Goal: Information Seeking & Learning: Compare options

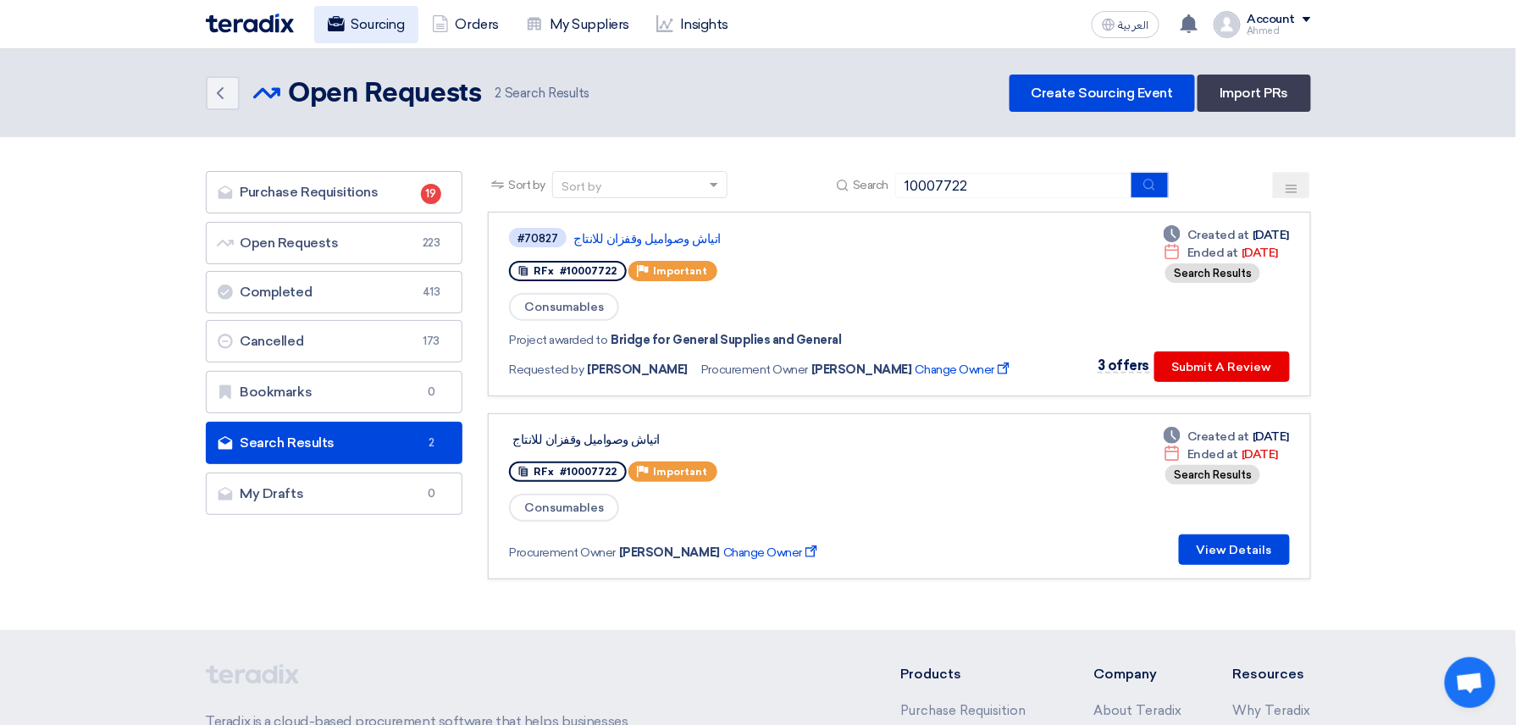
click at [378, 8] on link "Sourcing" at bounding box center [366, 24] width 104 height 37
click at [367, 27] on link "Sourcing" at bounding box center [366, 24] width 104 height 37
click at [388, 22] on link "Sourcing" at bounding box center [366, 24] width 104 height 37
click at [369, 35] on link "Sourcing" at bounding box center [366, 24] width 104 height 37
click at [290, 24] on img at bounding box center [250, 23] width 88 height 19
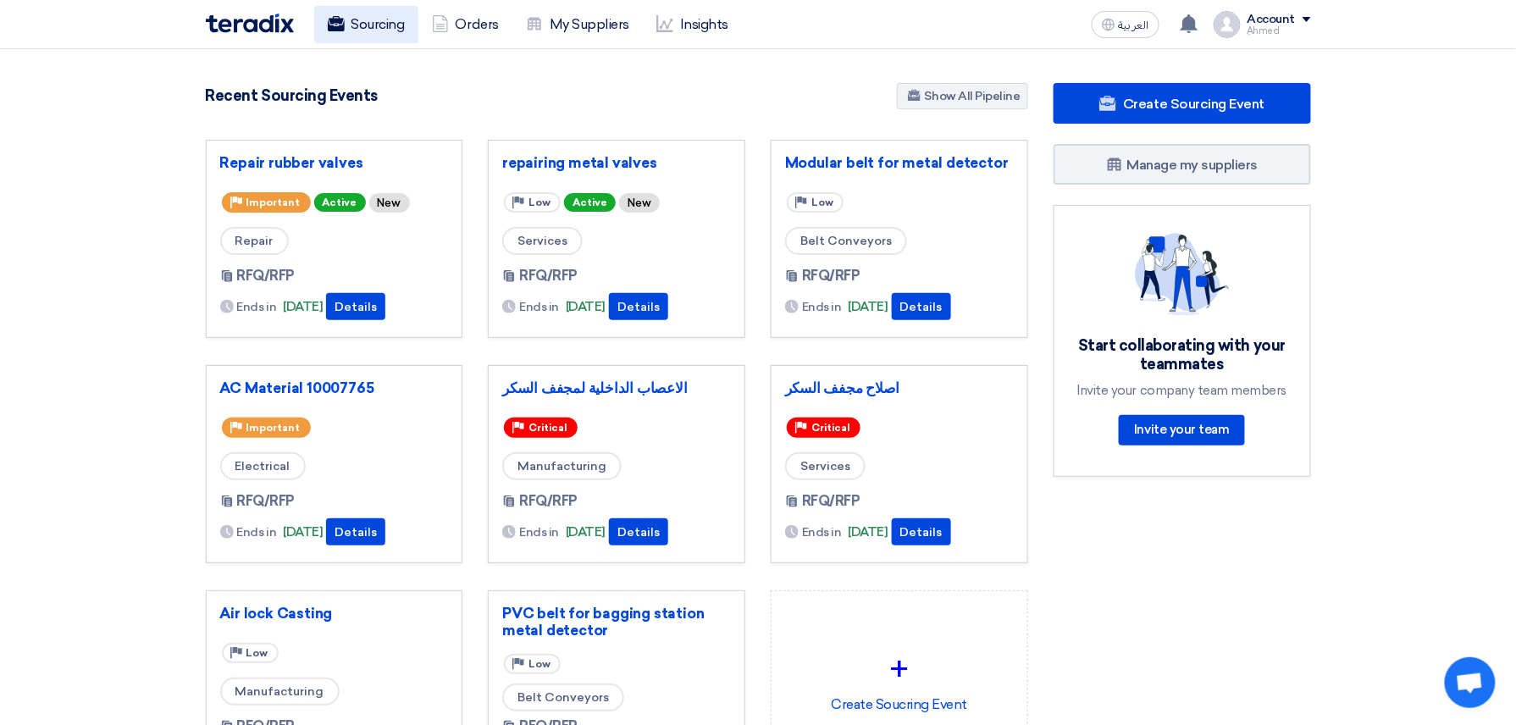
click at [394, 25] on link "Sourcing" at bounding box center [366, 24] width 104 height 37
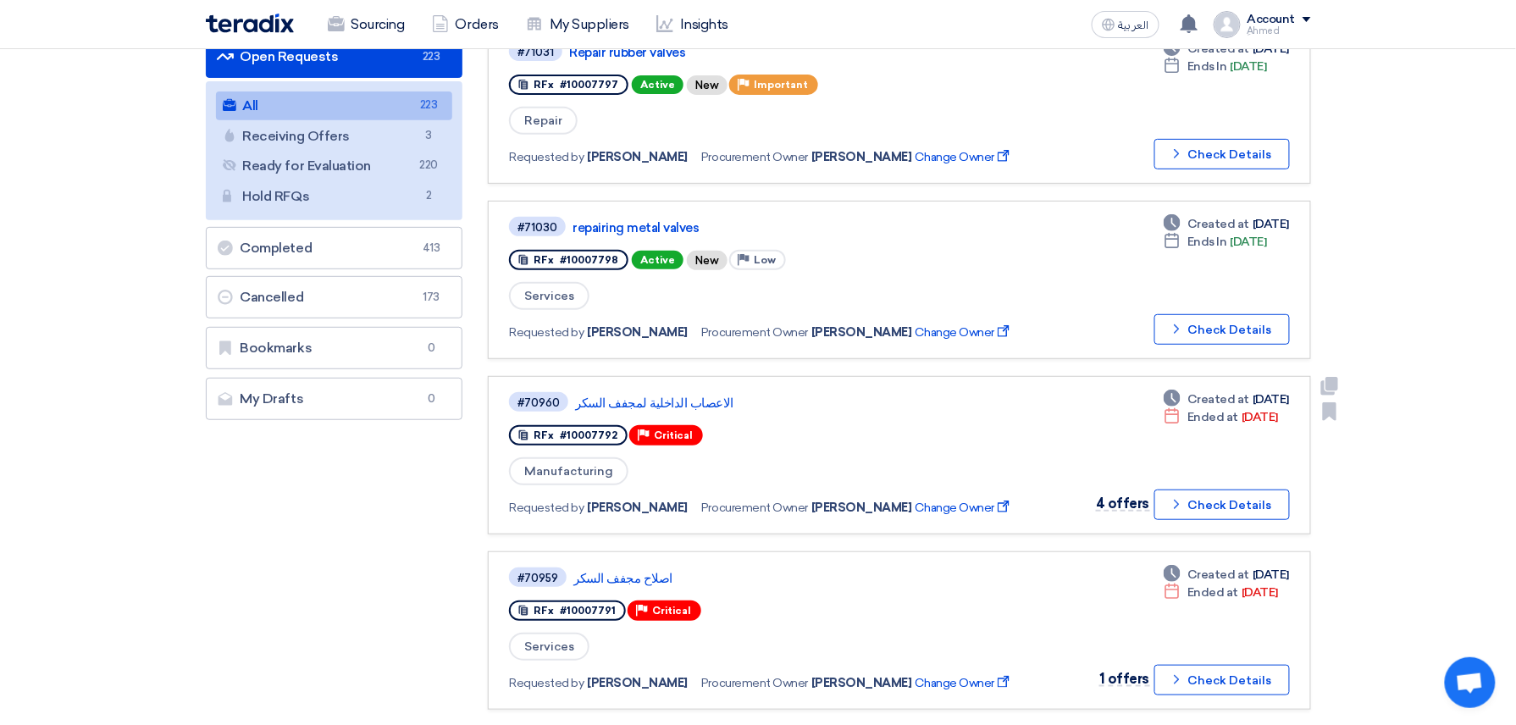
scroll to position [225, 0]
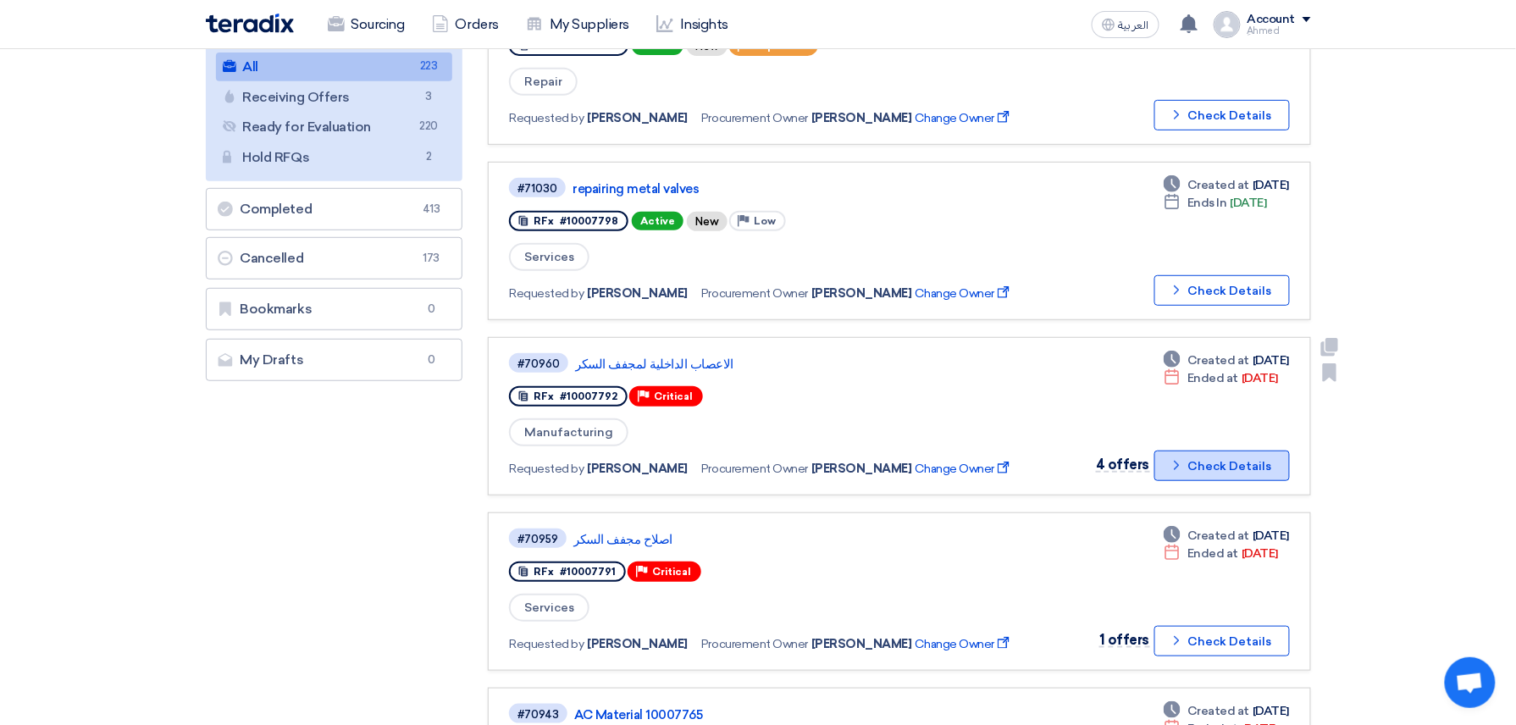
click at [1233, 454] on button "Check details Check Details" at bounding box center [1222, 466] width 136 height 30
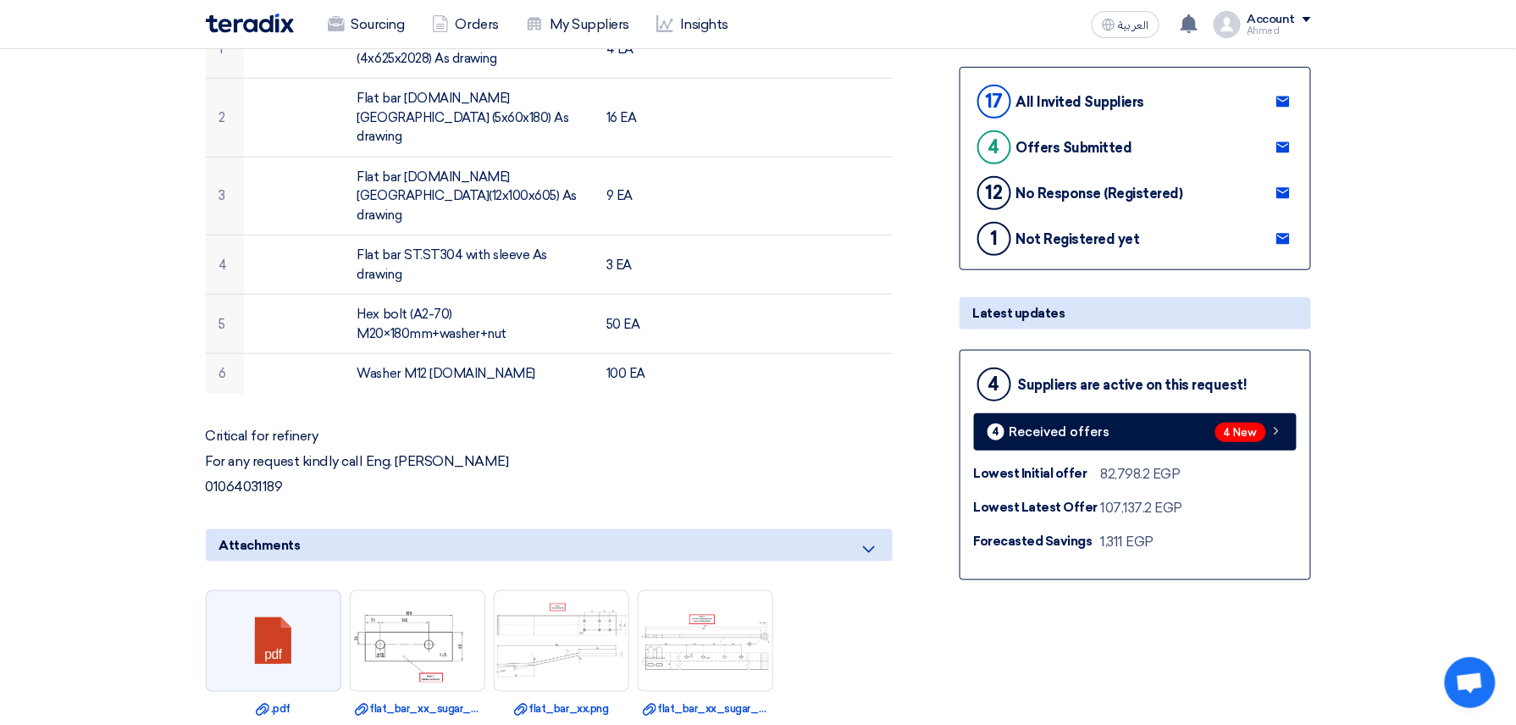
scroll to position [0, 0]
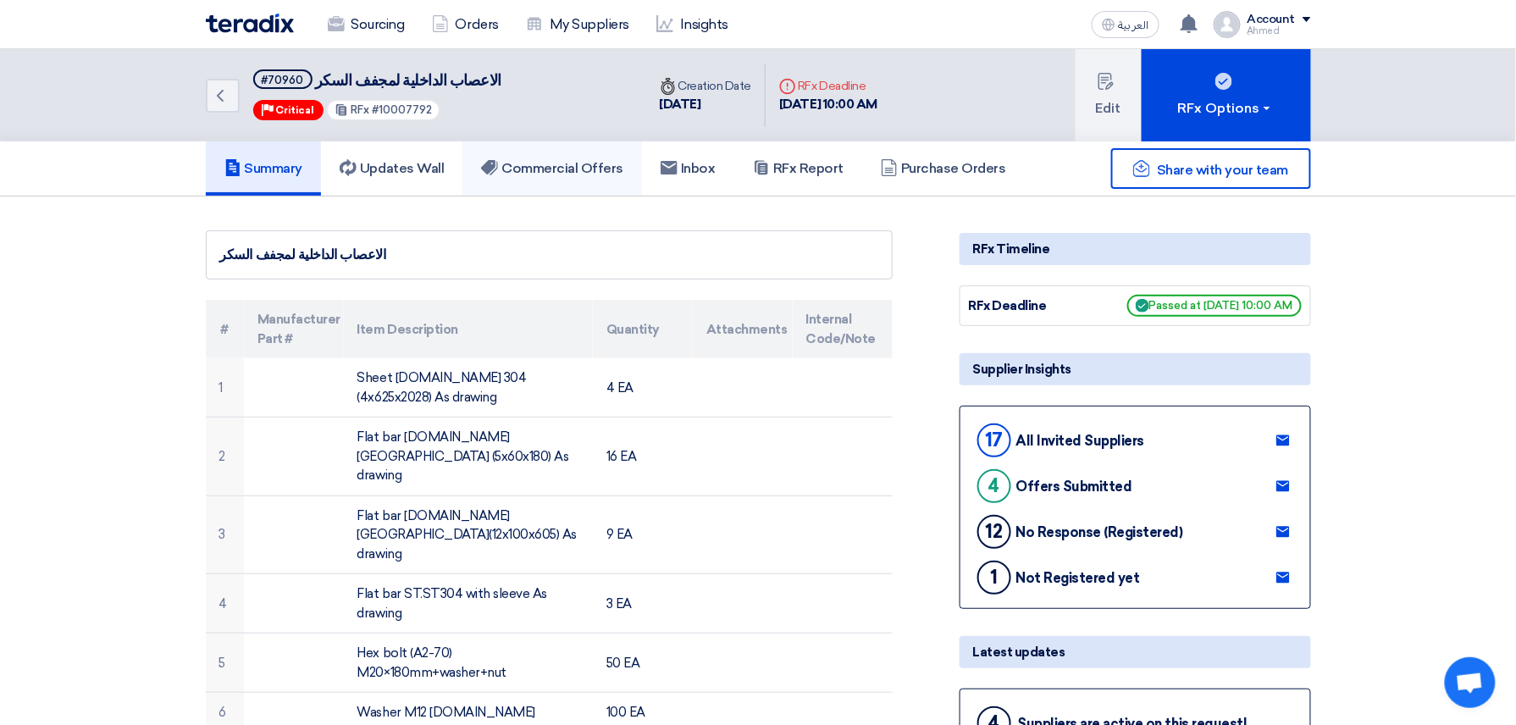
click at [573, 178] on link "Commercial Offers" at bounding box center [552, 168] width 180 height 54
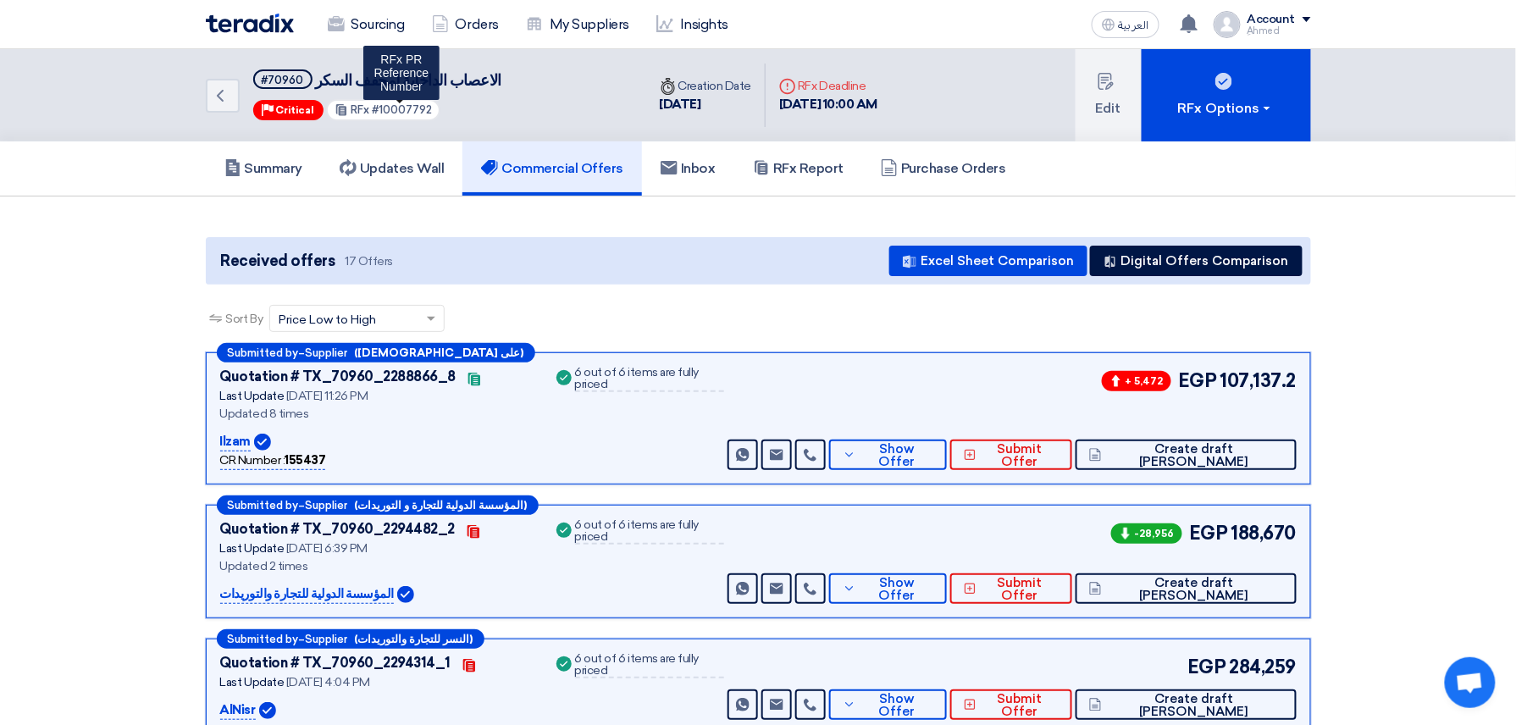
click at [403, 113] on span "#10007792" at bounding box center [402, 109] width 60 height 13
click at [394, 108] on span "#10007792" at bounding box center [402, 109] width 60 height 13
click at [378, 109] on span "#10007792" at bounding box center [402, 109] width 60 height 13
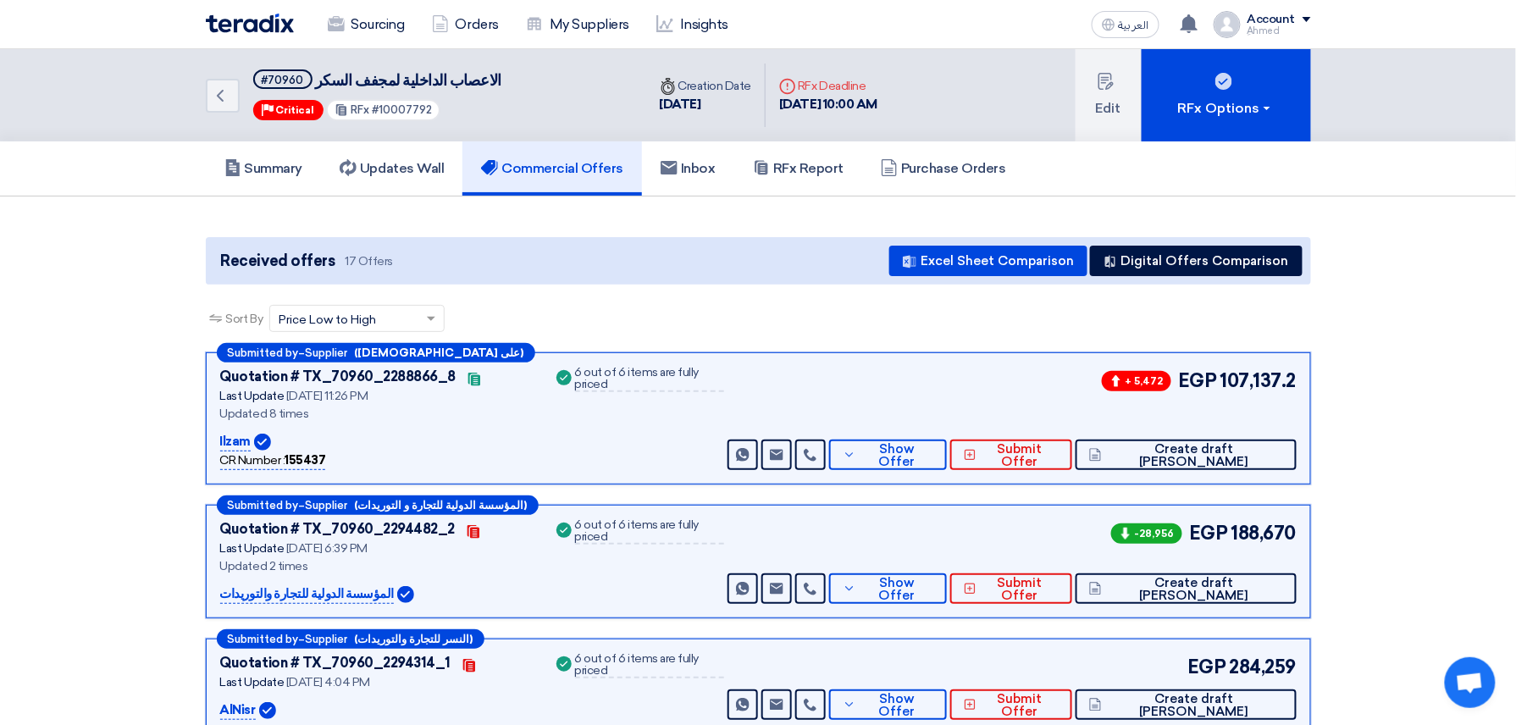
drag, startPoint x: 376, startPoint y: 112, endPoint x: 465, endPoint y: 110, distance: 88.9
click at [449, 110] on div "#70960 الاعصاب الداخلية لمجفف السكر Priority Critical RFx #10007792" at bounding box center [377, 95] width 249 height 52
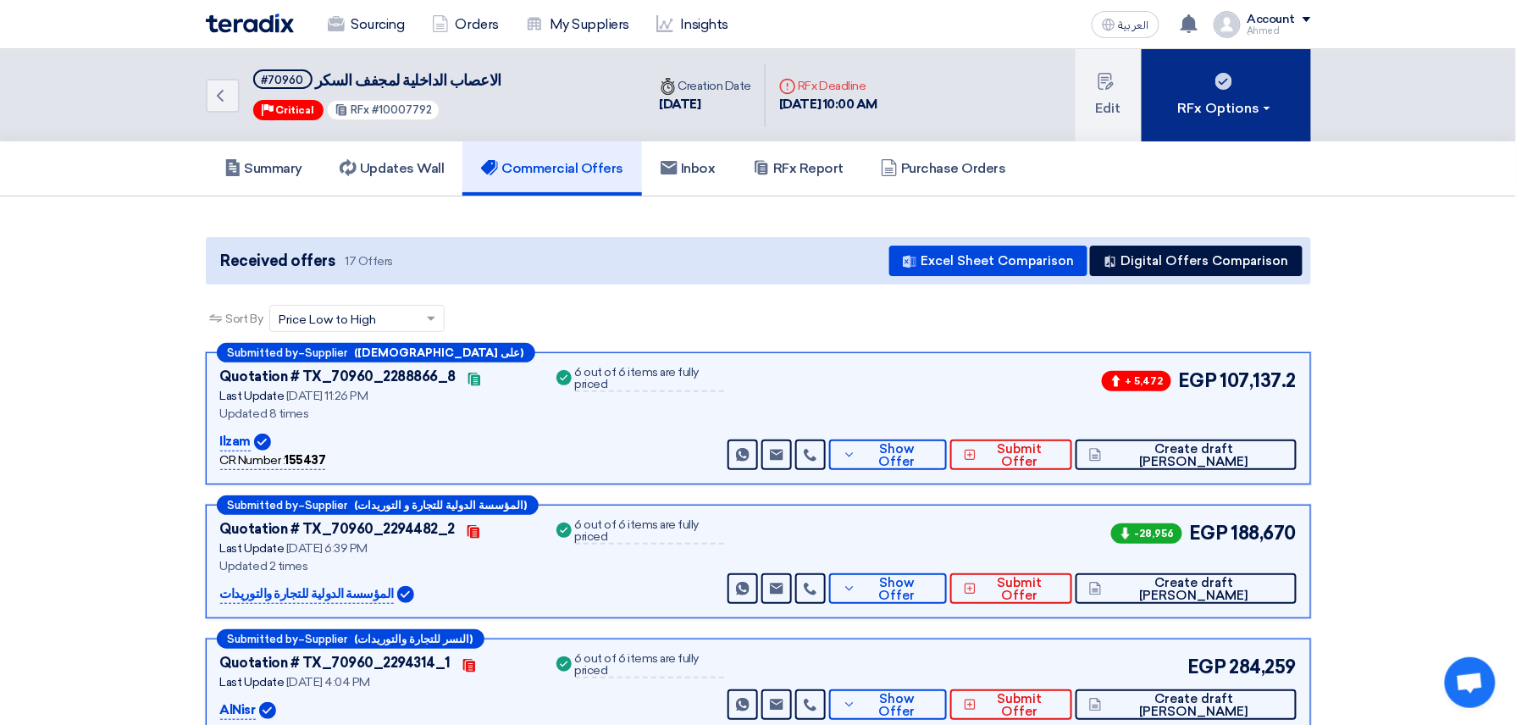
copy span "10007792"
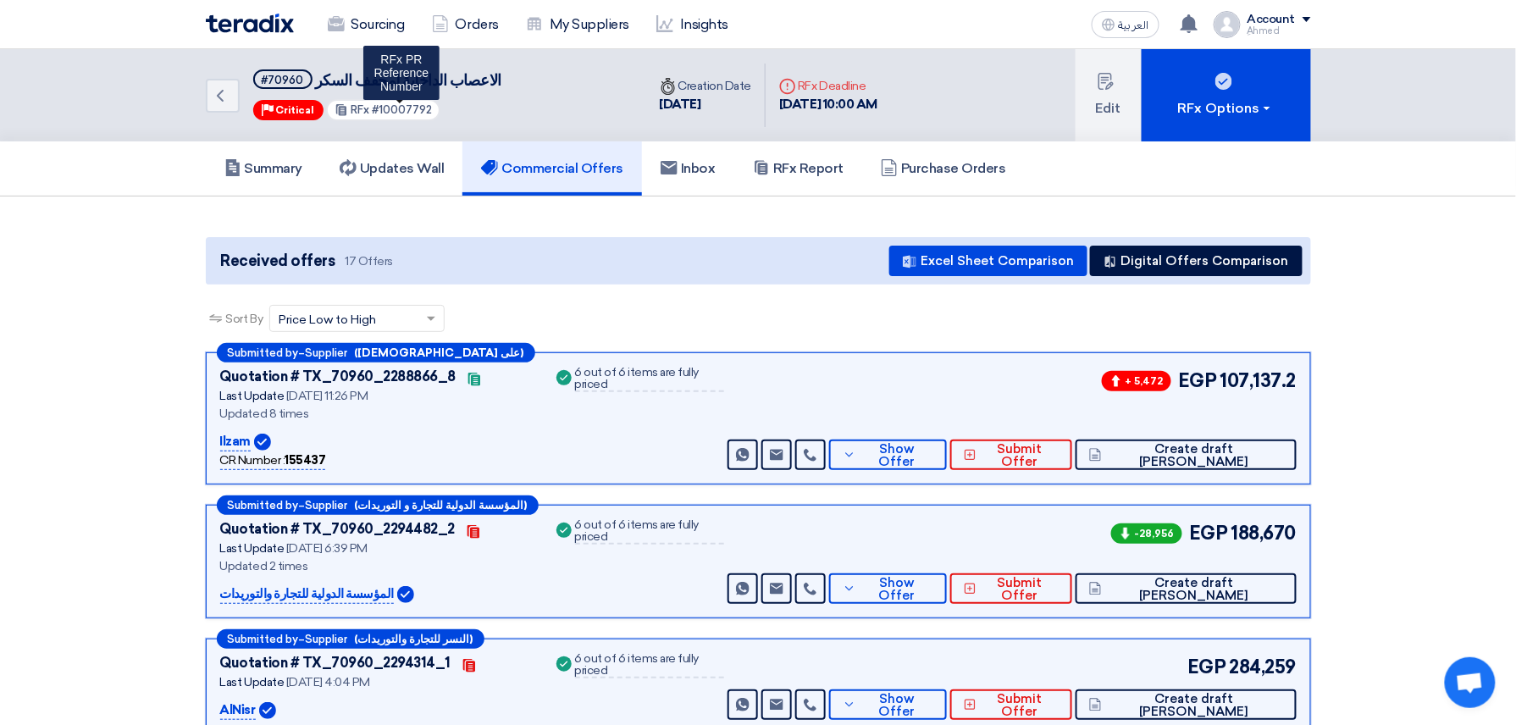
click at [373, 113] on span "#10007792" at bounding box center [402, 109] width 60 height 13
click at [410, 109] on span "#10007792" at bounding box center [402, 109] width 60 height 13
copy span "10007792"
click at [933, 458] on span "Show Offer" at bounding box center [896, 455] width 73 height 25
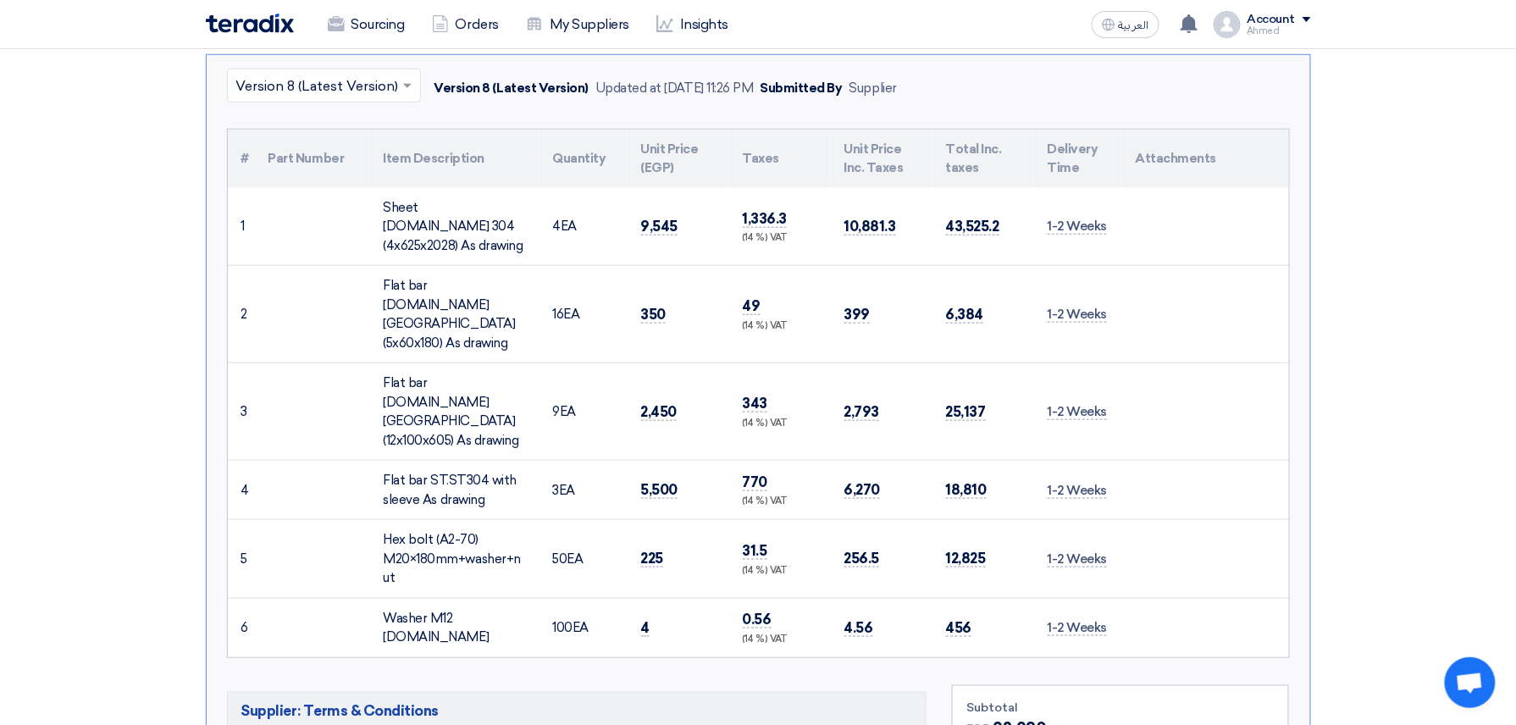
scroll to position [678, 0]
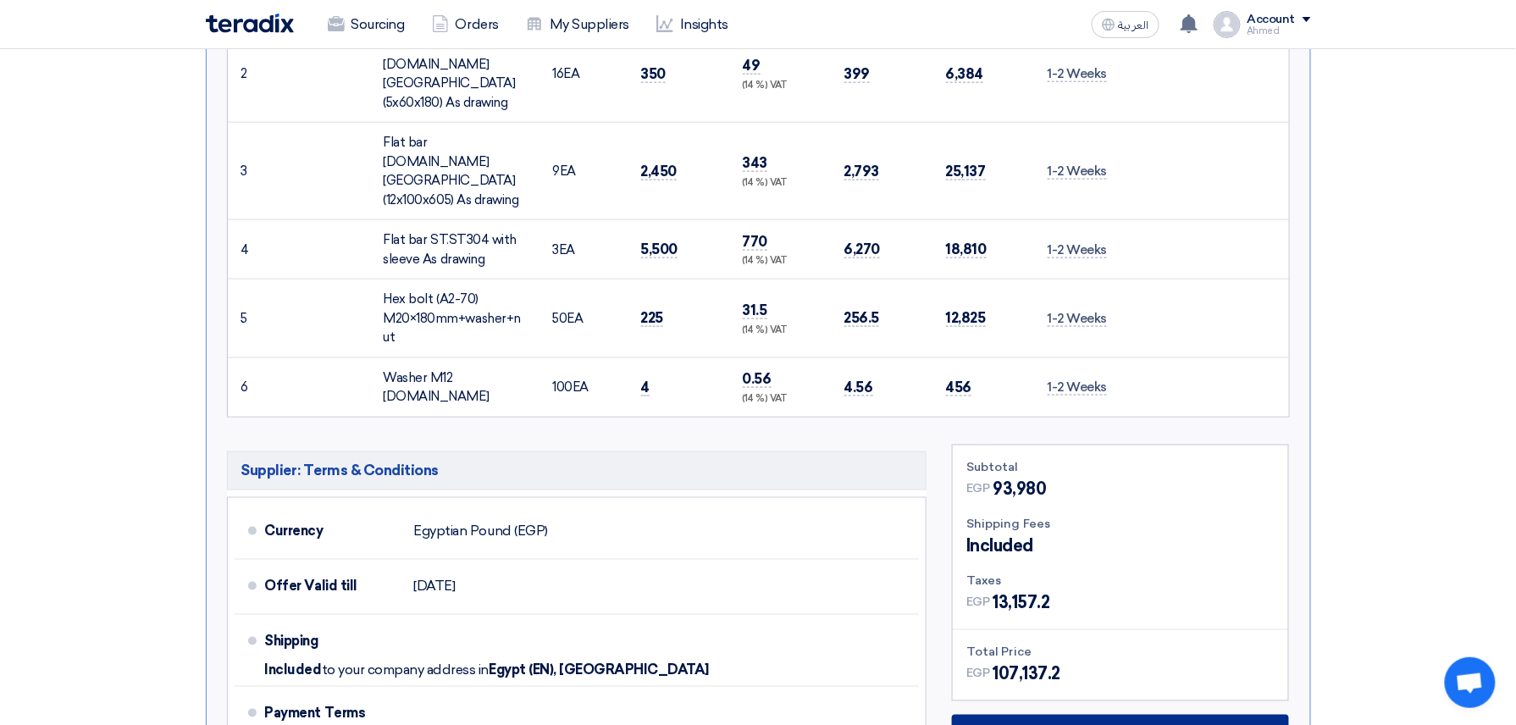
click at [1133, 724] on span "Download Offer as PDF" at bounding box center [1131, 738] width 169 height 15
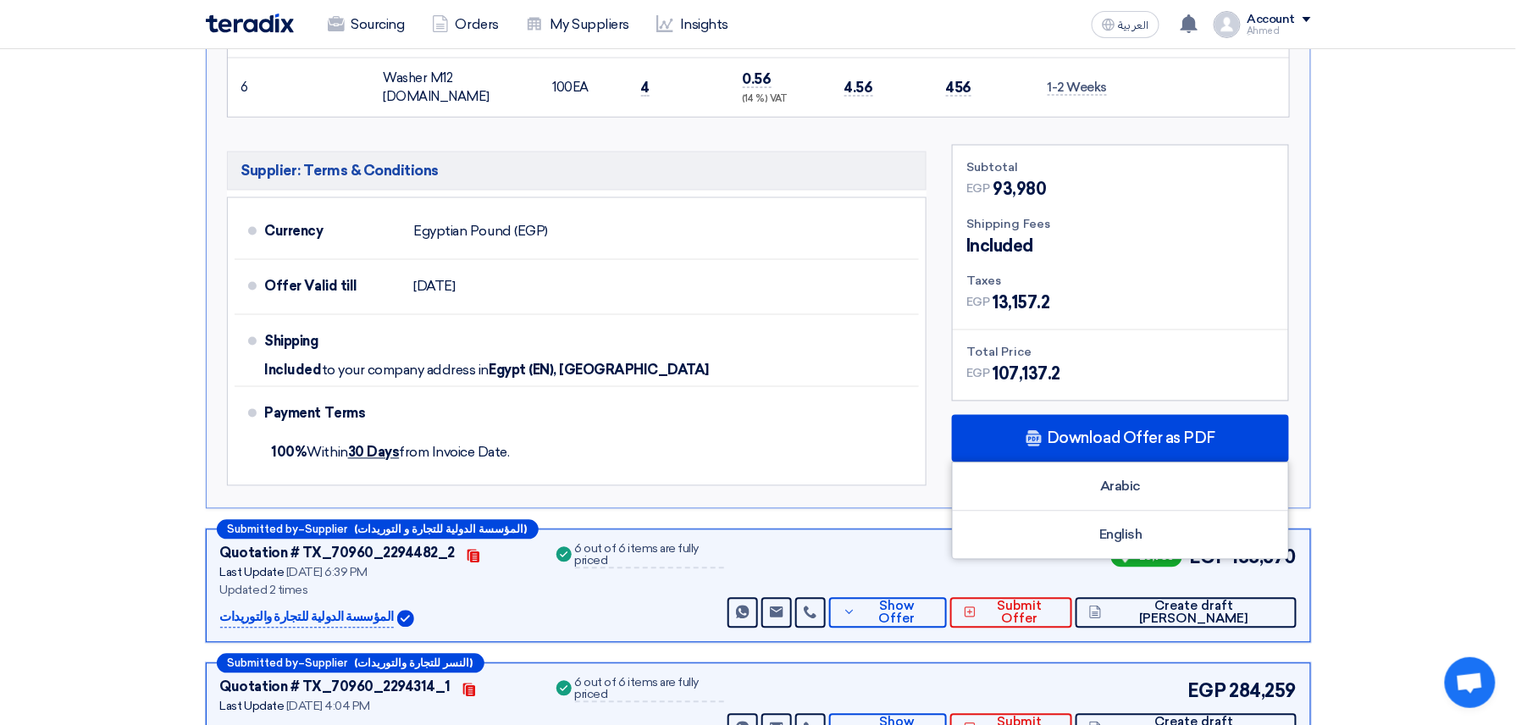
scroll to position [1016, 0]
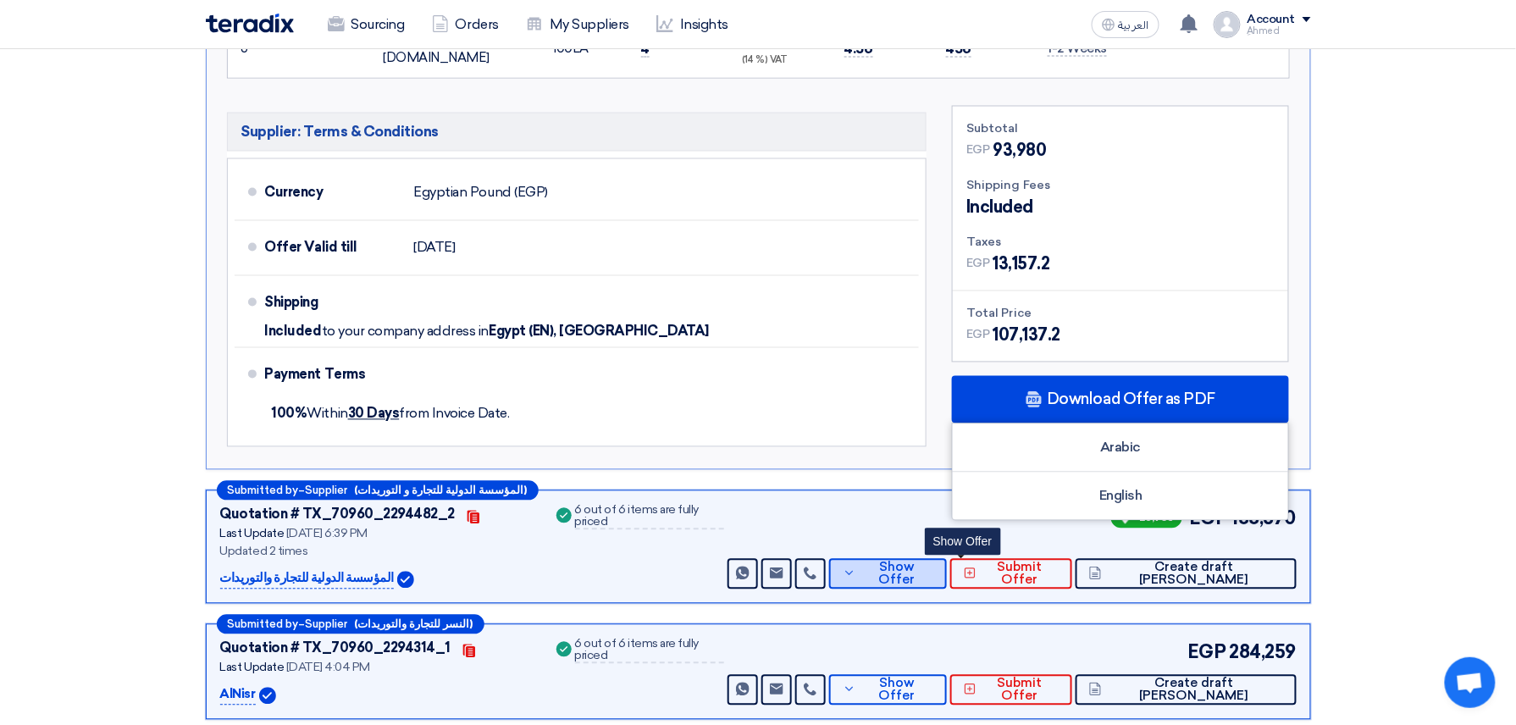
click at [947, 559] on button "Show Offer" at bounding box center [888, 574] width 118 height 30
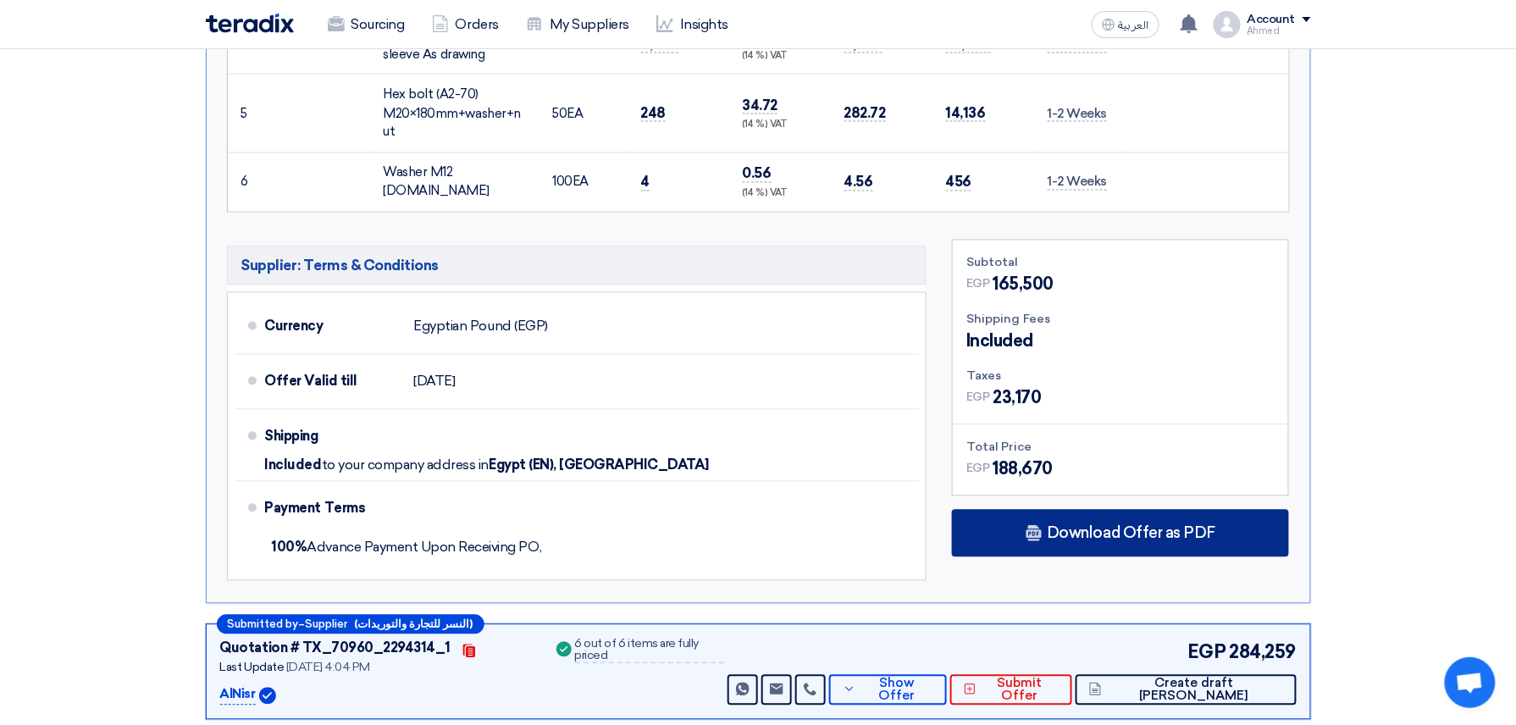
click at [1105, 510] on div "Download Offer as PDF" at bounding box center [1120, 533] width 337 height 47
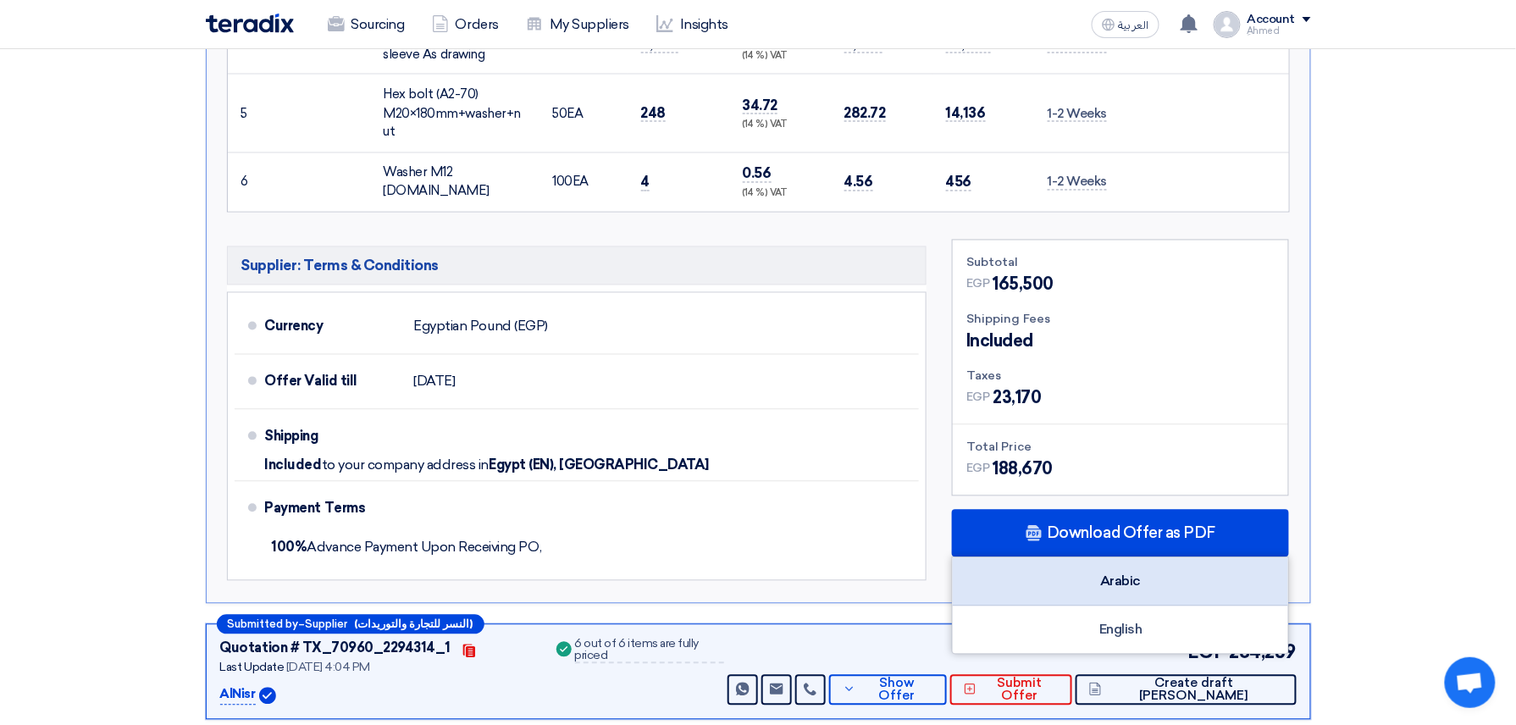
click at [1253, 558] on div "Arabic" at bounding box center [1120, 582] width 335 height 48
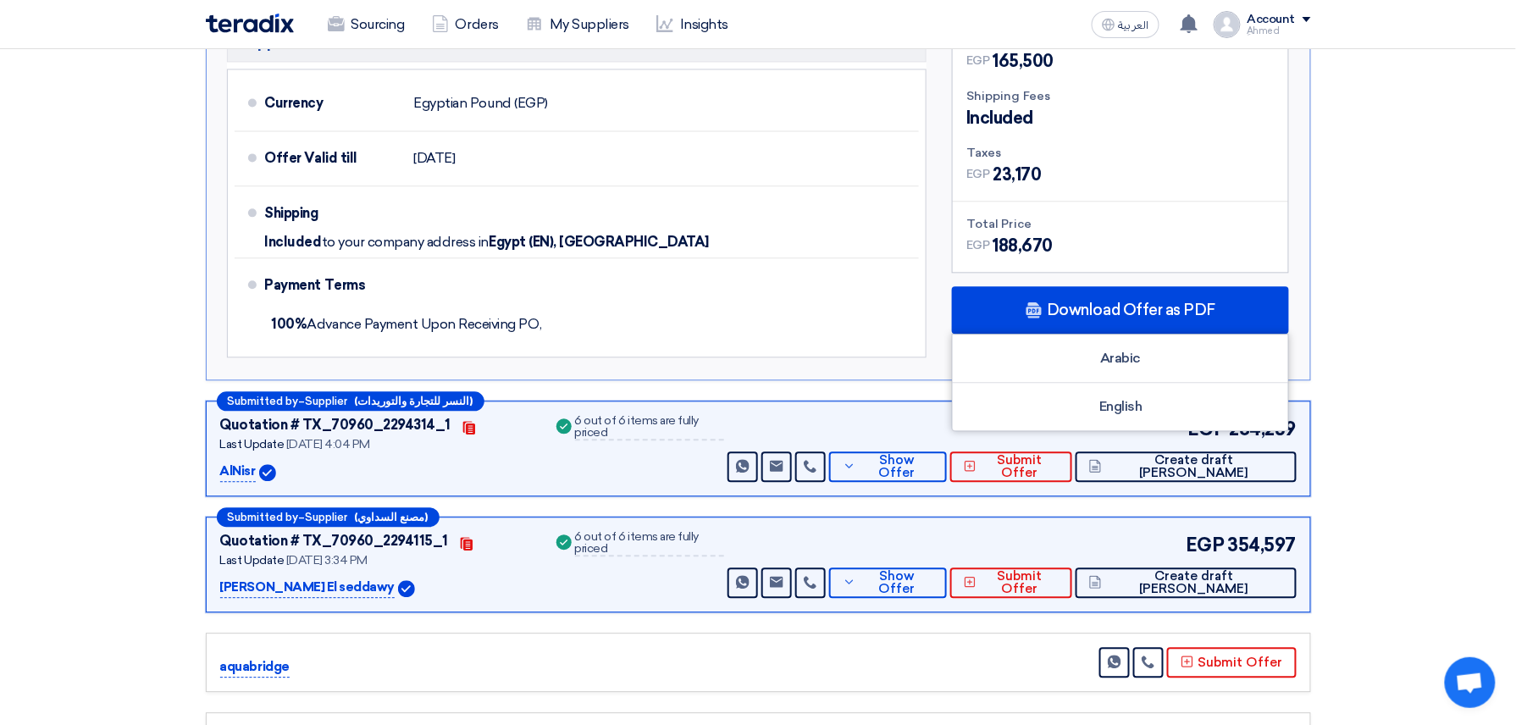
scroll to position [1242, 0]
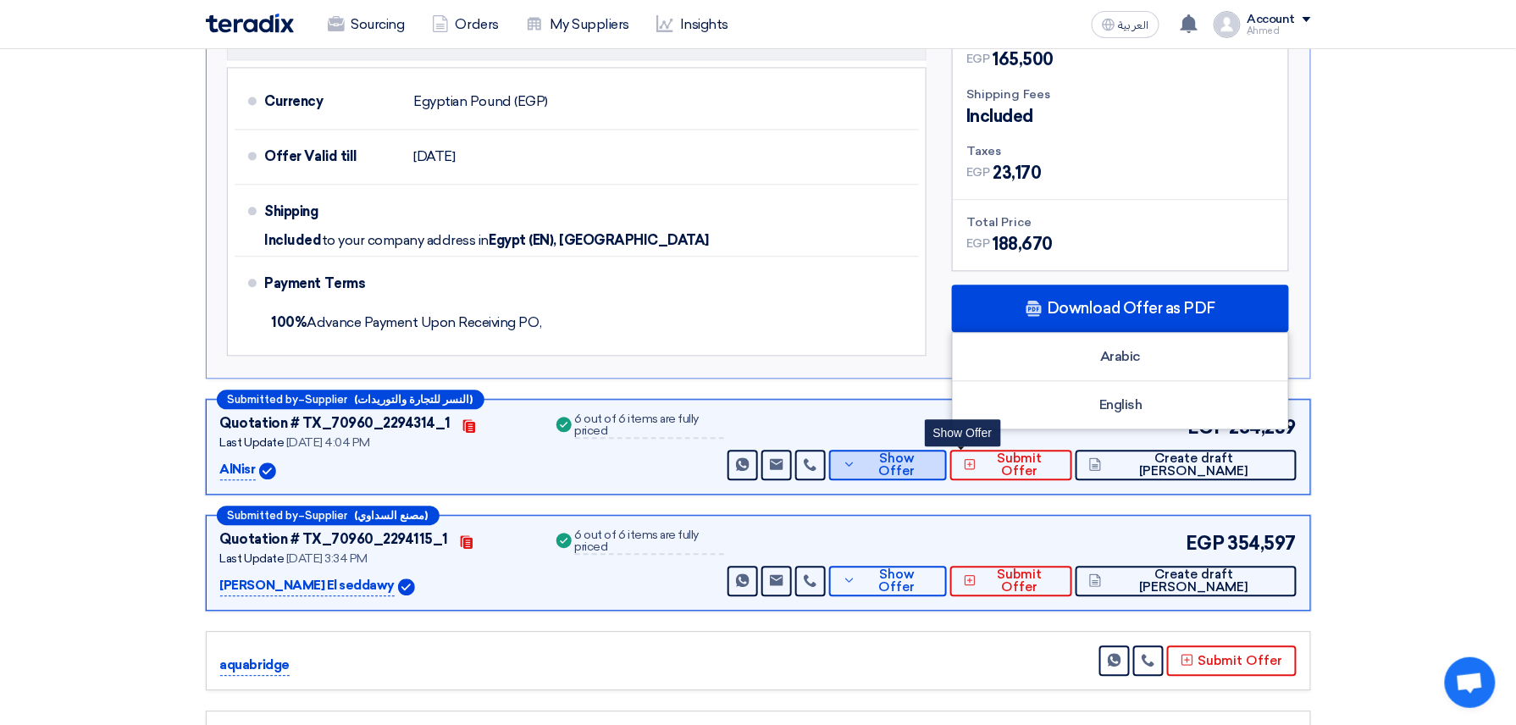
click at [947, 450] on button "Show Offer" at bounding box center [888, 465] width 118 height 30
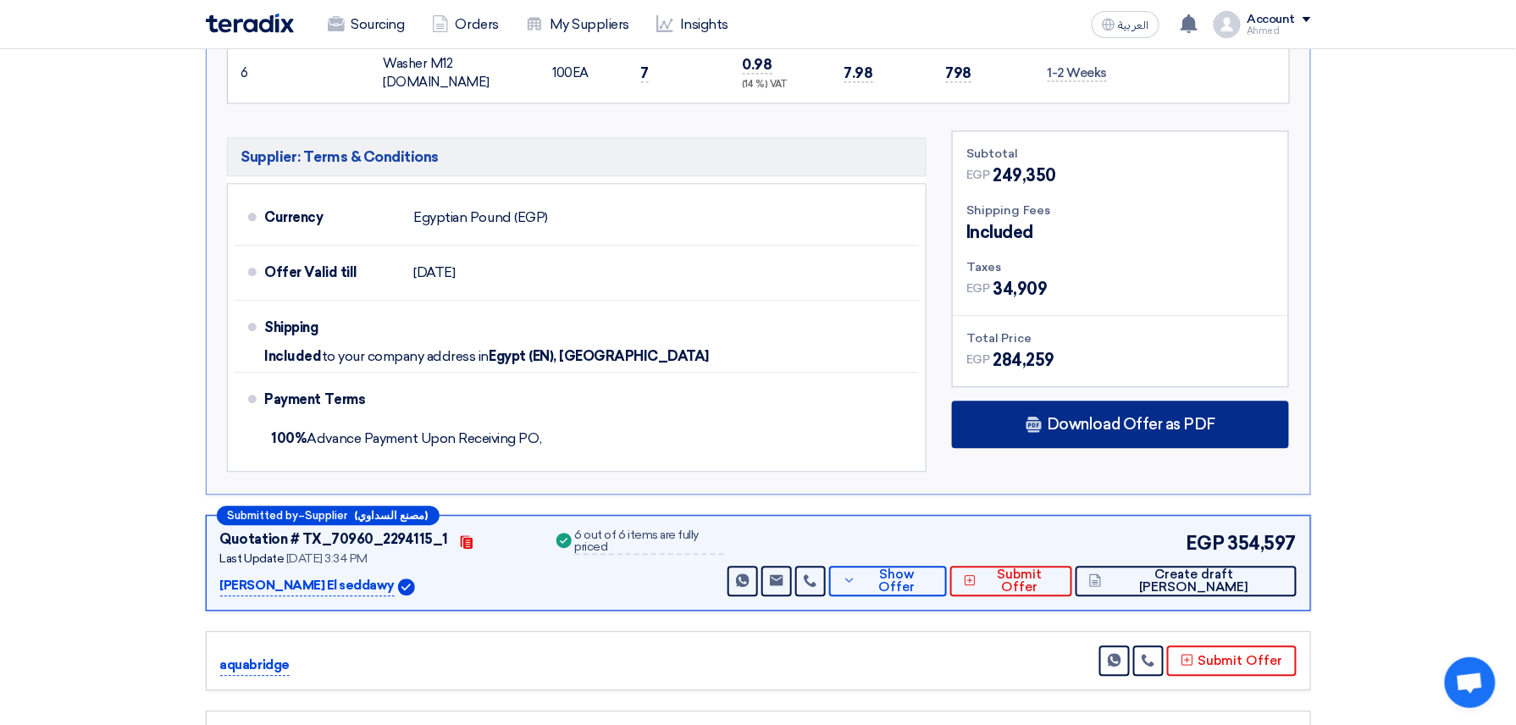
click at [1054, 417] on span "Download Offer as PDF" at bounding box center [1131, 424] width 169 height 15
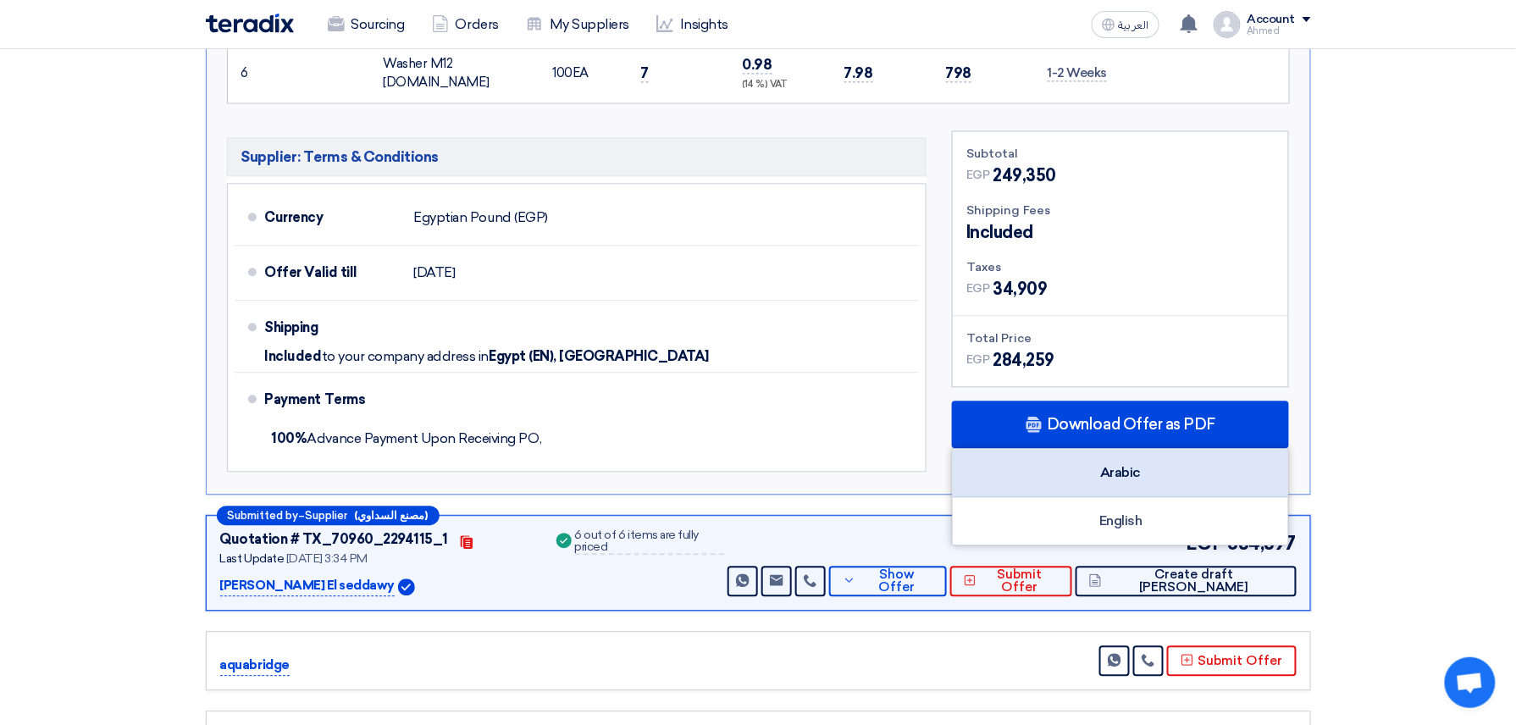
click at [1187, 449] on div "Arabic" at bounding box center [1120, 473] width 335 height 48
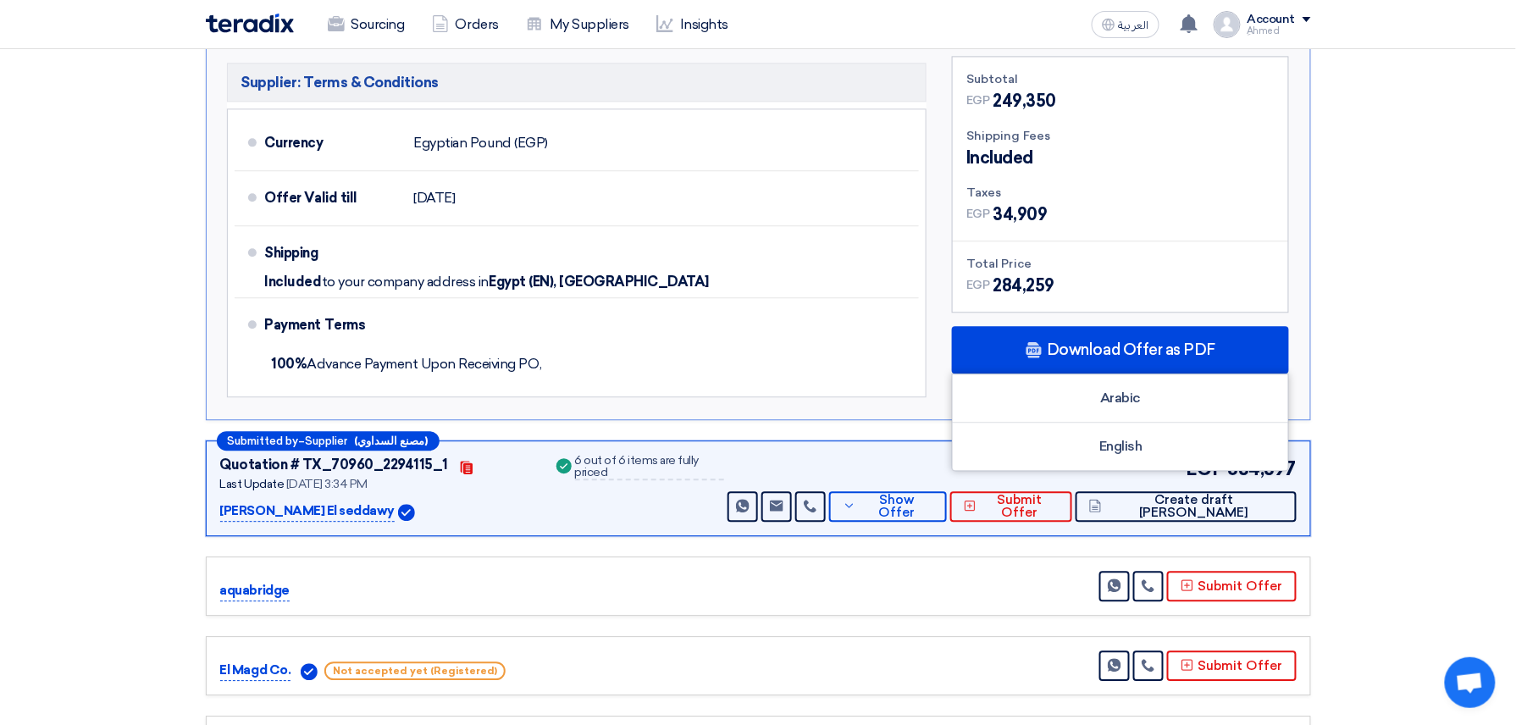
scroll to position [1355, 0]
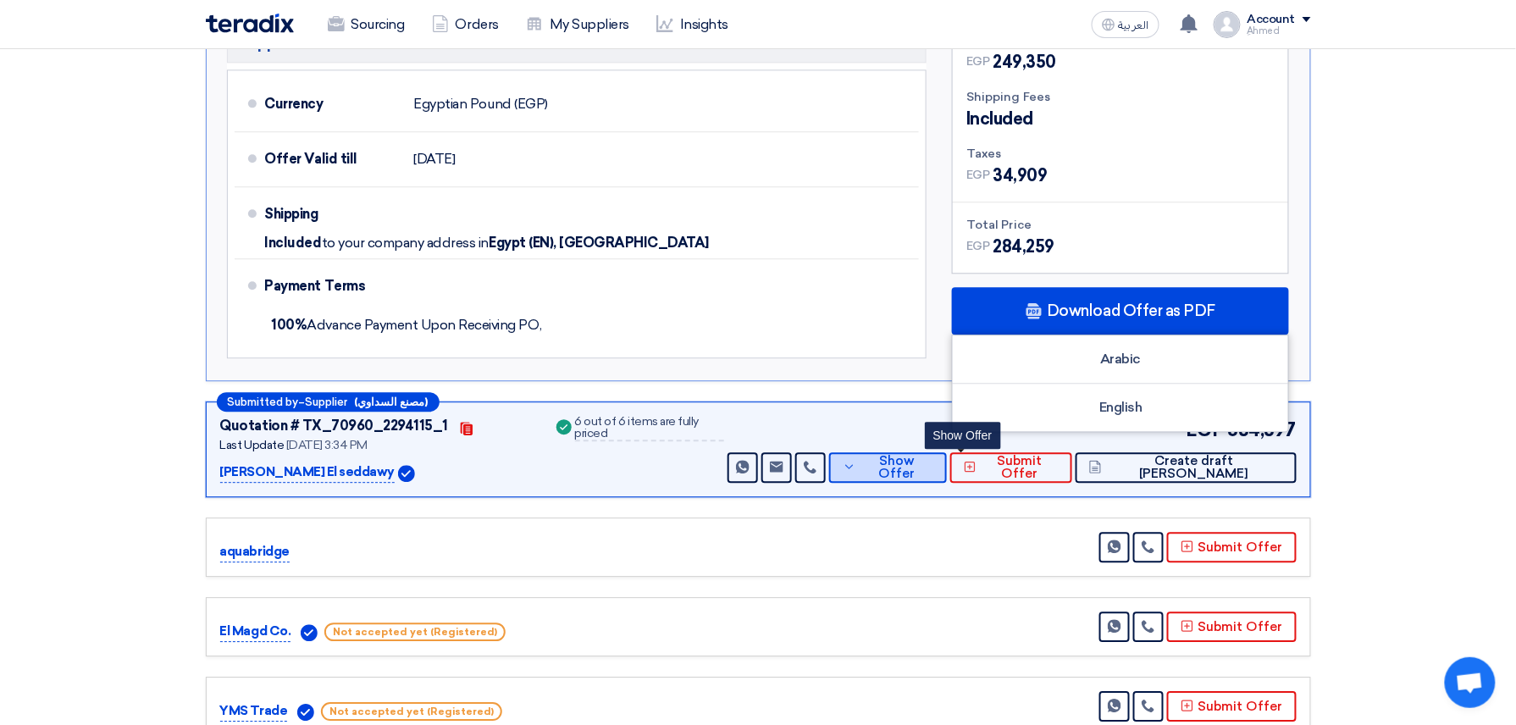
click at [932, 452] on button "Show Offer" at bounding box center [888, 467] width 118 height 30
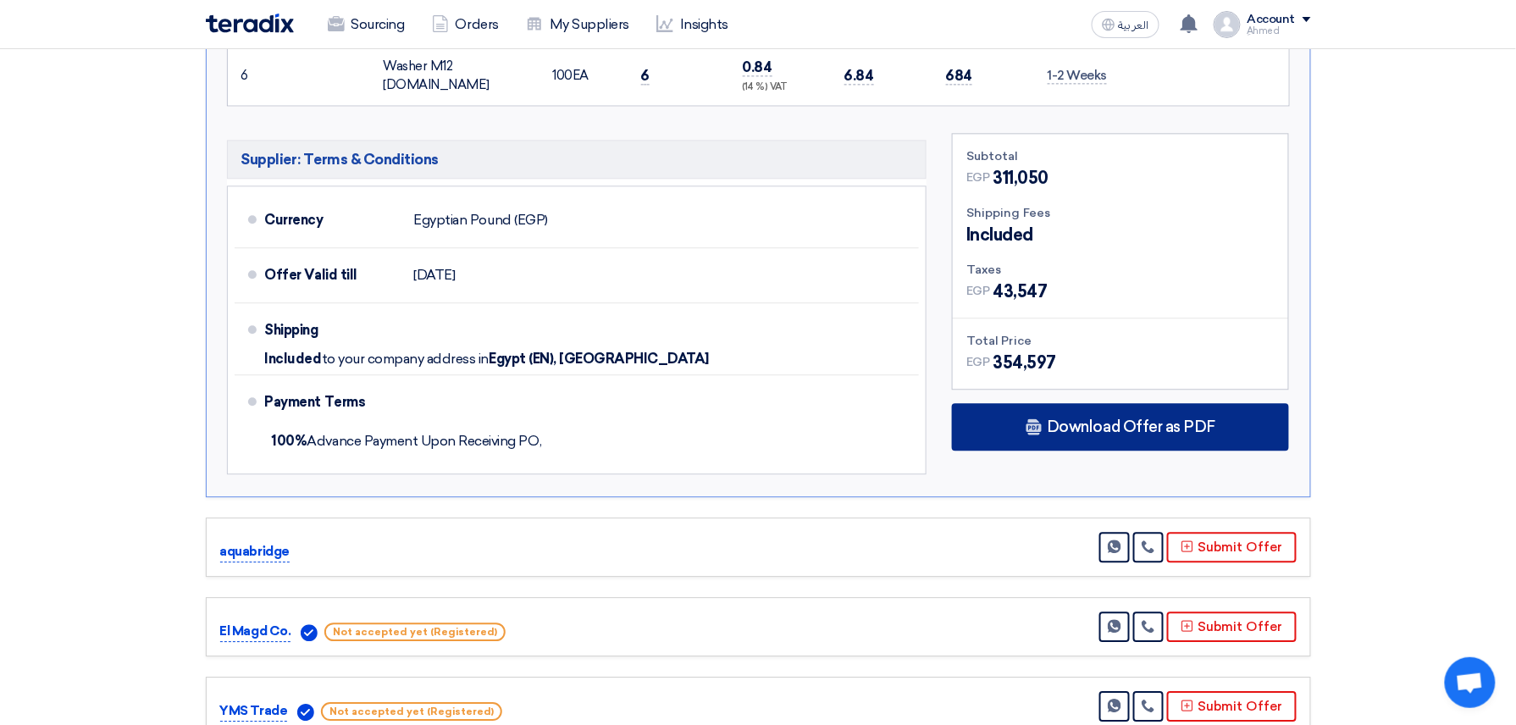
click at [1094, 419] on span "Download Offer as PDF" at bounding box center [1131, 426] width 169 height 15
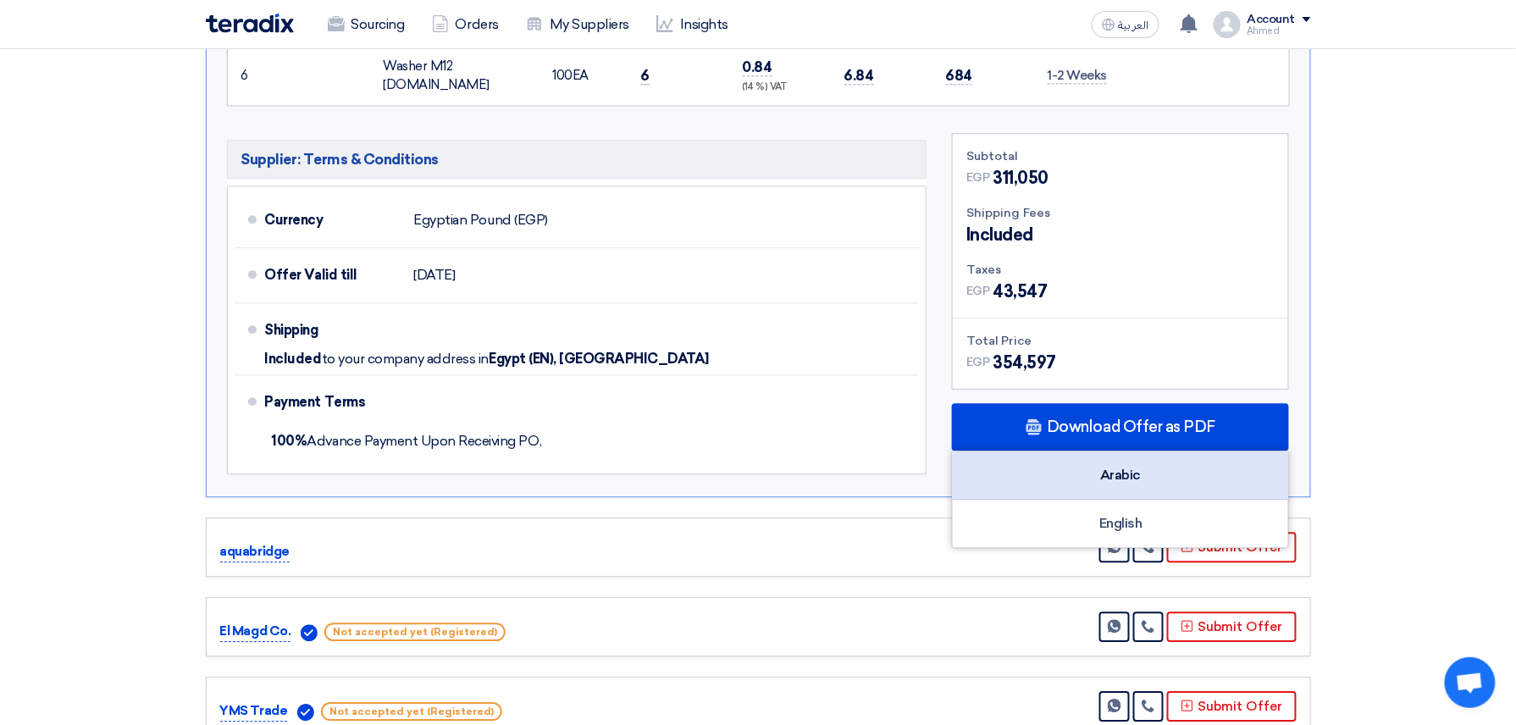
click at [1153, 451] on div "Arabic" at bounding box center [1120, 475] width 335 height 48
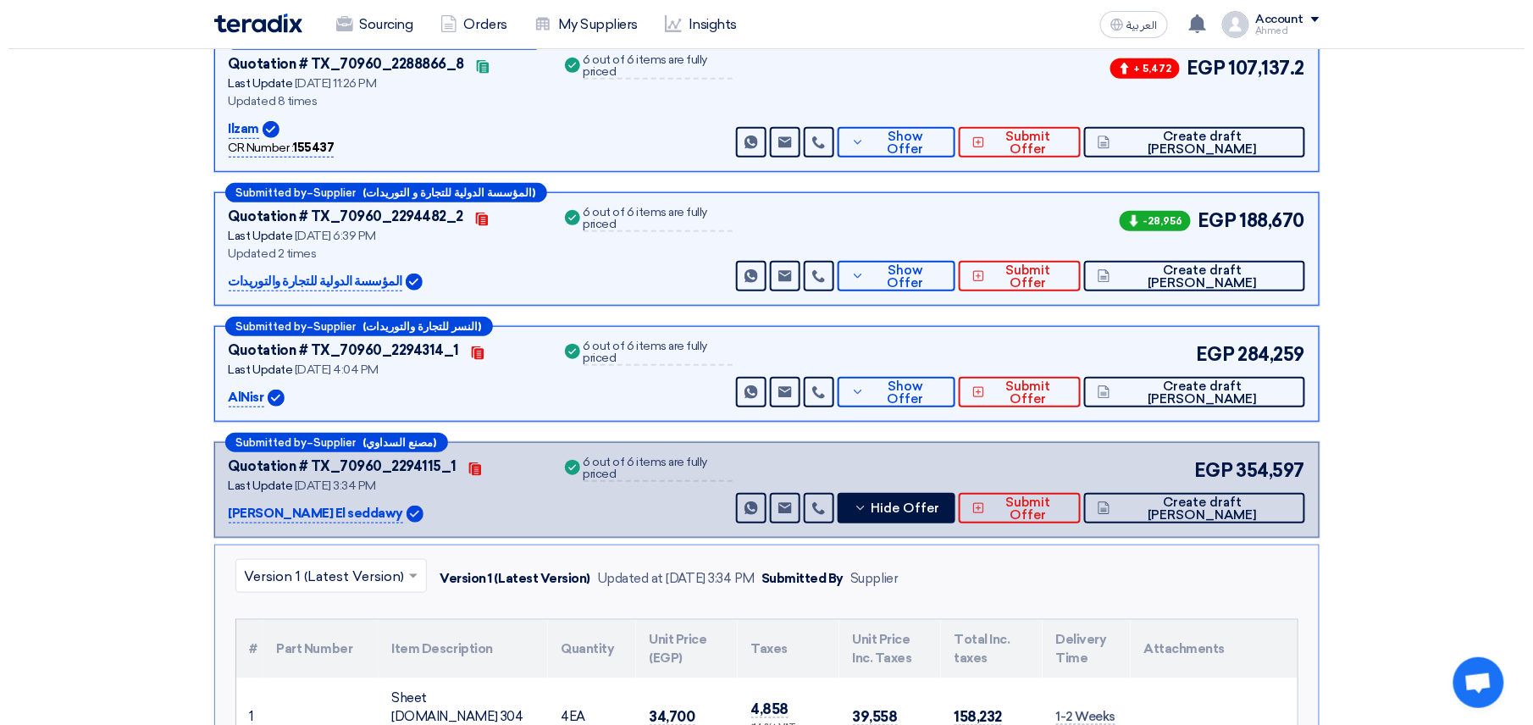
scroll to position [0, 0]
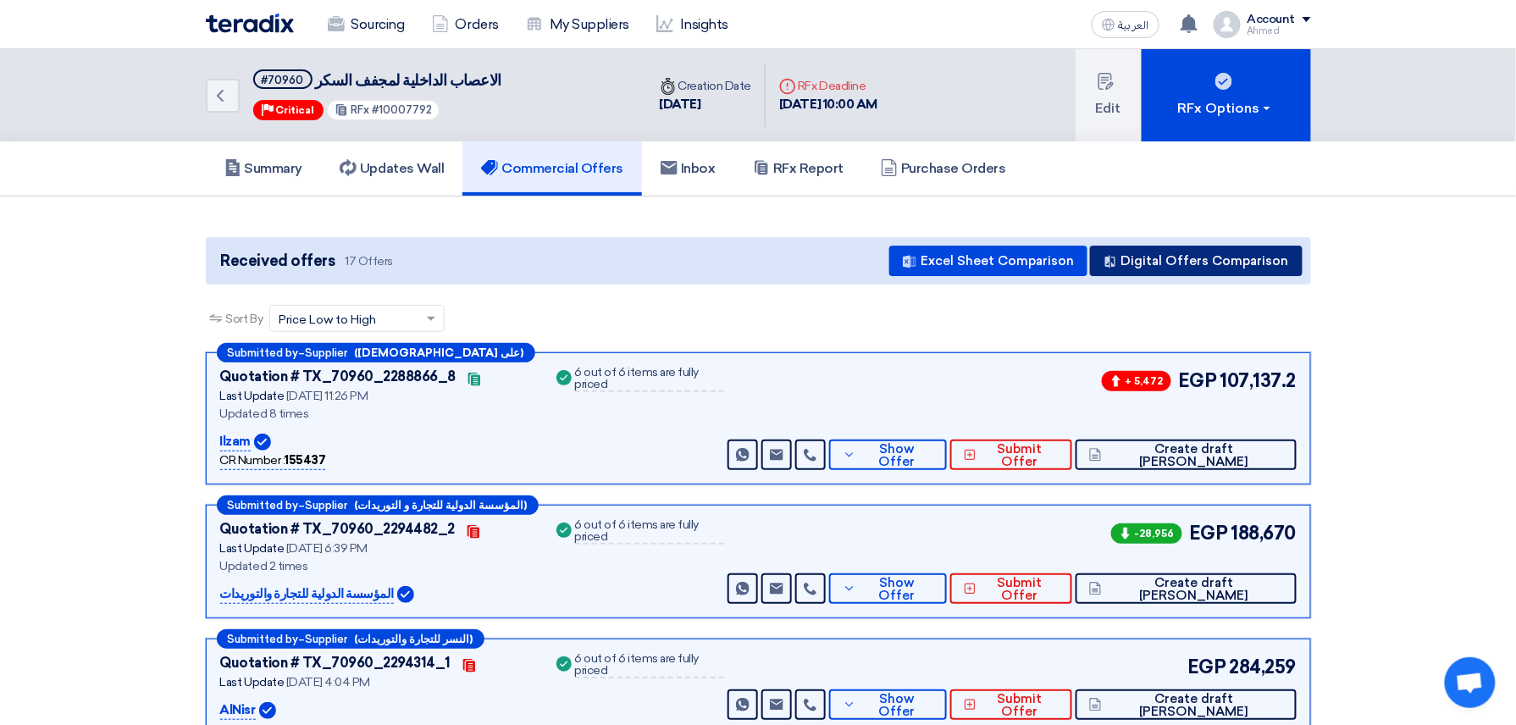
click at [1157, 269] on button "Digital Offers Comparison" at bounding box center [1196, 261] width 213 height 30
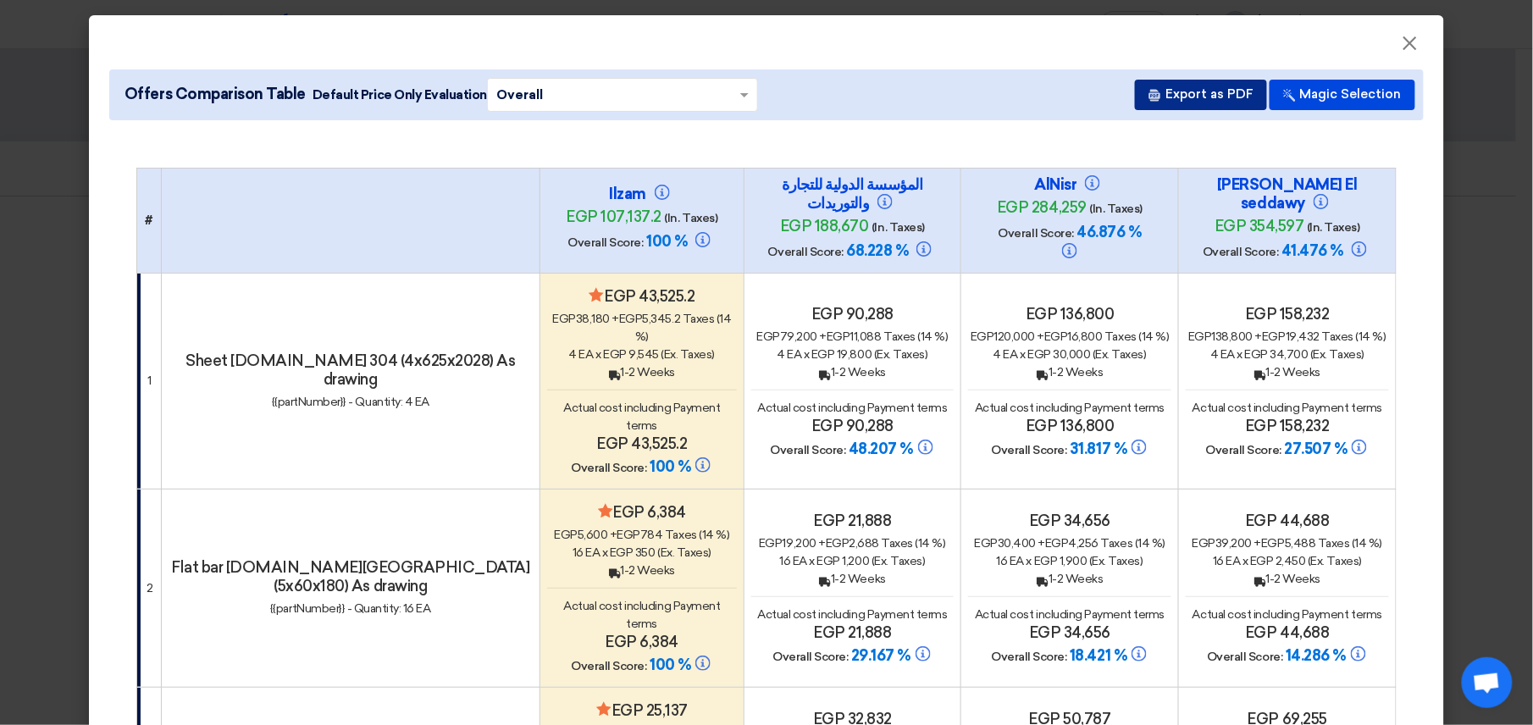
click at [1199, 91] on button "Export as PDF" at bounding box center [1201, 95] width 132 height 30
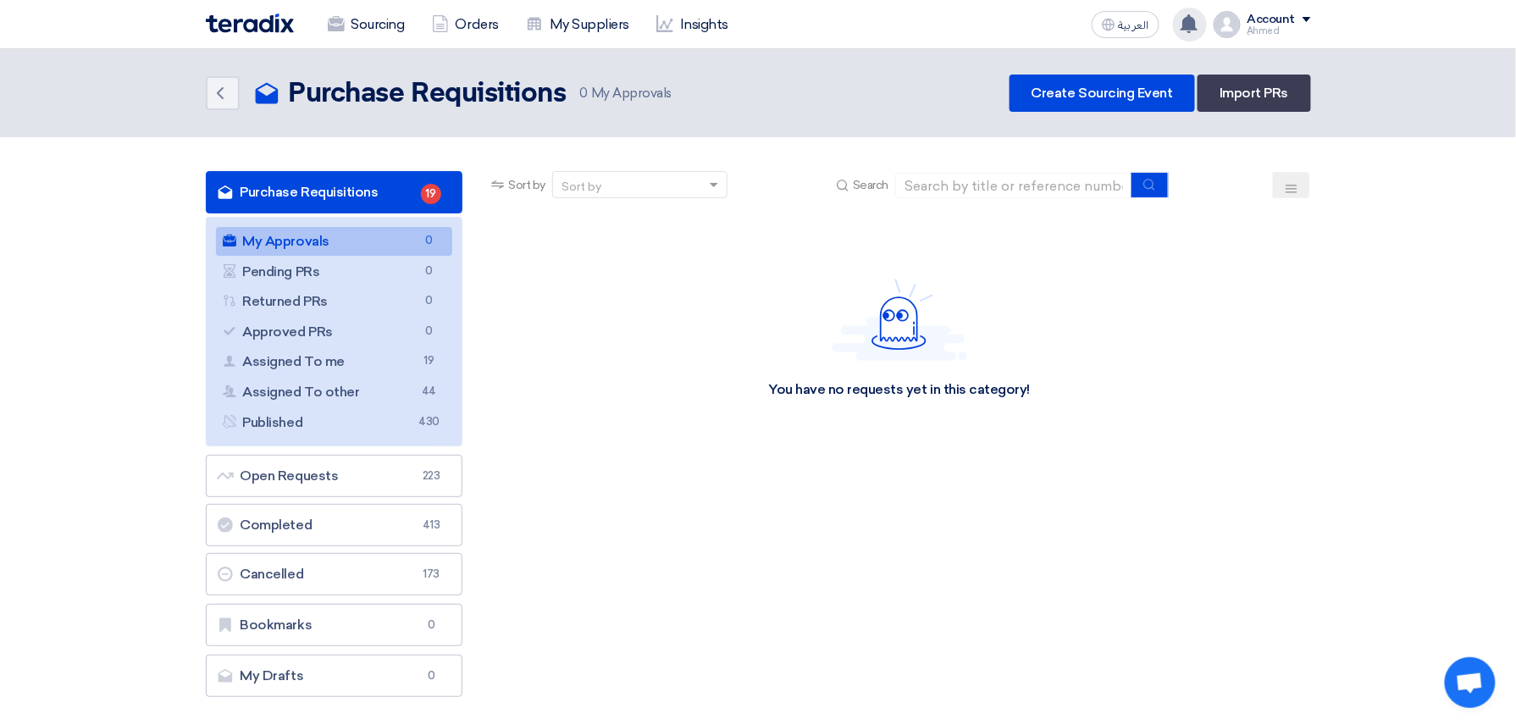
click at [1184, 34] on div "a new question for PVC belt for bagging station metal detector [DATE] You have …" at bounding box center [1190, 25] width 34 height 34
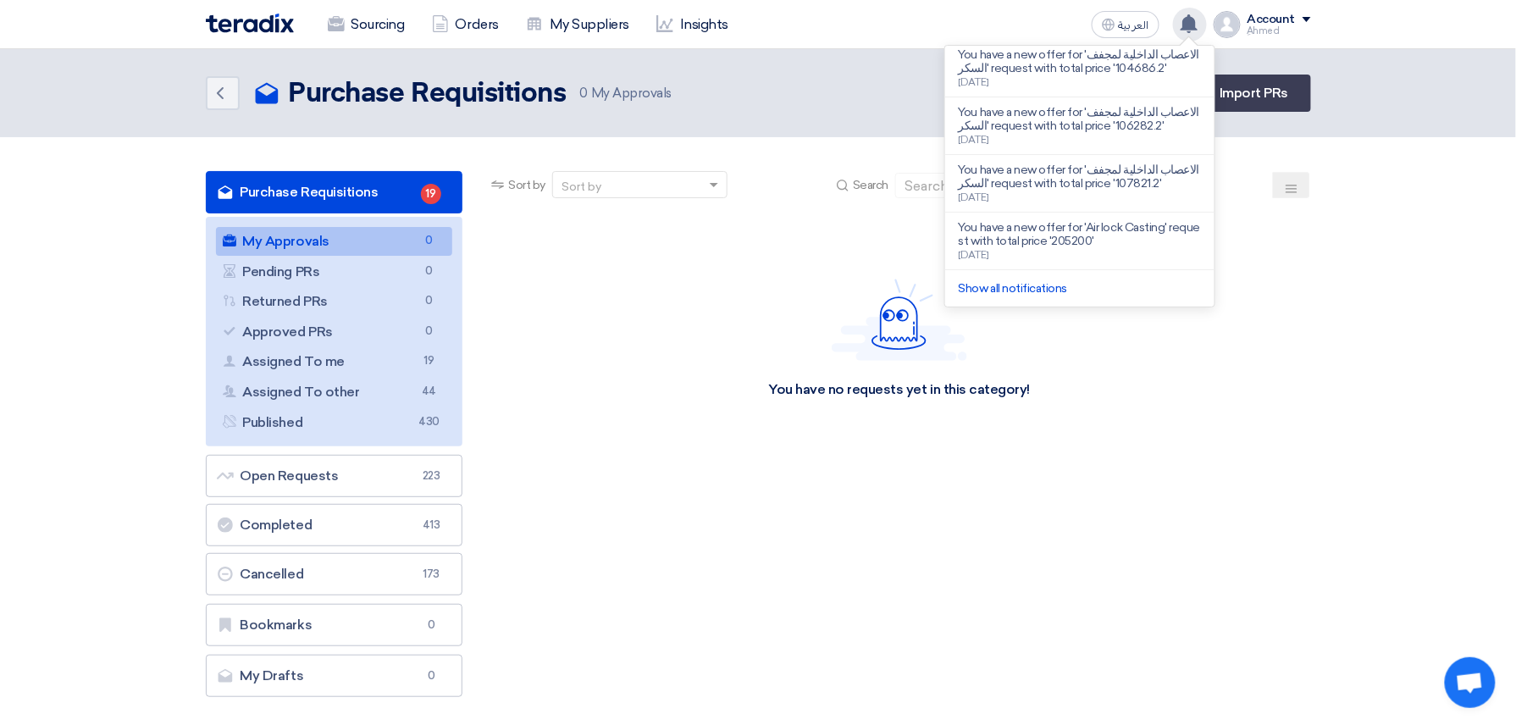
scroll to position [384, 0]
click at [1048, 283] on link "Show all notifications" at bounding box center [1013, 288] width 108 height 14
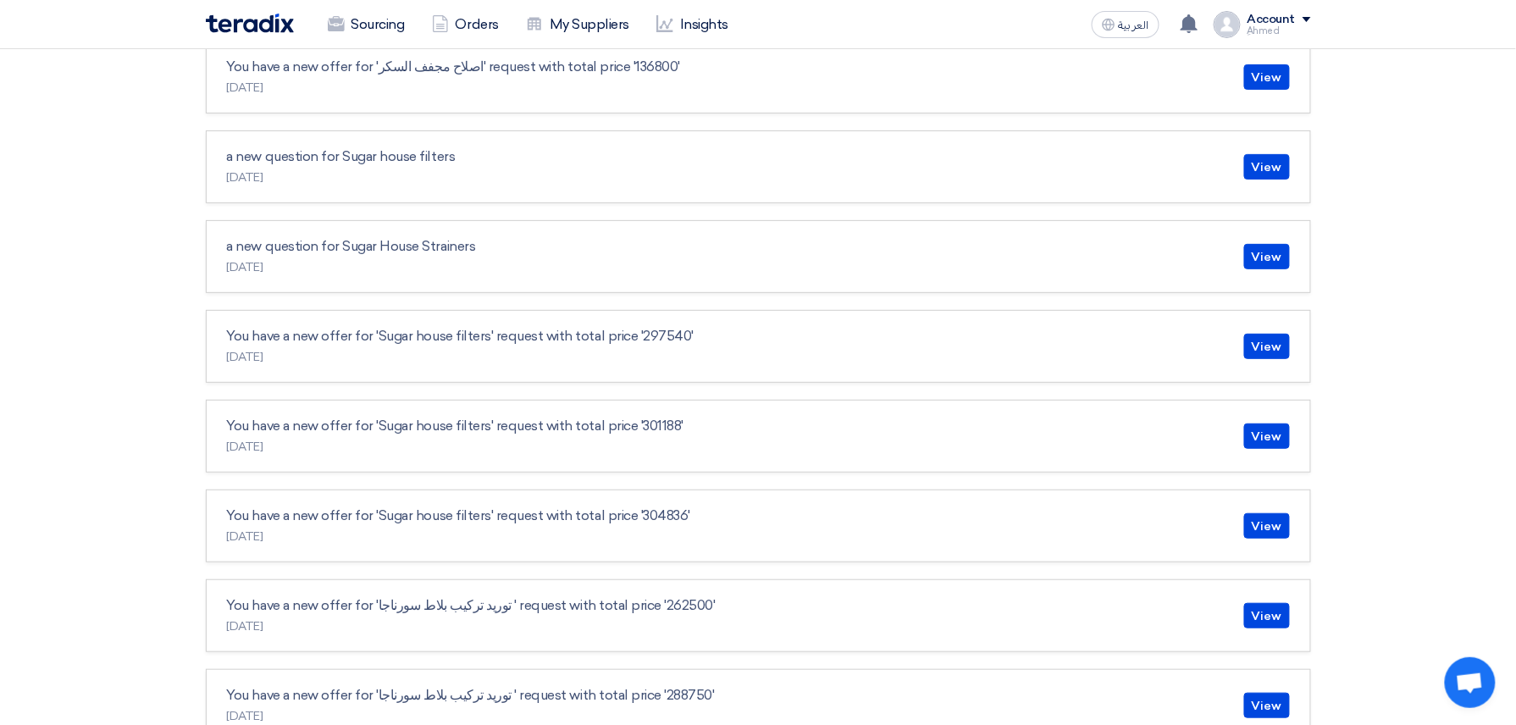
scroll to position [2484, 0]
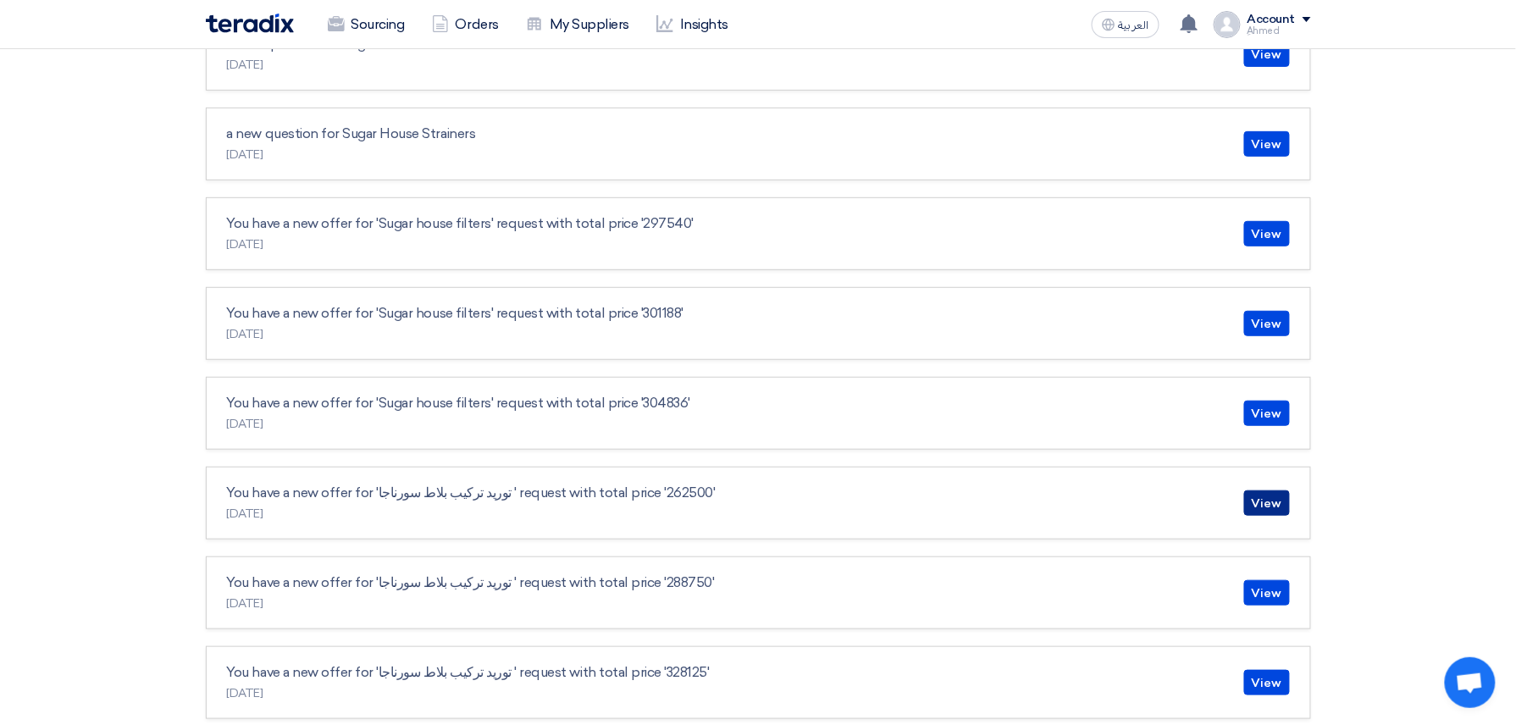
click at [1265, 516] on link "View" at bounding box center [1267, 502] width 46 height 25
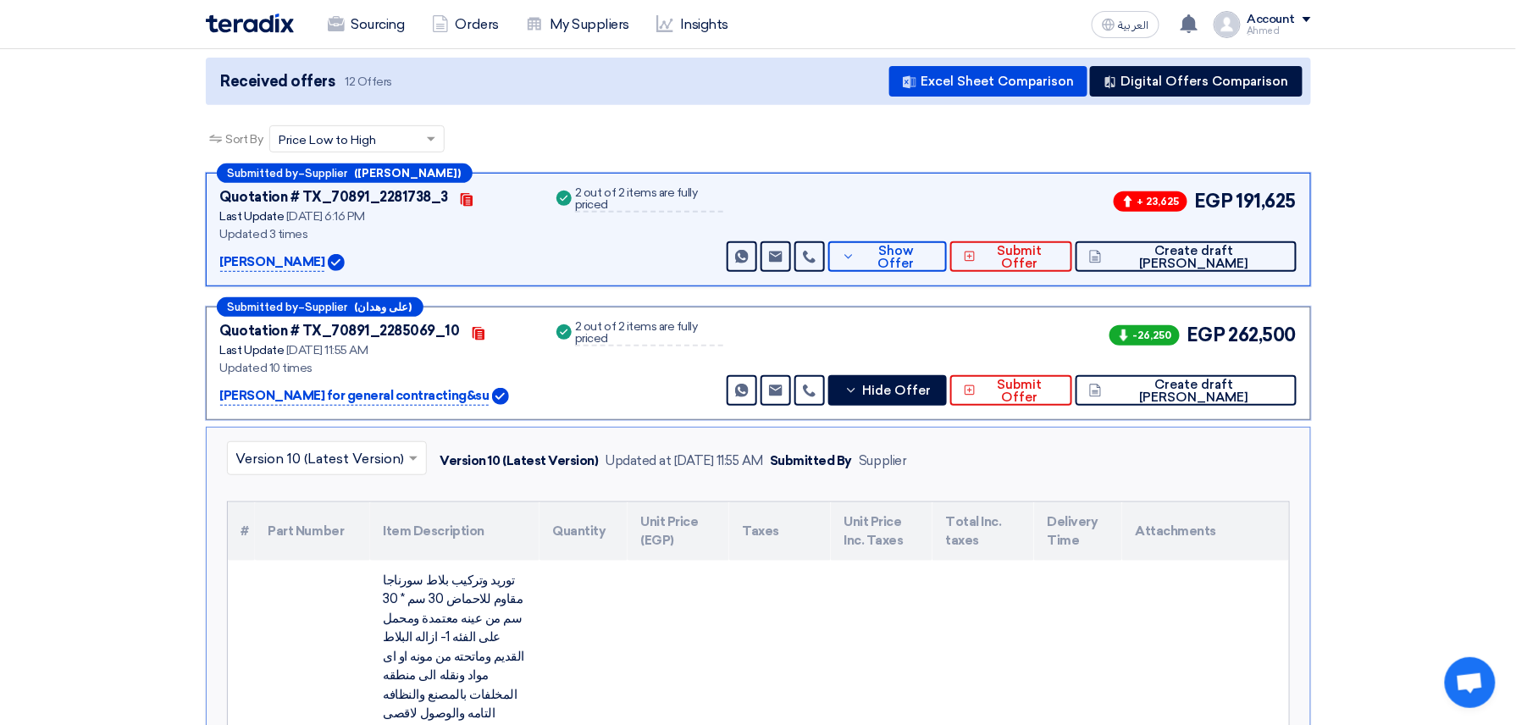
scroll to position [147, 0]
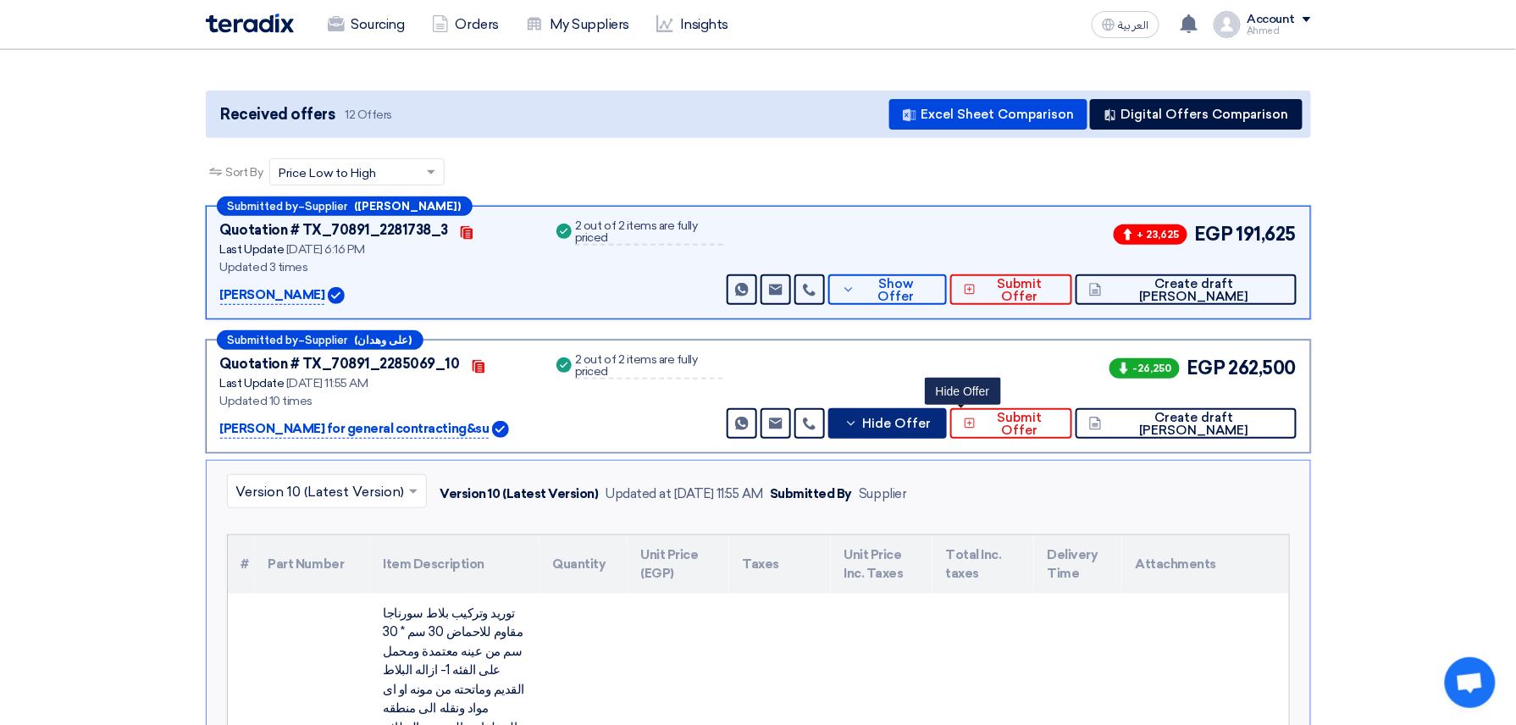
click at [946, 413] on button "Hide Offer" at bounding box center [887, 423] width 118 height 30
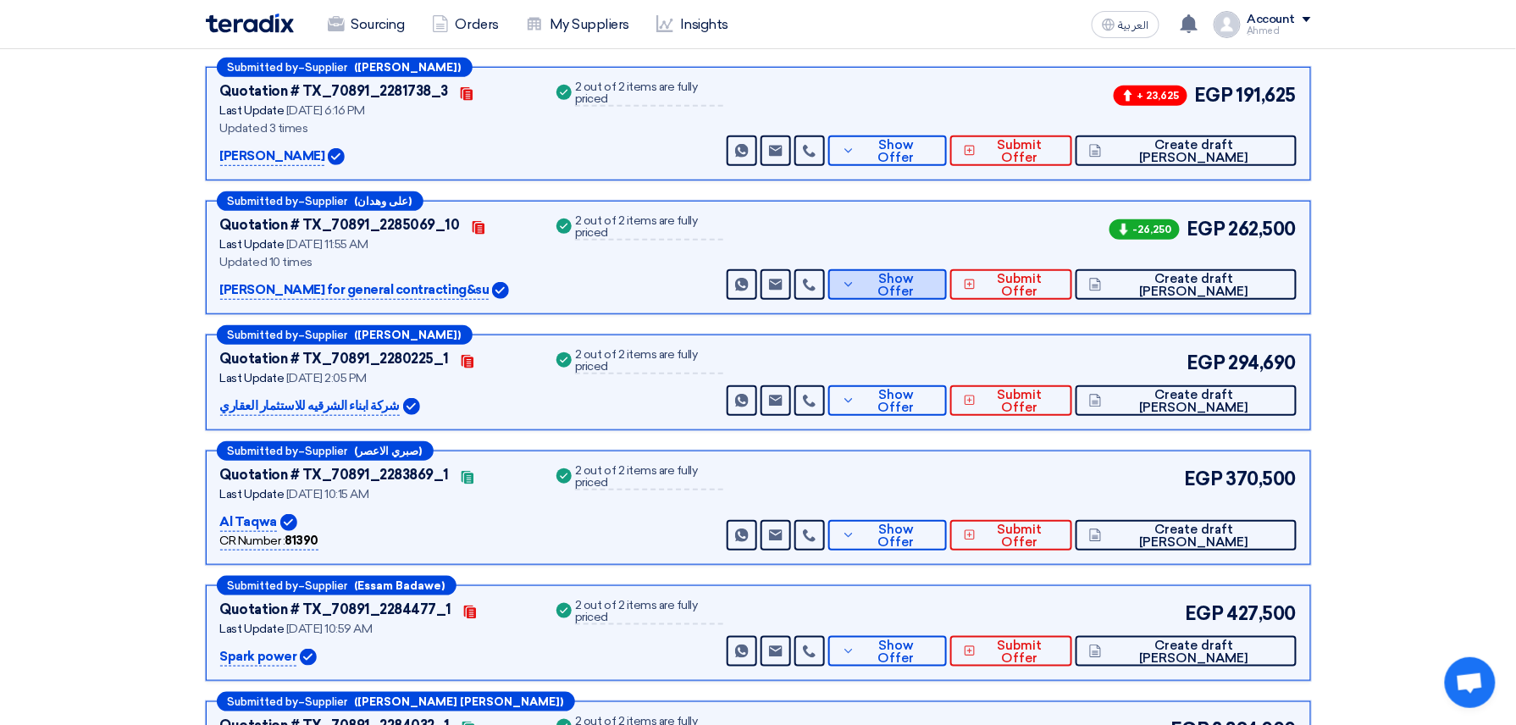
scroll to position [259, 0]
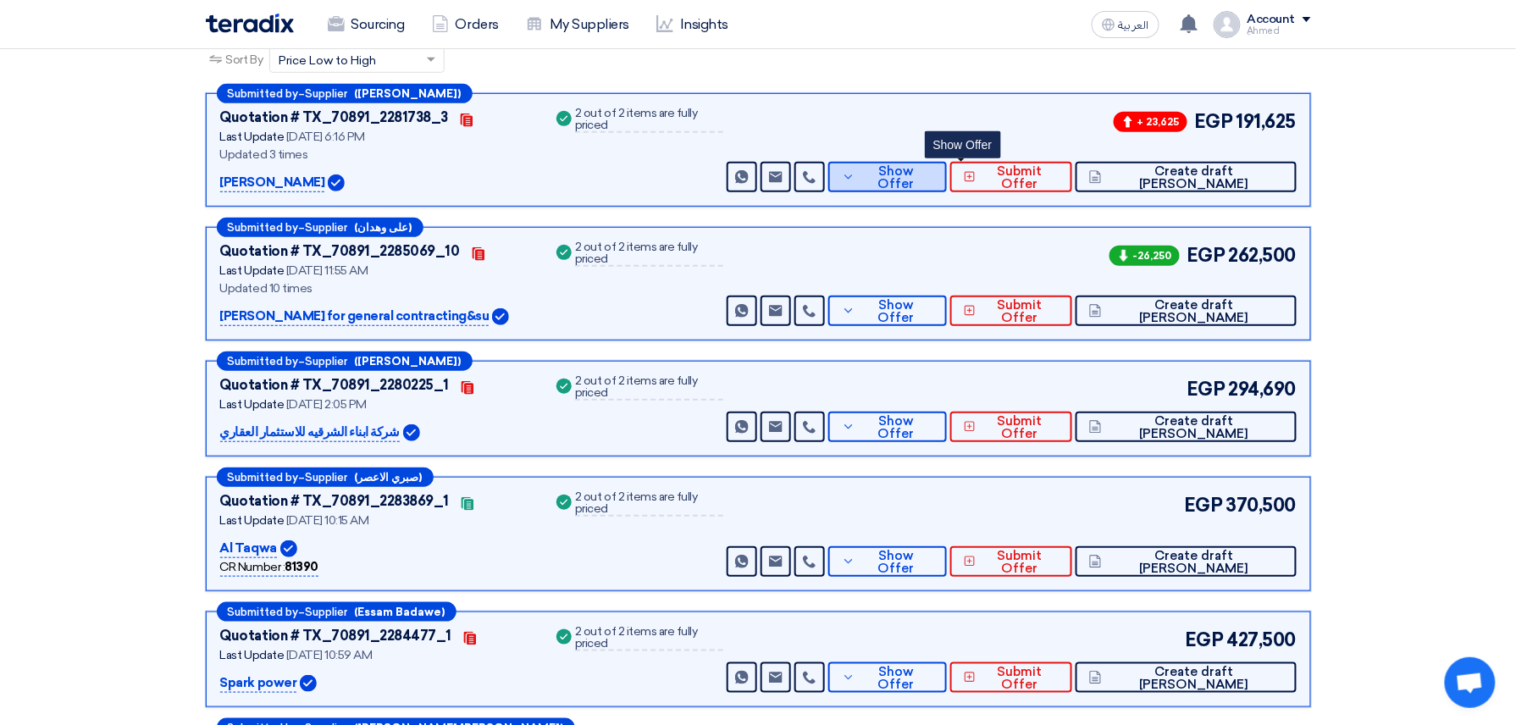
click at [945, 162] on button "Show Offer" at bounding box center [887, 177] width 118 height 30
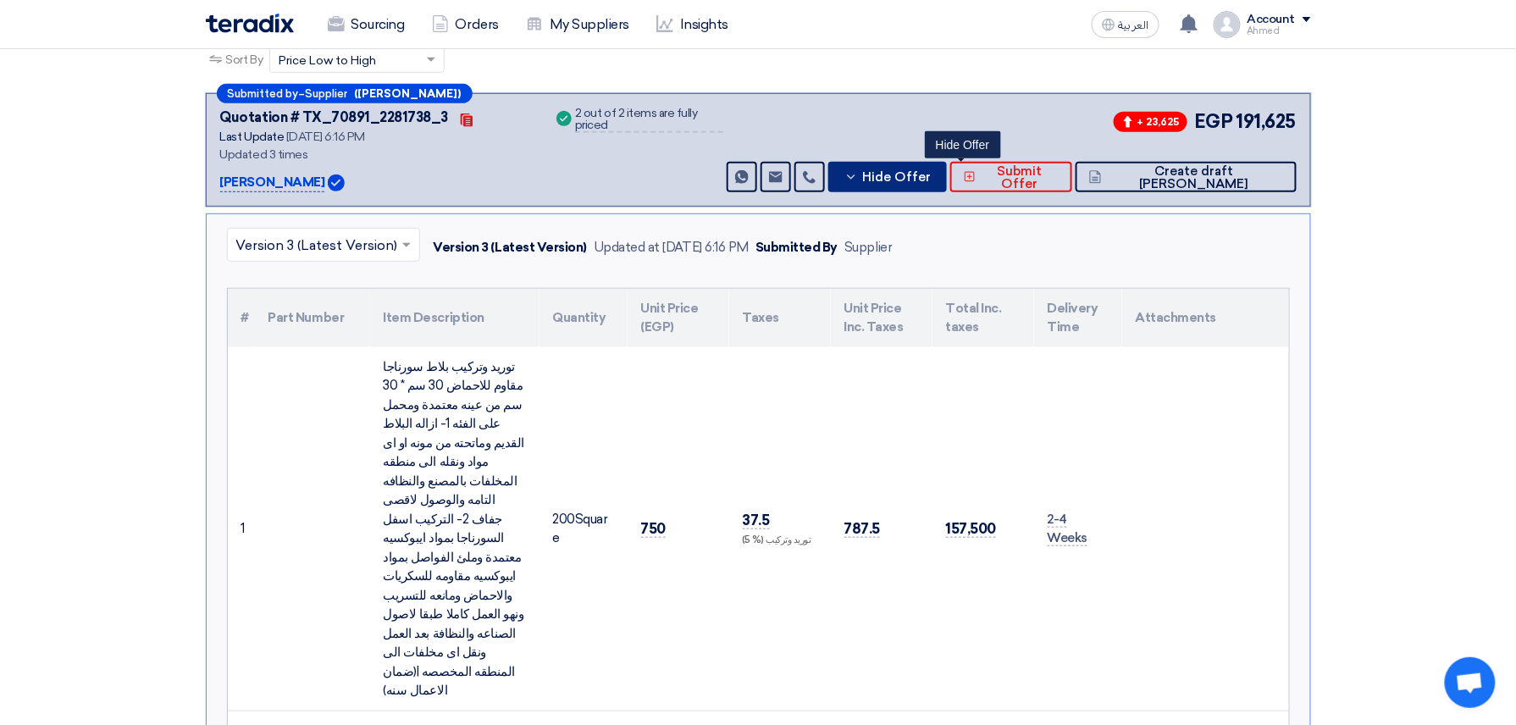
click at [946, 164] on button "Hide Offer" at bounding box center [887, 177] width 118 height 30
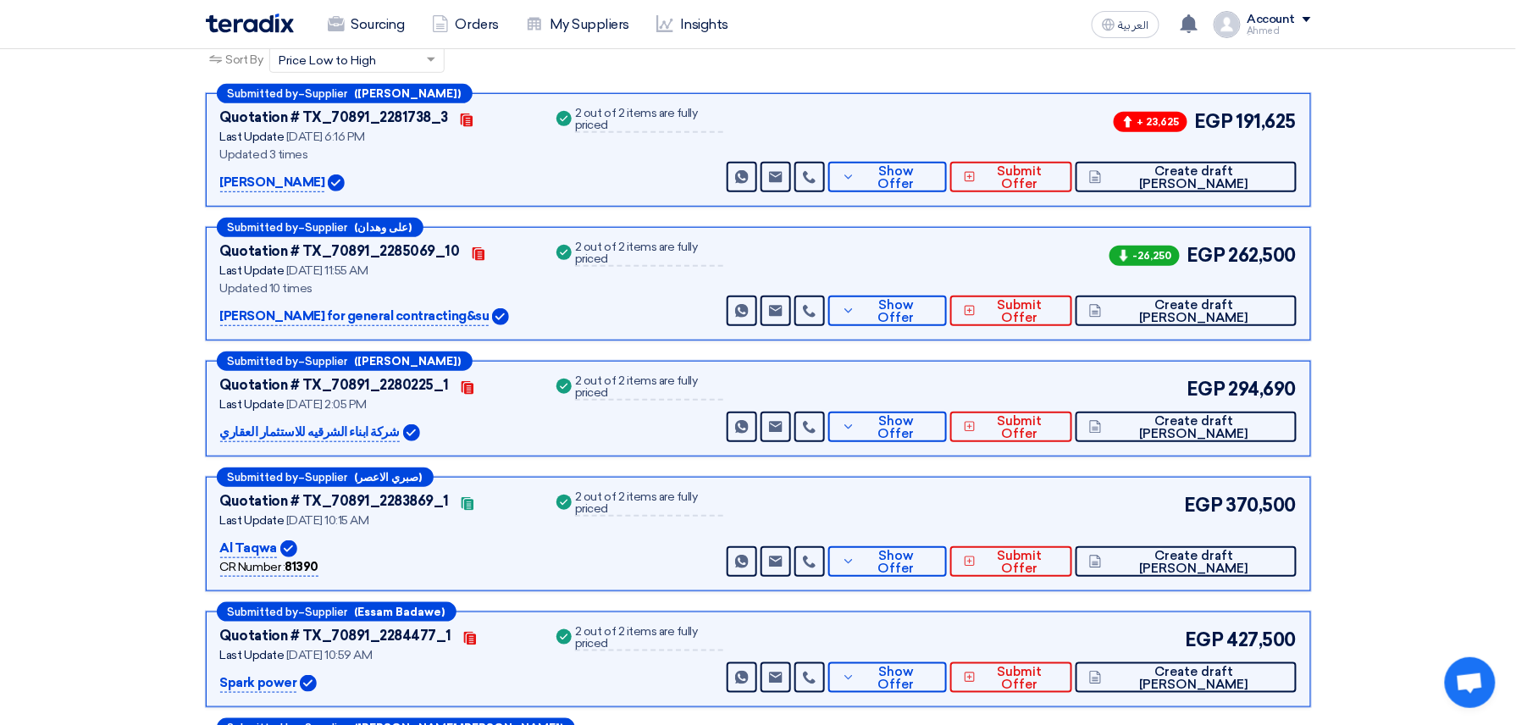
click at [976, 157] on div "+ 23,625 EGP 191,625 Send Message Send Message" at bounding box center [1009, 150] width 573 height 85
click at [933, 169] on span "Show Offer" at bounding box center [897, 177] width 74 height 25
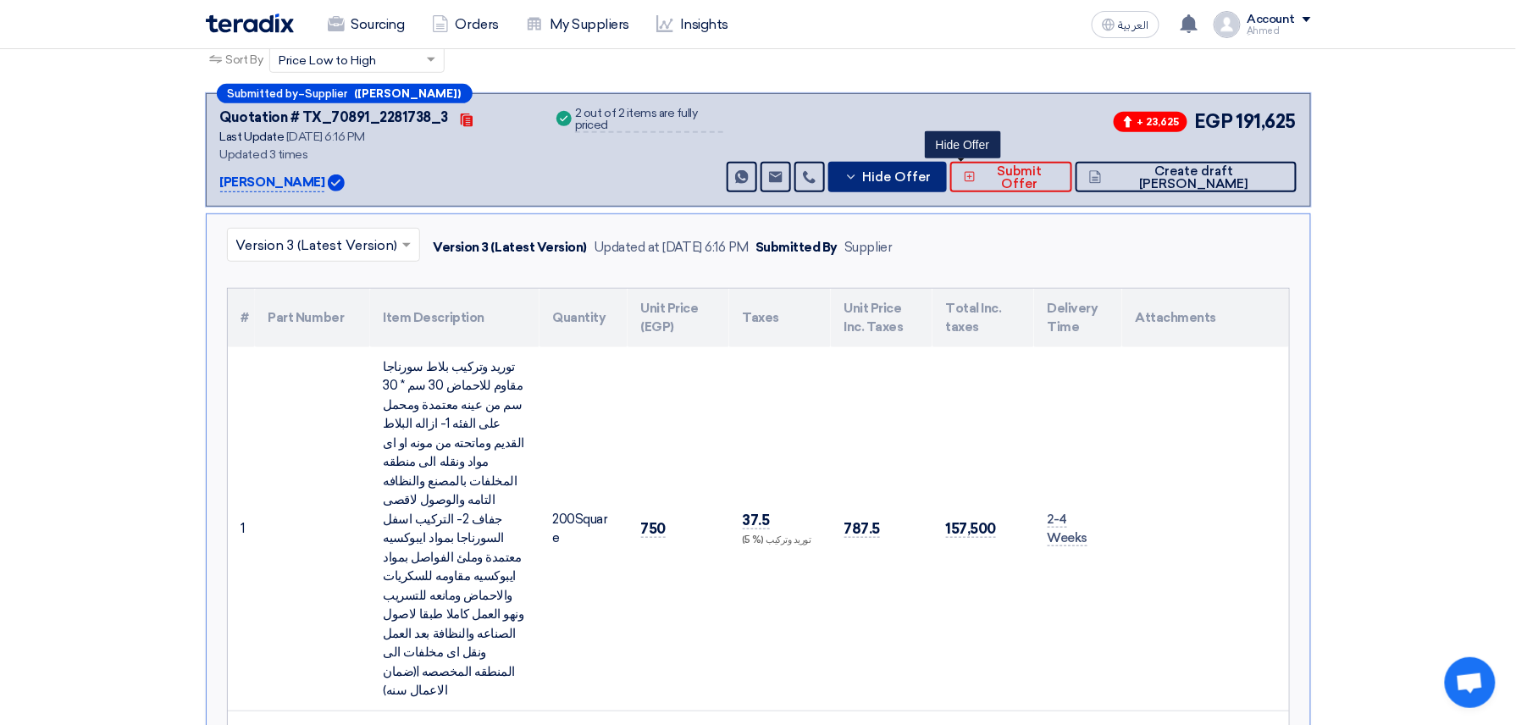
click at [931, 171] on span "Hide Offer" at bounding box center [896, 177] width 69 height 13
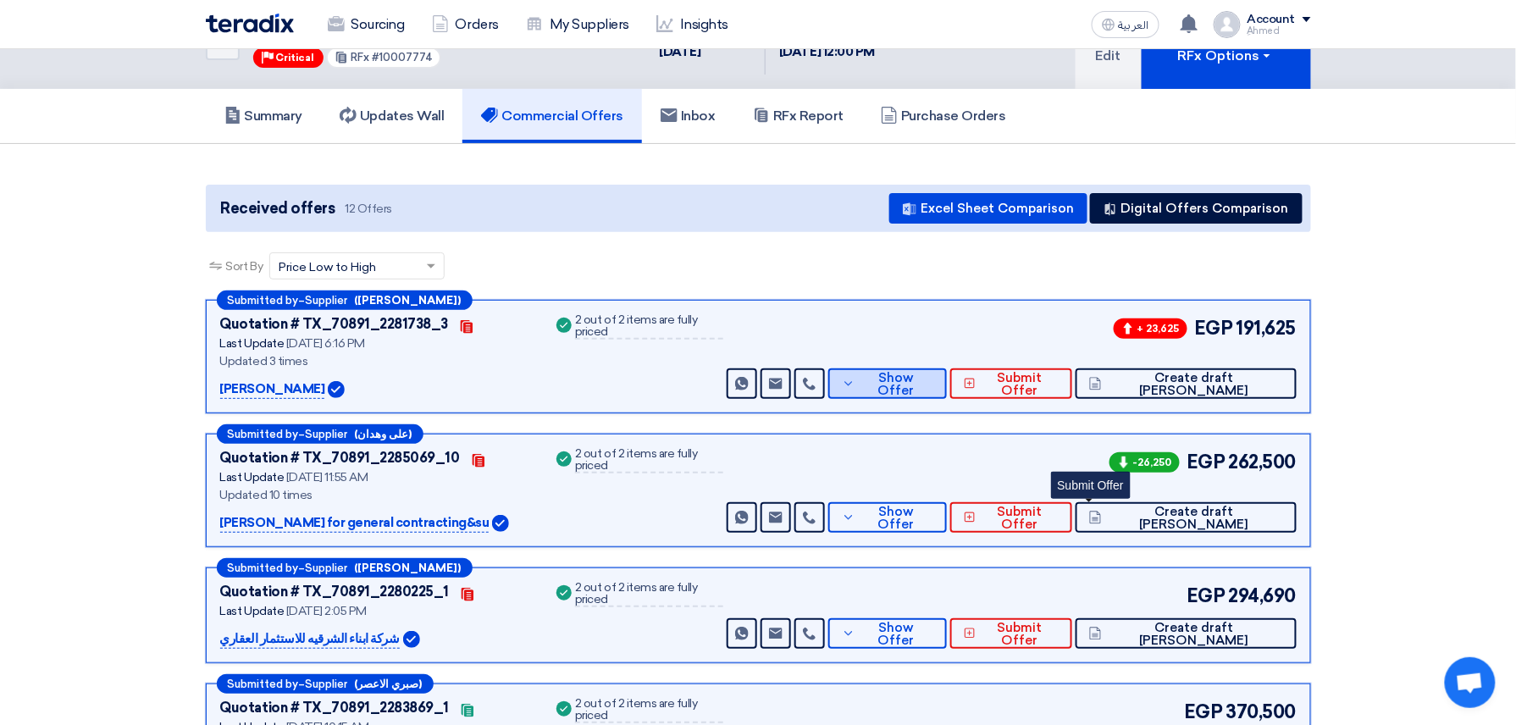
scroll to position [0, 0]
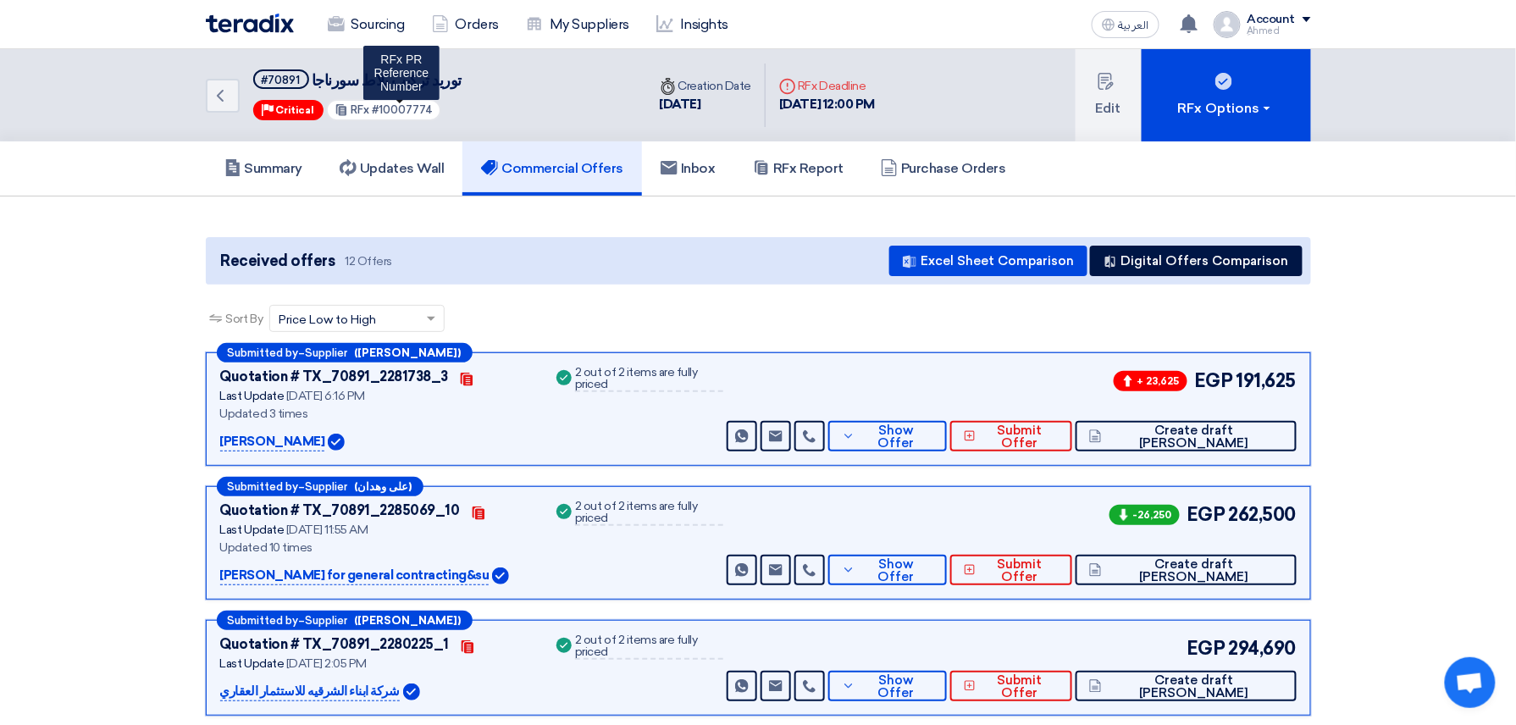
click at [390, 112] on span "#10007774" at bounding box center [402, 109] width 61 height 13
copy span "10007774"
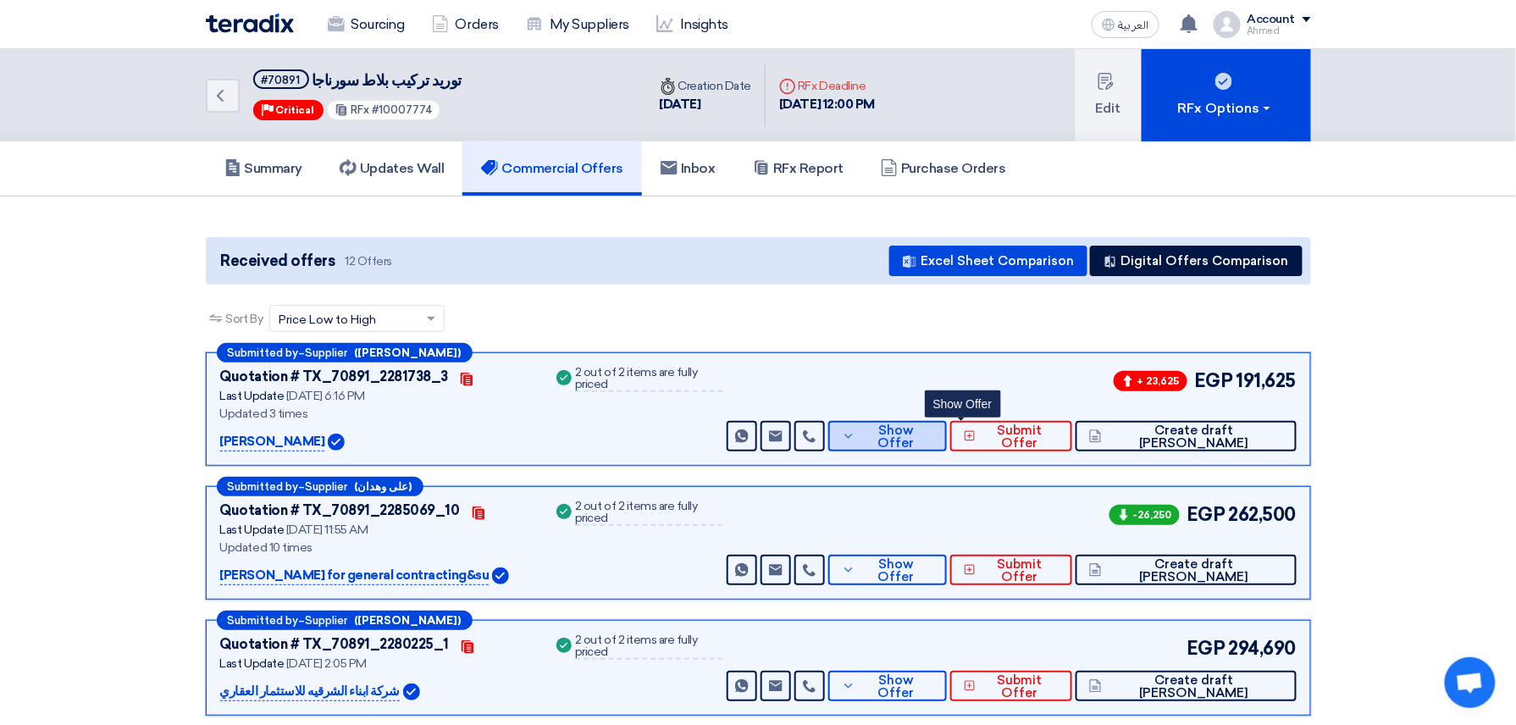
click at [933, 438] on span "Show Offer" at bounding box center [897, 436] width 74 height 25
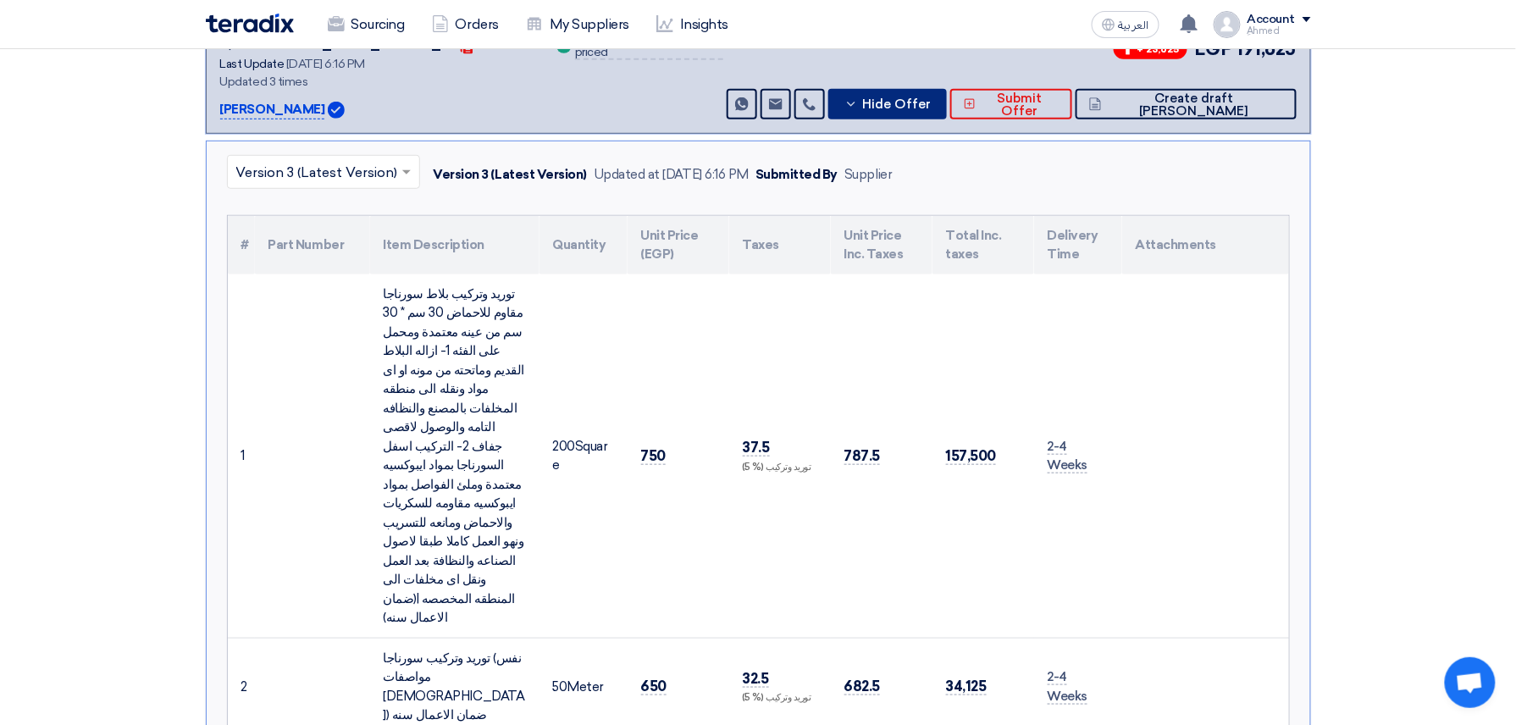
scroll to position [790, 0]
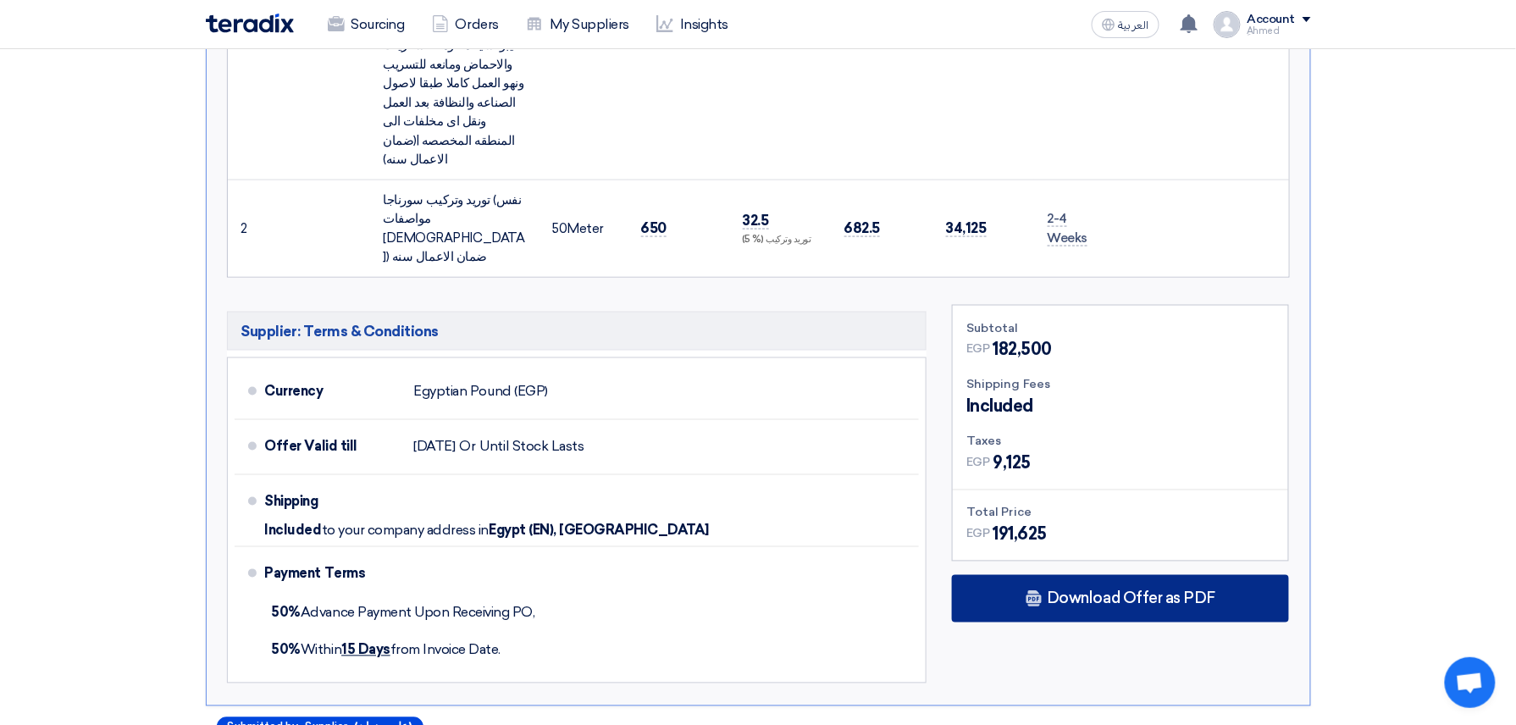
click at [1121, 591] on span "Download Offer as PDF" at bounding box center [1131, 598] width 169 height 15
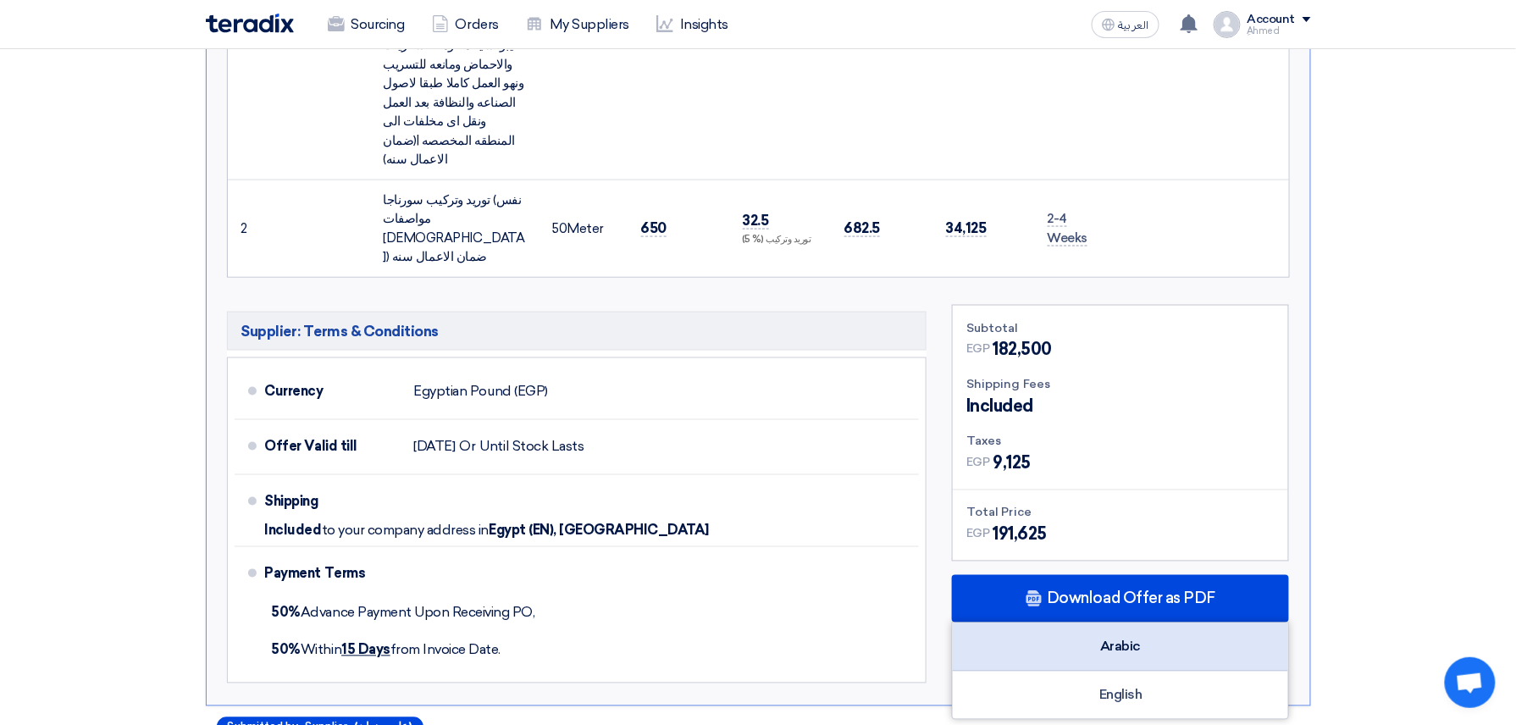
click at [1108, 623] on div "Arabic" at bounding box center [1120, 647] width 335 height 48
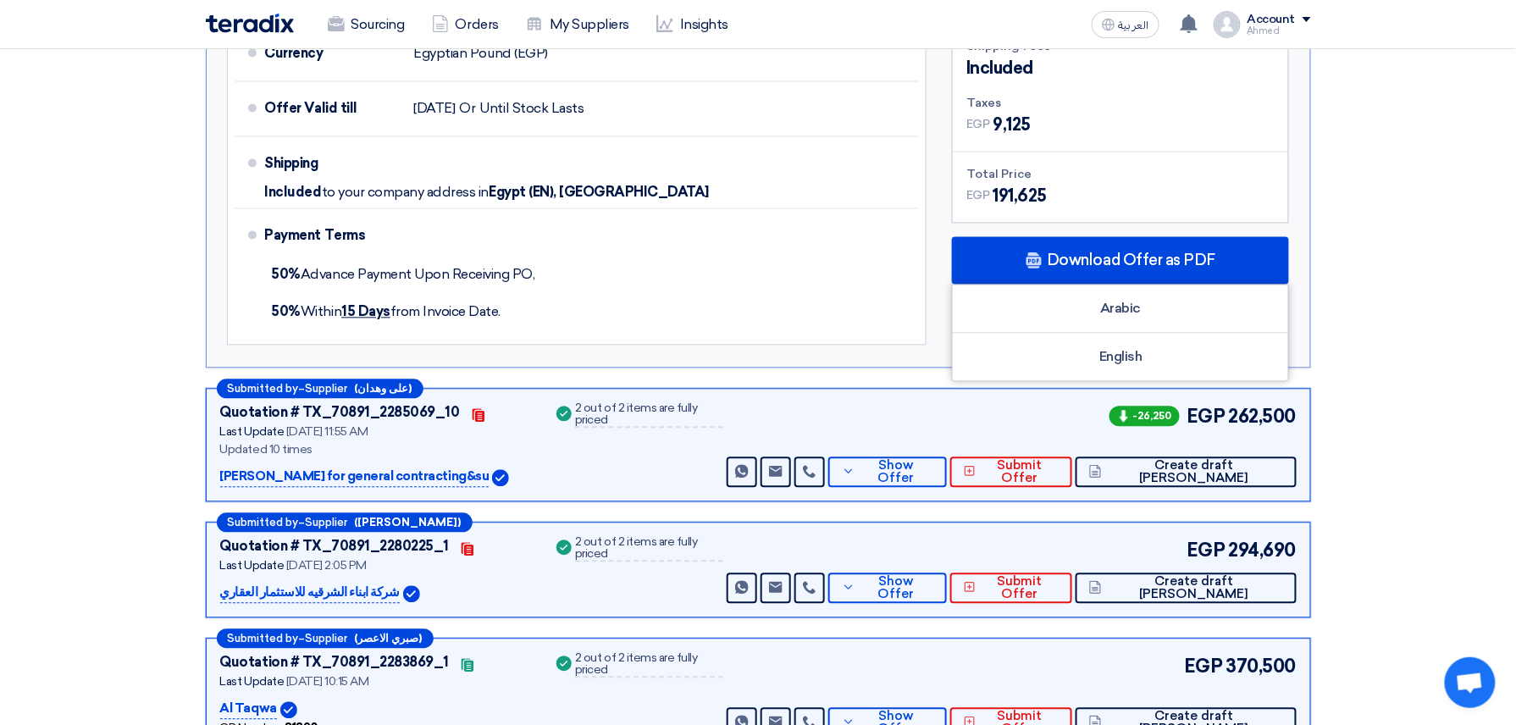
scroll to position [1129, 0]
click at [946, 456] on button "Show Offer" at bounding box center [887, 471] width 118 height 30
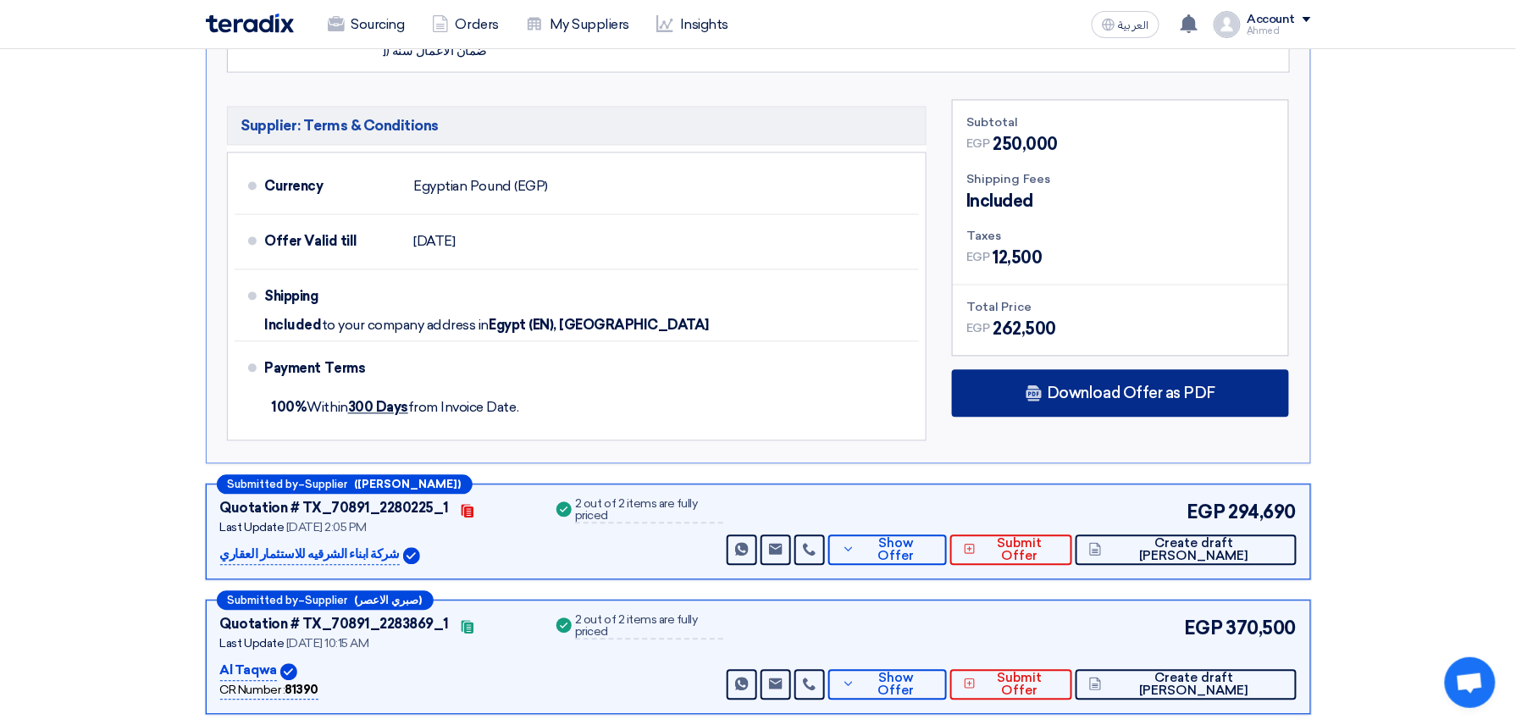
click at [1106, 370] on div "Download Offer as PDF" at bounding box center [1120, 393] width 337 height 47
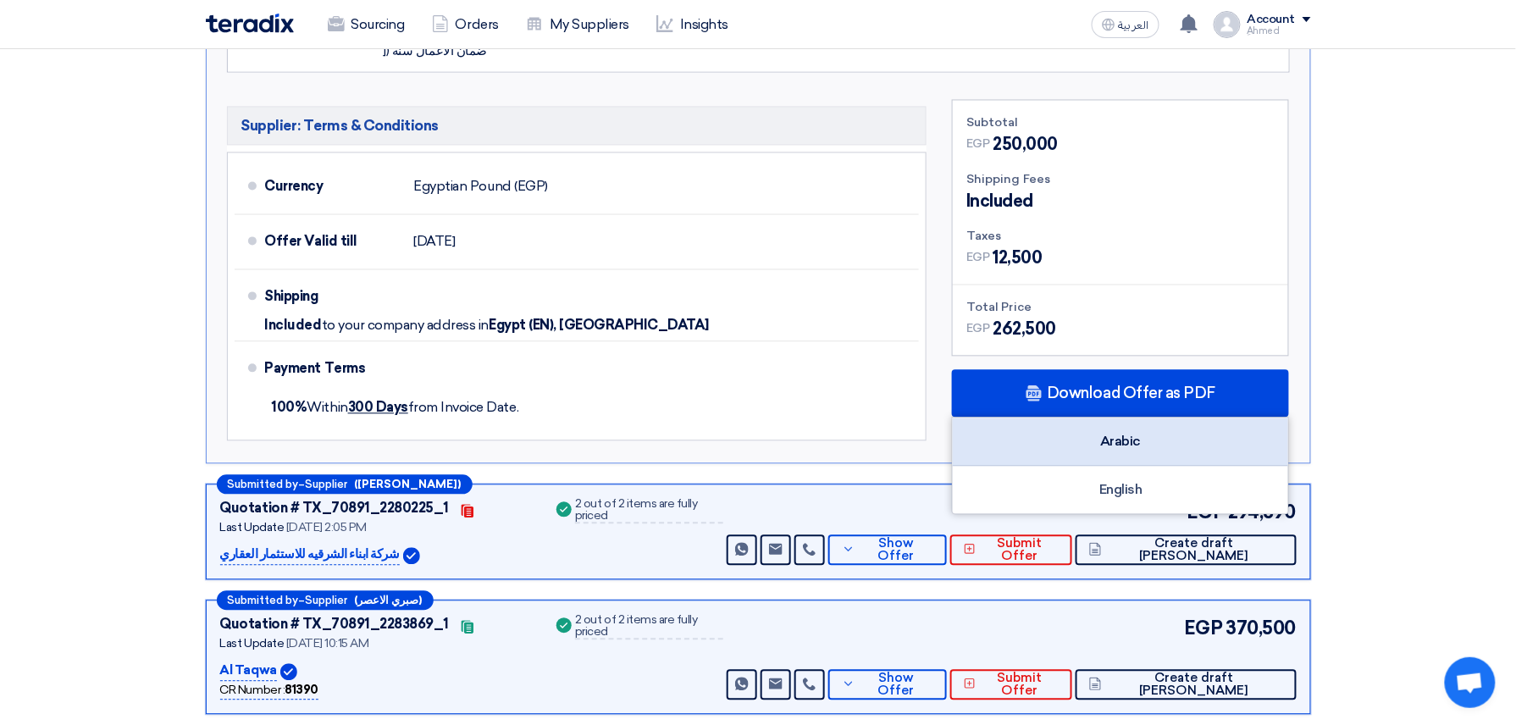
click at [1132, 418] on div "Arabic" at bounding box center [1120, 442] width 335 height 48
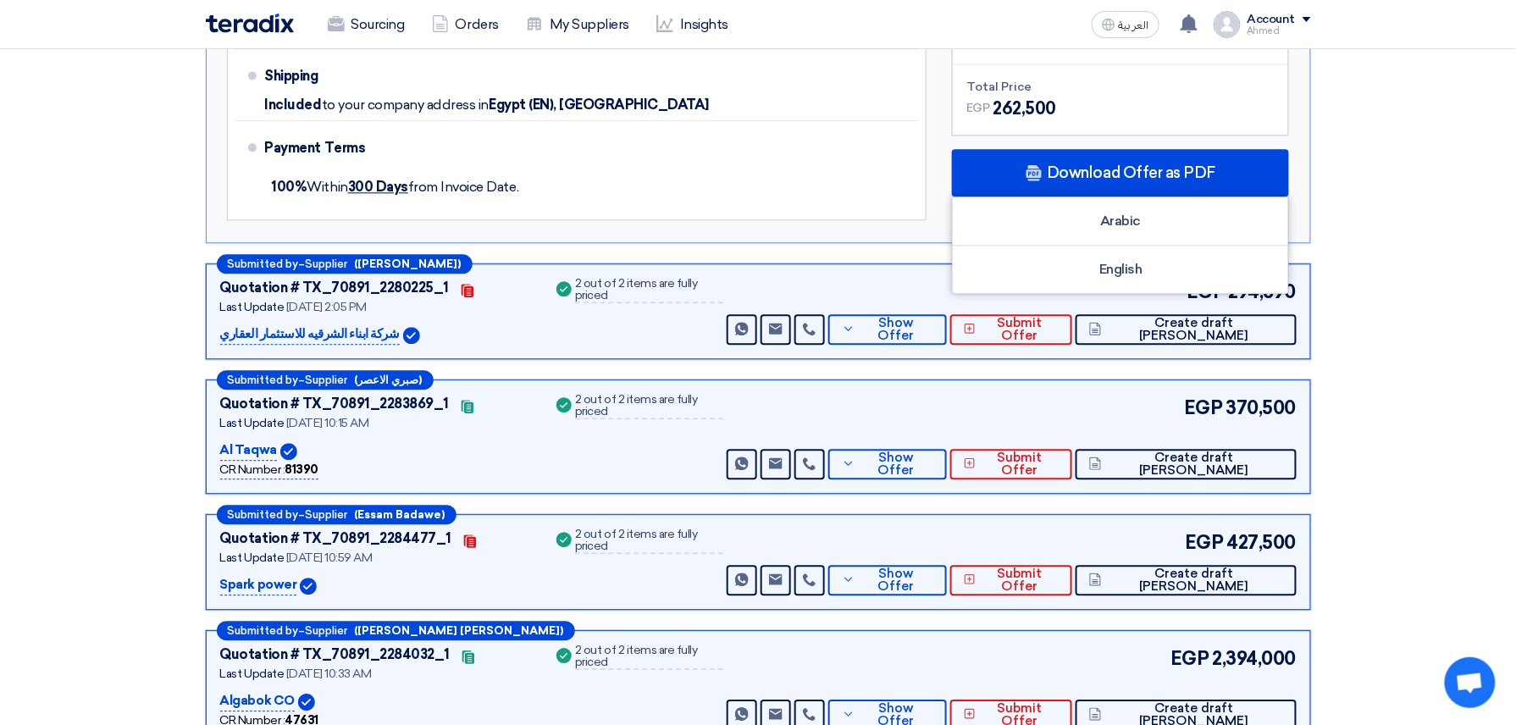
scroll to position [1355, 0]
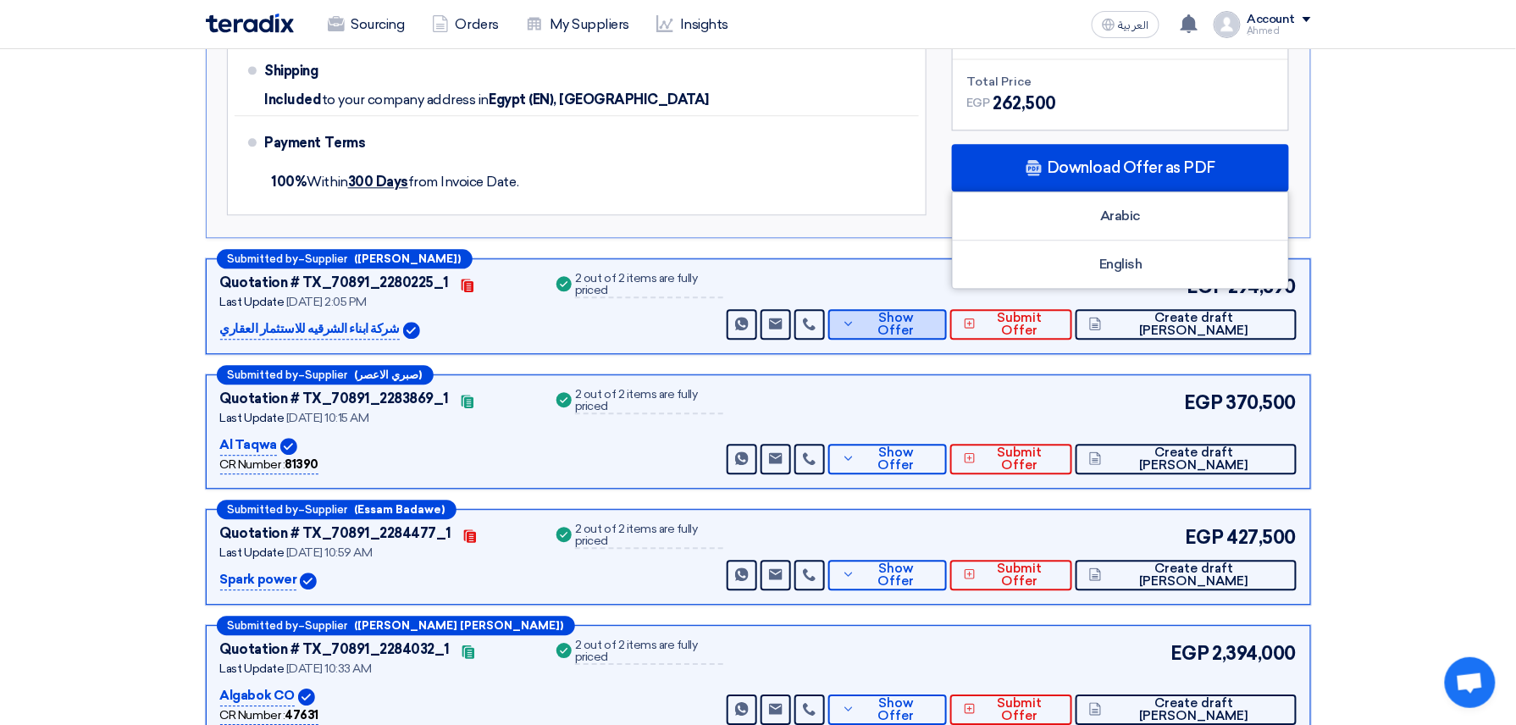
click at [933, 312] on span "Show Offer" at bounding box center [897, 324] width 74 height 25
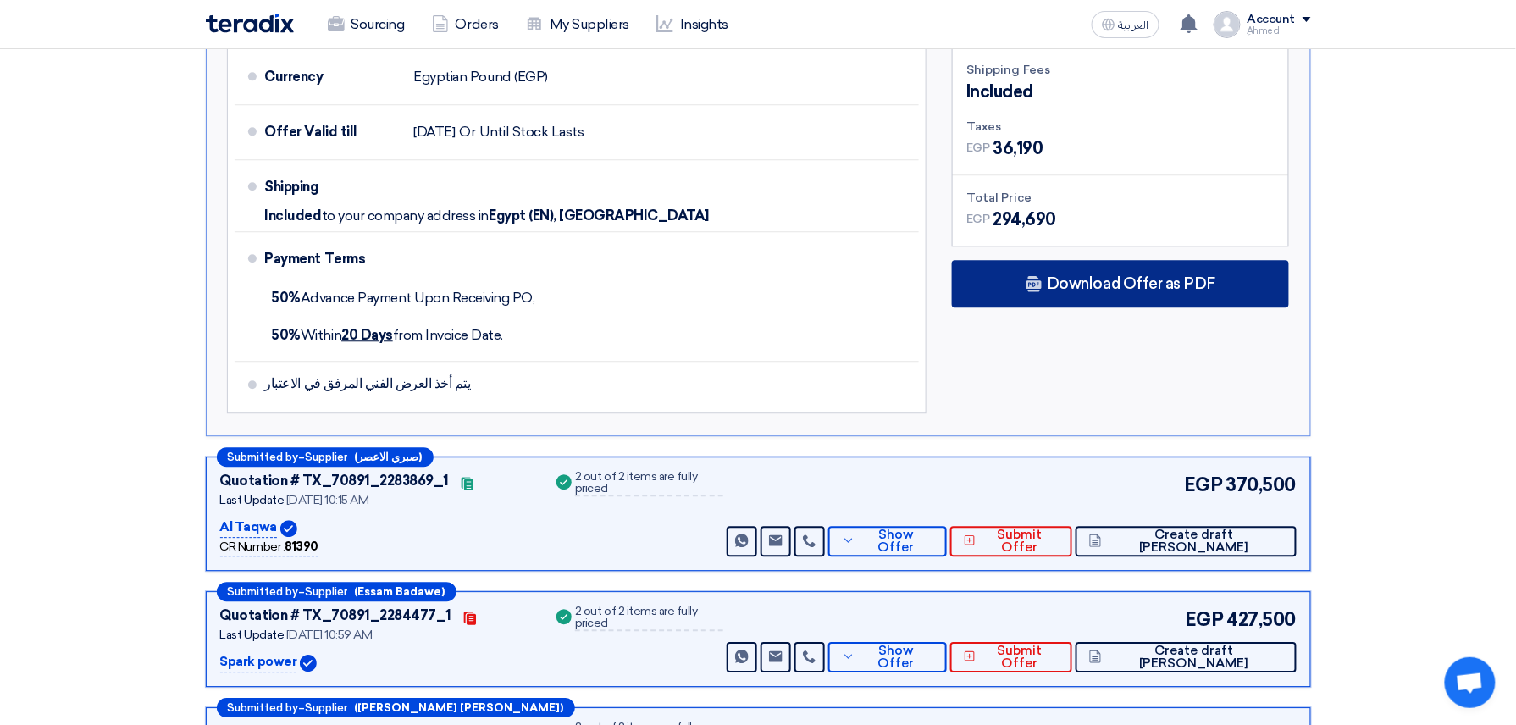
click at [1079, 260] on div "Download Offer as PDF" at bounding box center [1120, 283] width 337 height 47
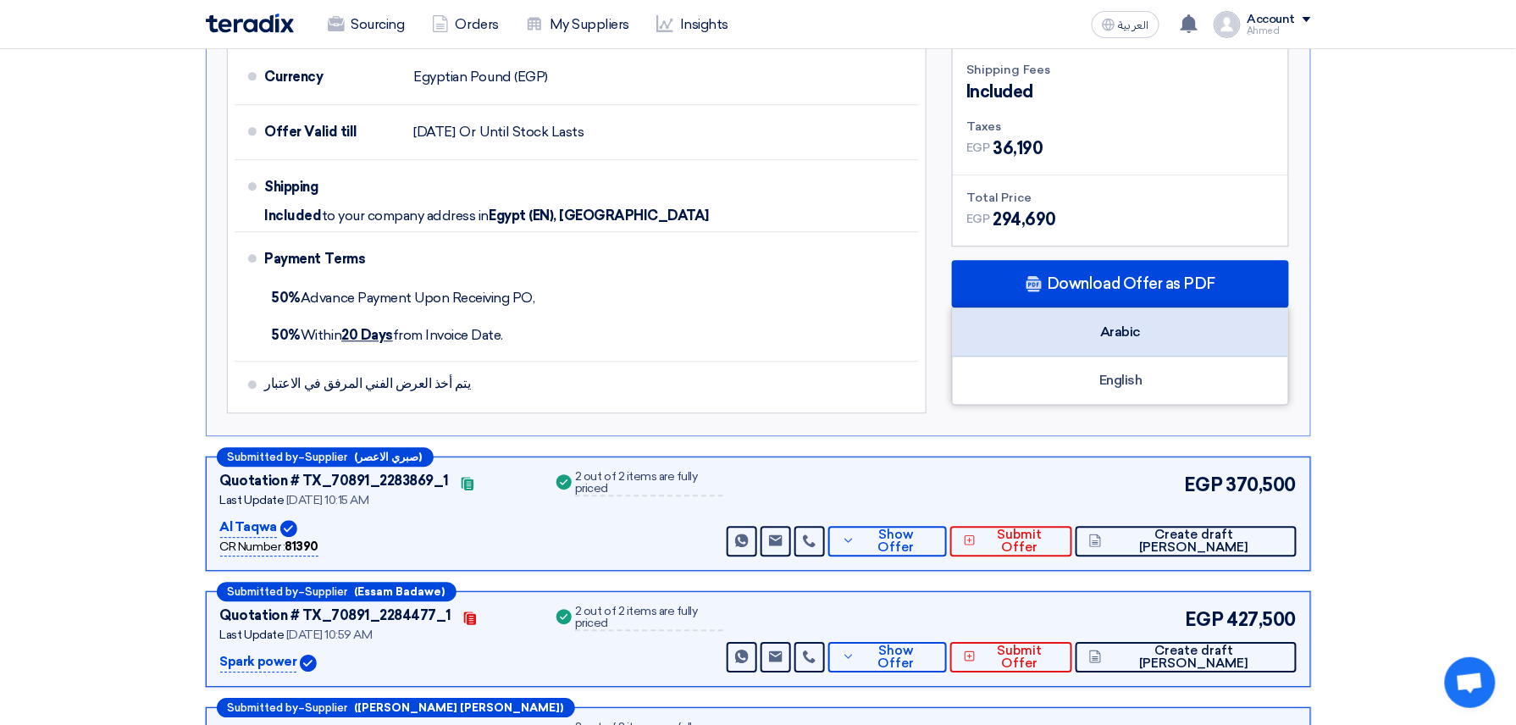
click at [1122, 308] on div "Arabic" at bounding box center [1120, 332] width 335 height 48
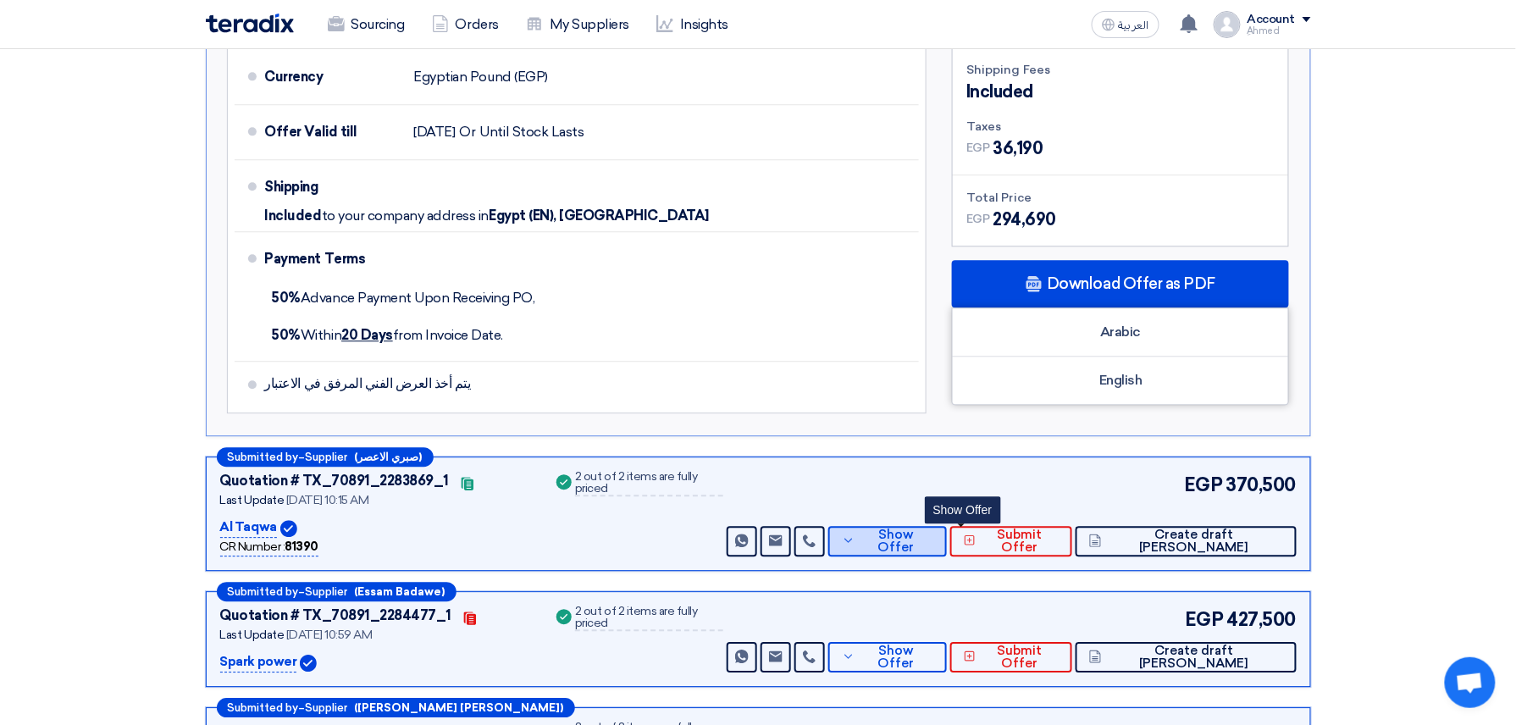
click at [946, 526] on button "Show Offer" at bounding box center [887, 541] width 118 height 30
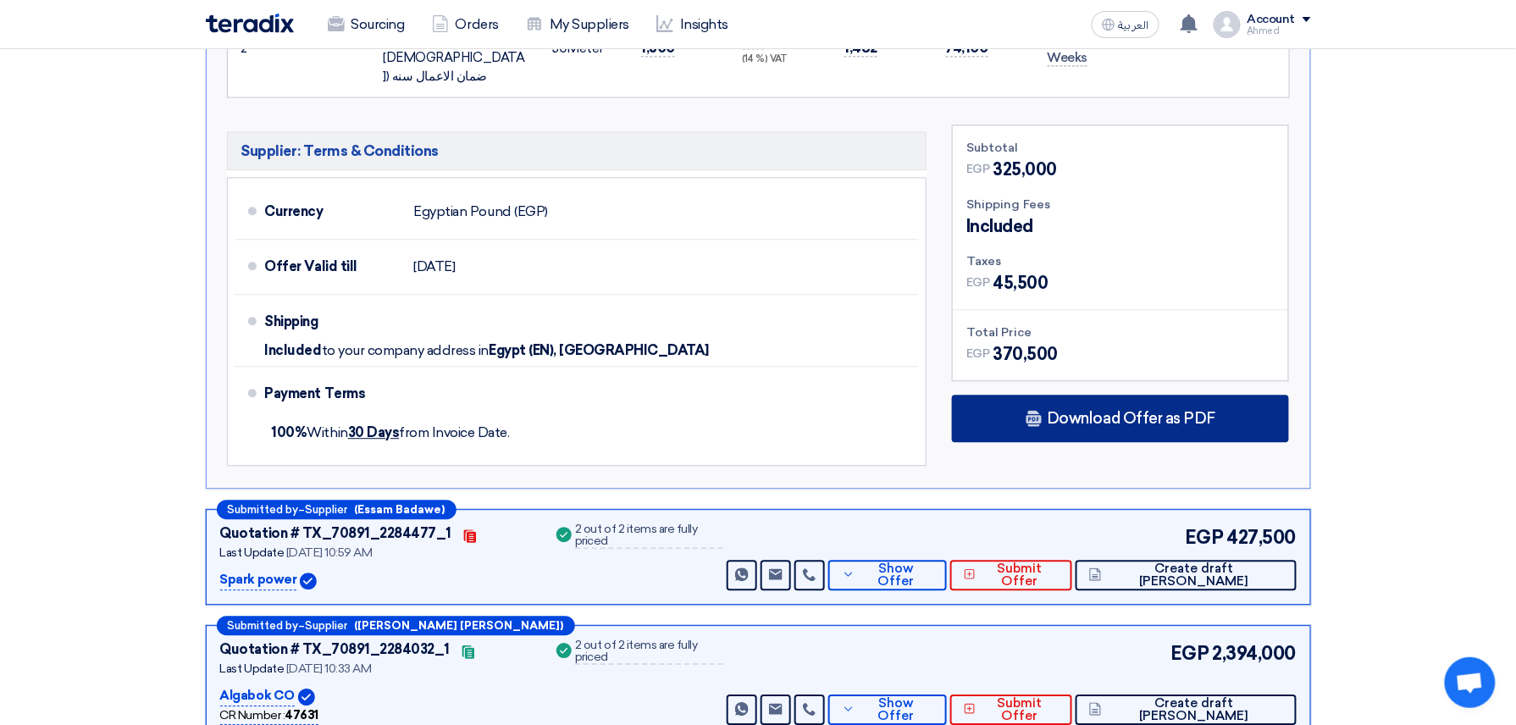
click at [1109, 395] on div "Download Offer as PDF" at bounding box center [1120, 418] width 337 height 47
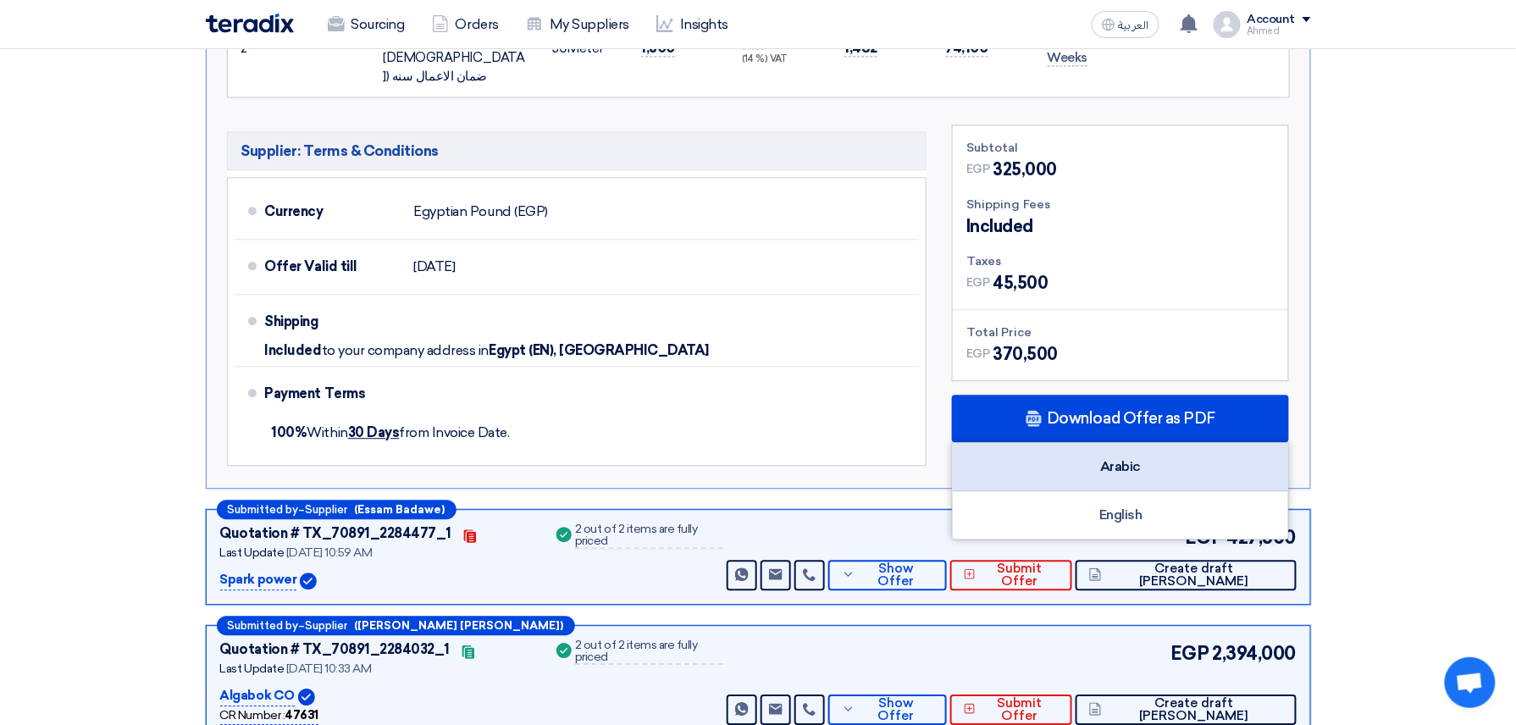
click at [1170, 443] on div "Arabic" at bounding box center [1120, 467] width 335 height 48
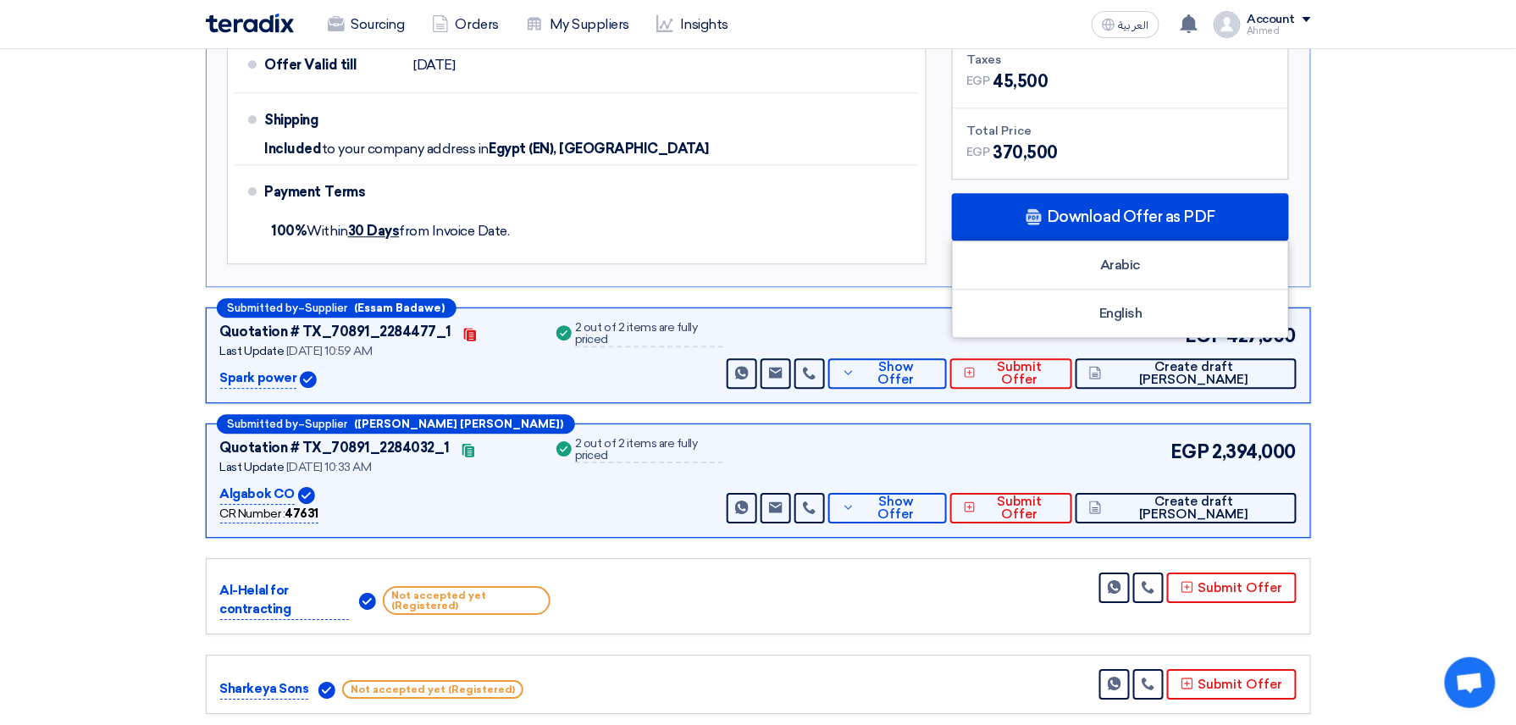
scroll to position [1580, 0]
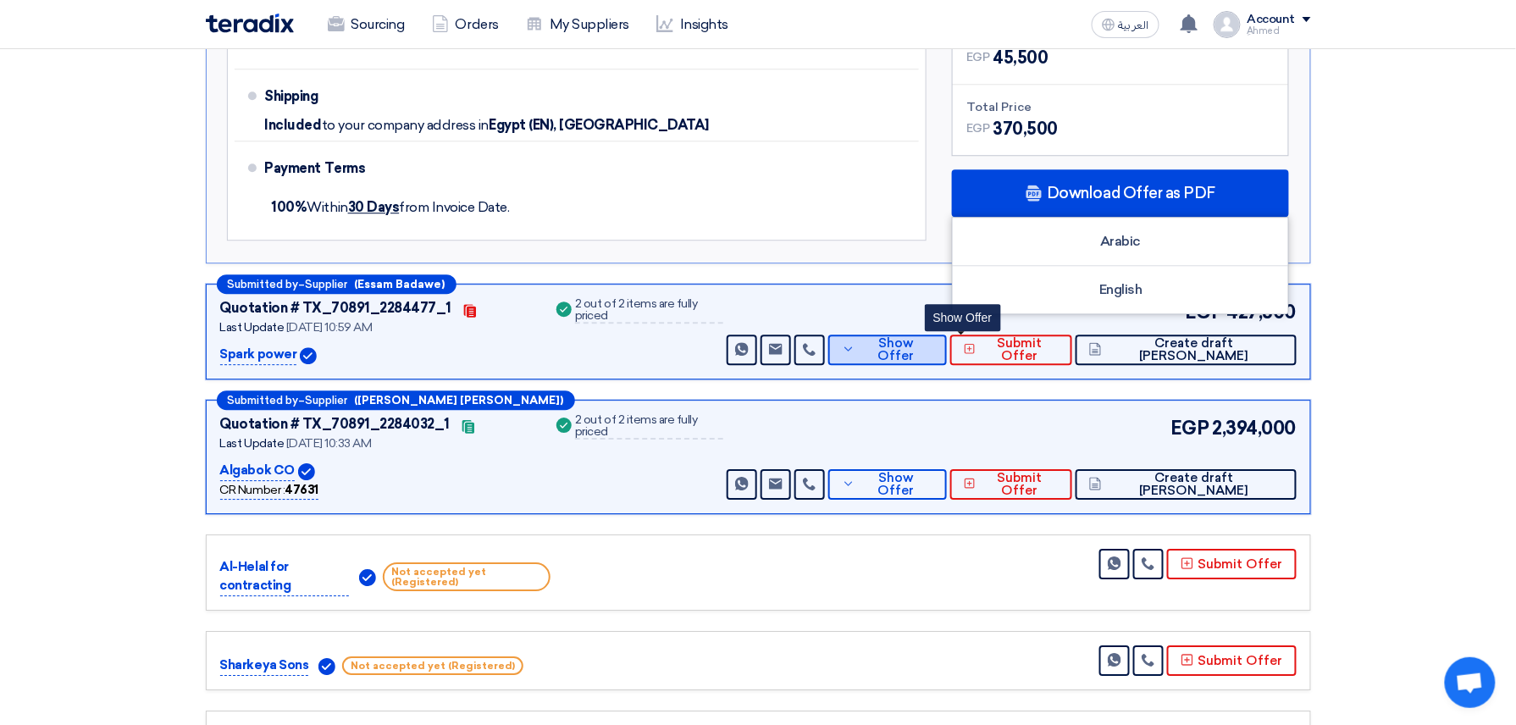
click at [933, 337] on span "Show Offer" at bounding box center [897, 349] width 74 height 25
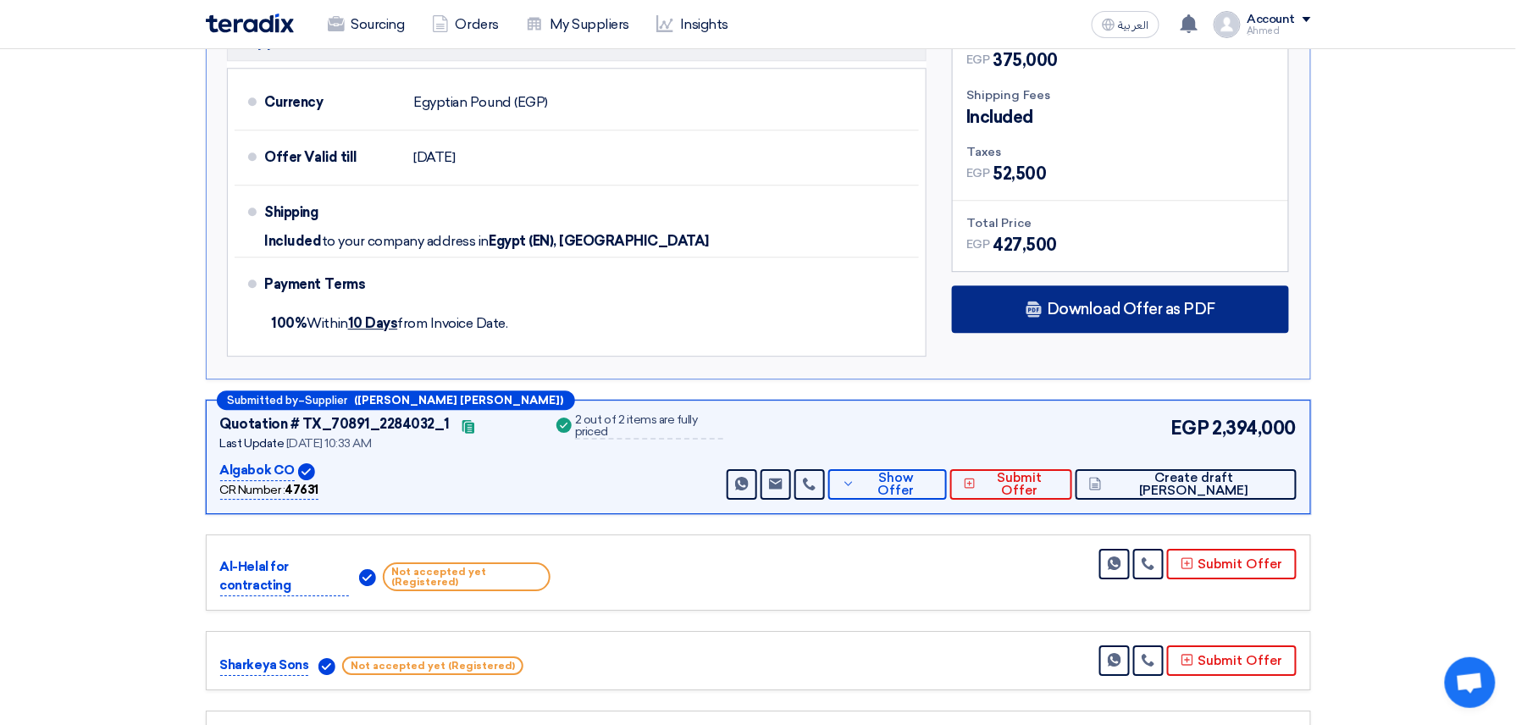
click at [1130, 302] on span "Download Offer as PDF" at bounding box center [1131, 309] width 169 height 15
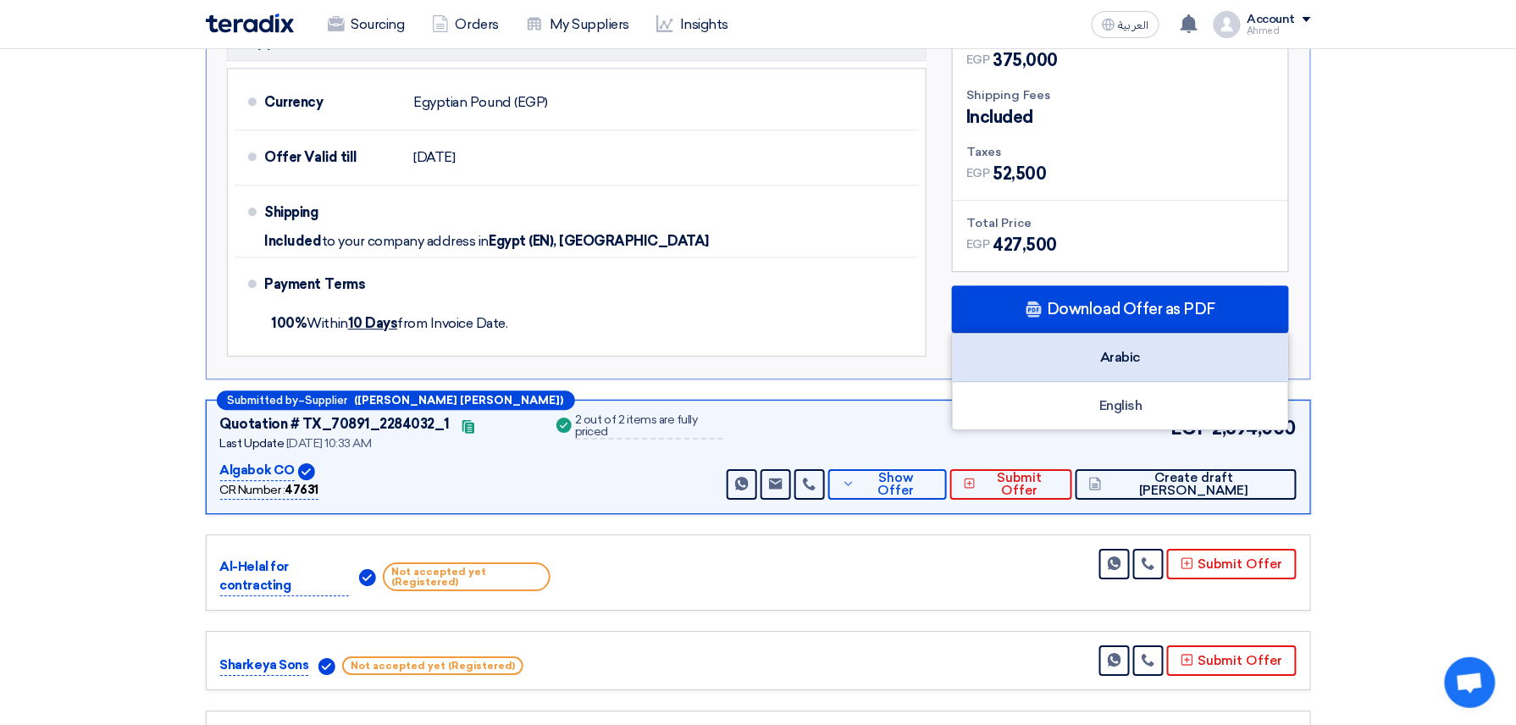
click at [1191, 334] on div "Arabic" at bounding box center [1120, 358] width 335 height 48
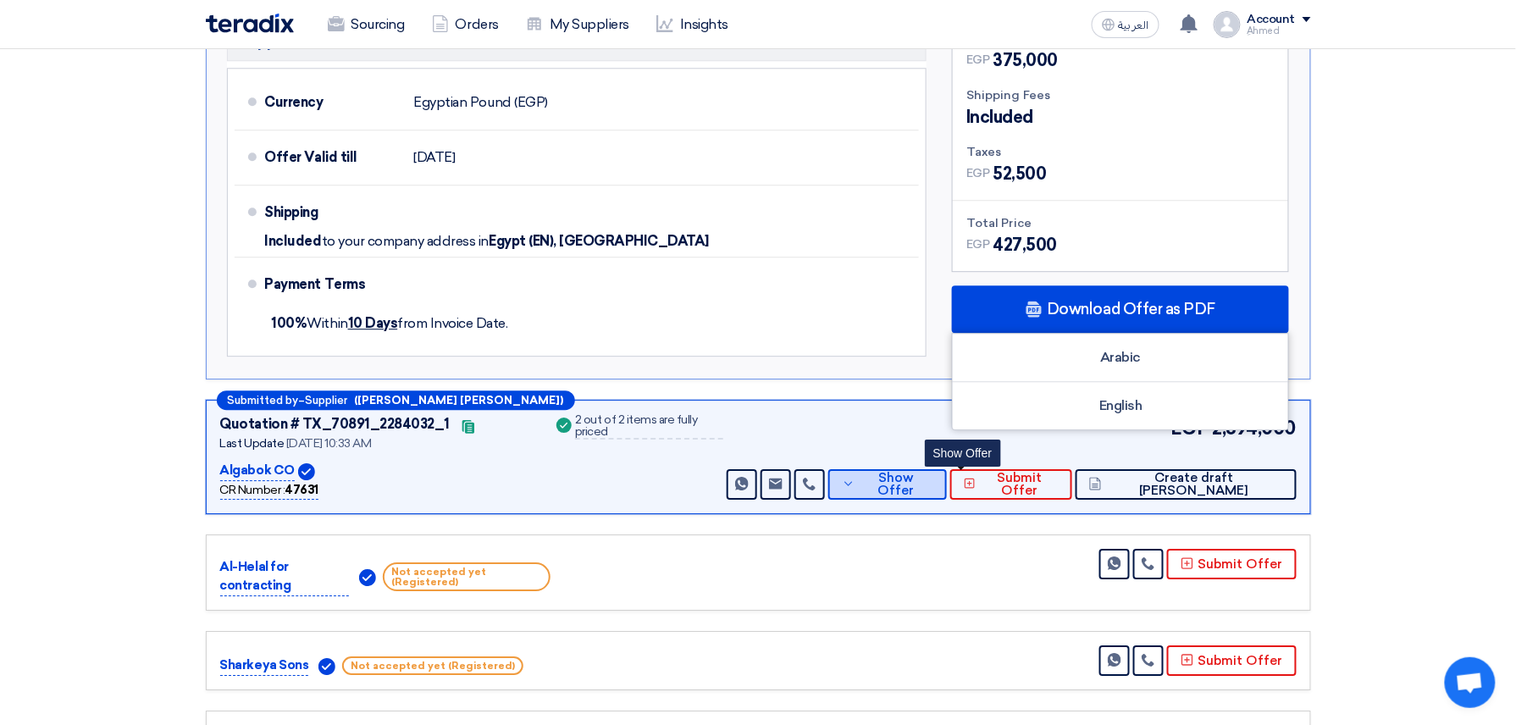
click at [933, 472] on span "Show Offer" at bounding box center [897, 484] width 74 height 25
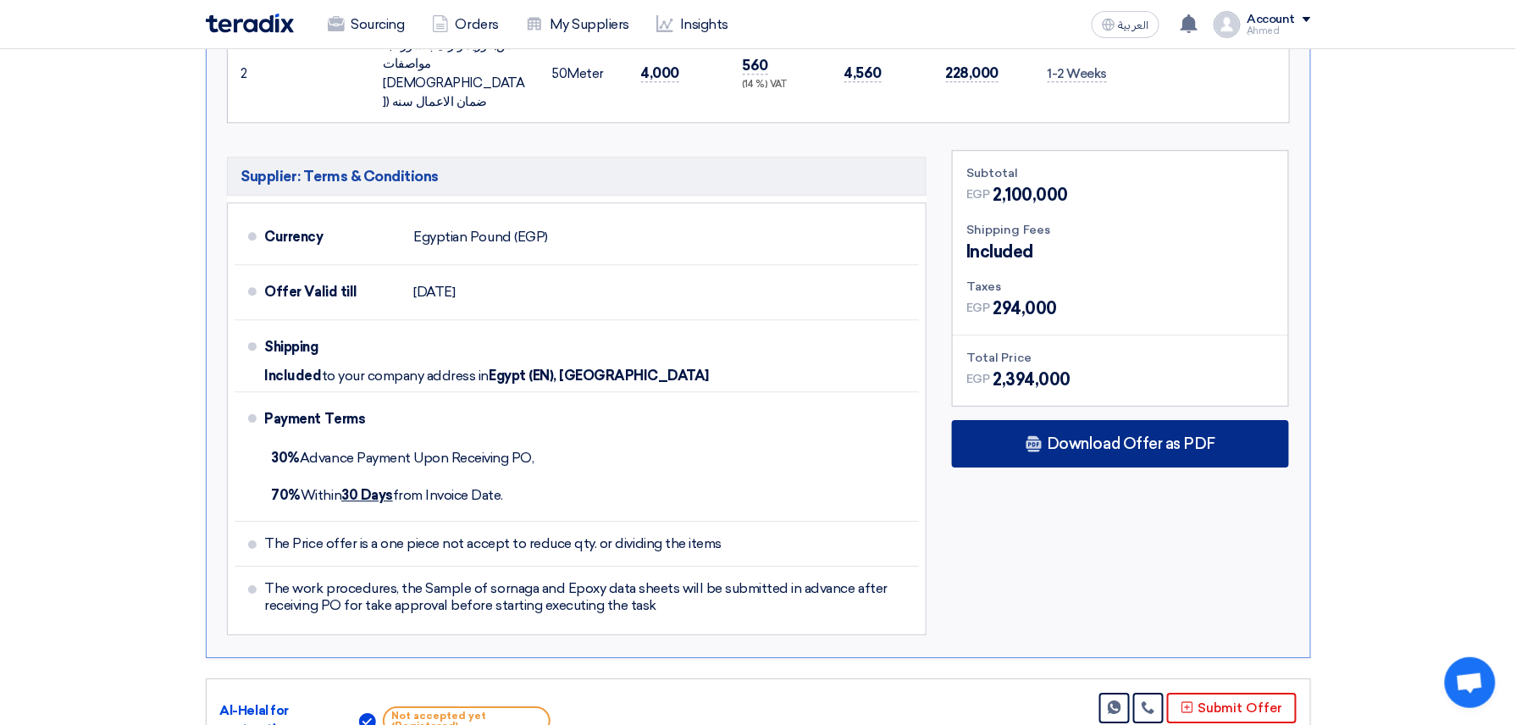
click at [1108, 436] on span "Download Offer as PDF" at bounding box center [1131, 443] width 169 height 15
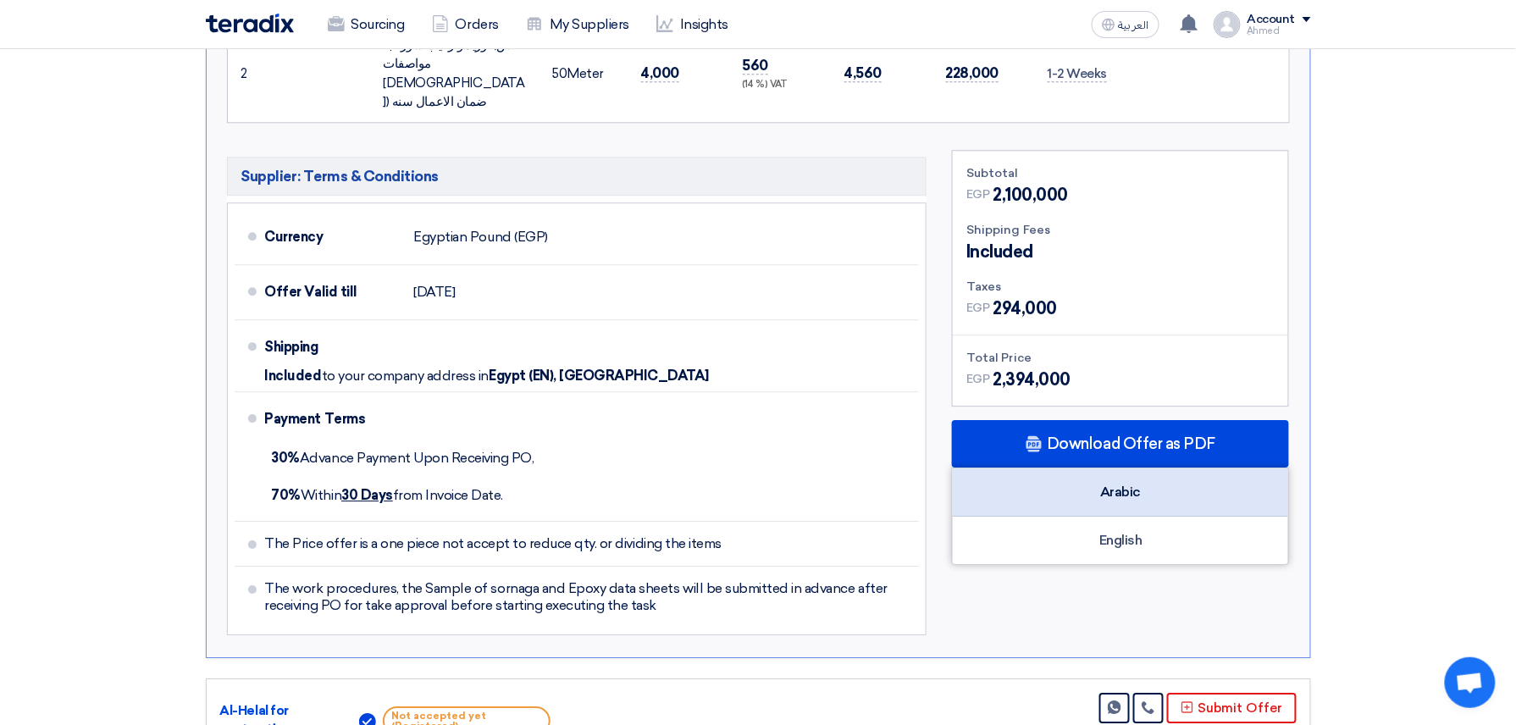
drag, startPoint x: 1108, startPoint y: 374, endPoint x: 1146, endPoint y: 434, distance: 71.2
click at [1146, 468] on div "Arabic" at bounding box center [1120, 492] width 335 height 48
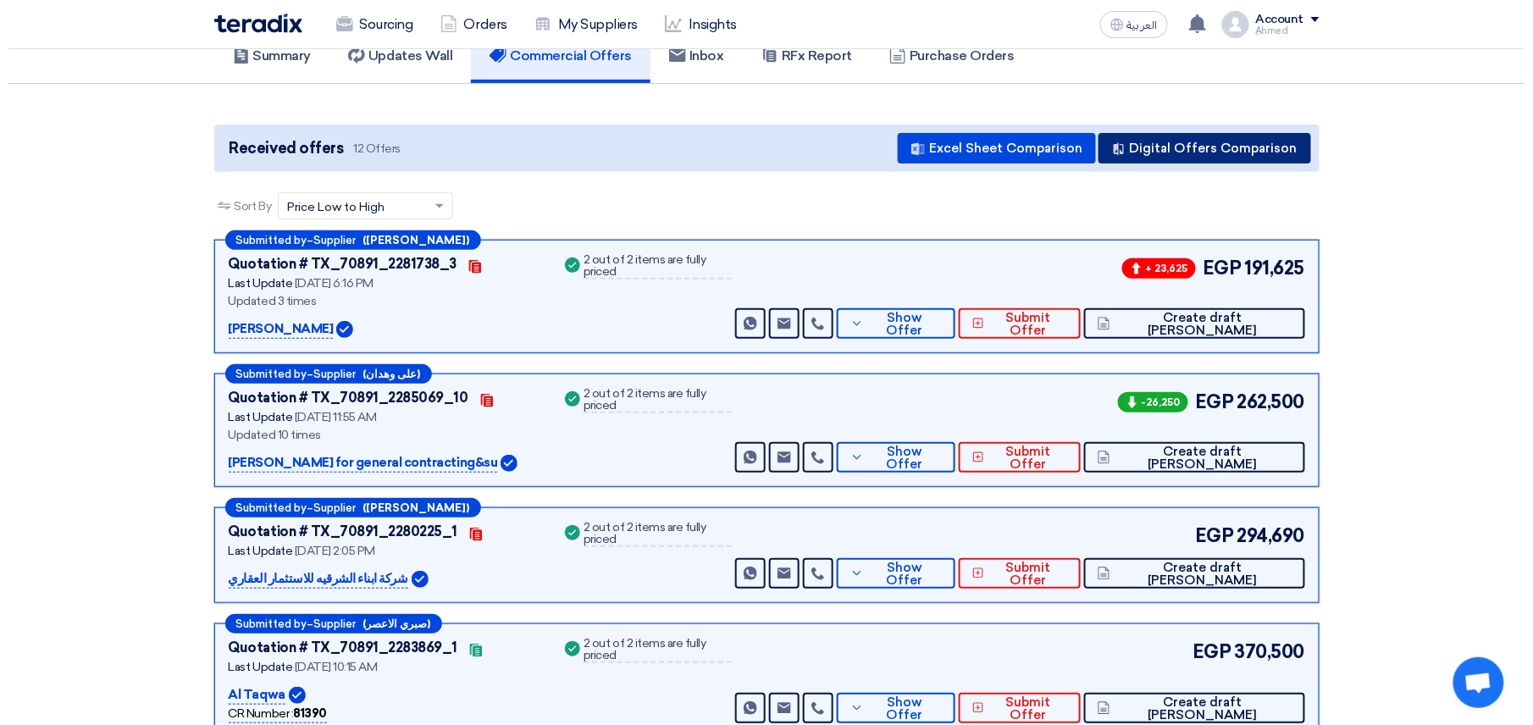
scroll to position [0, 0]
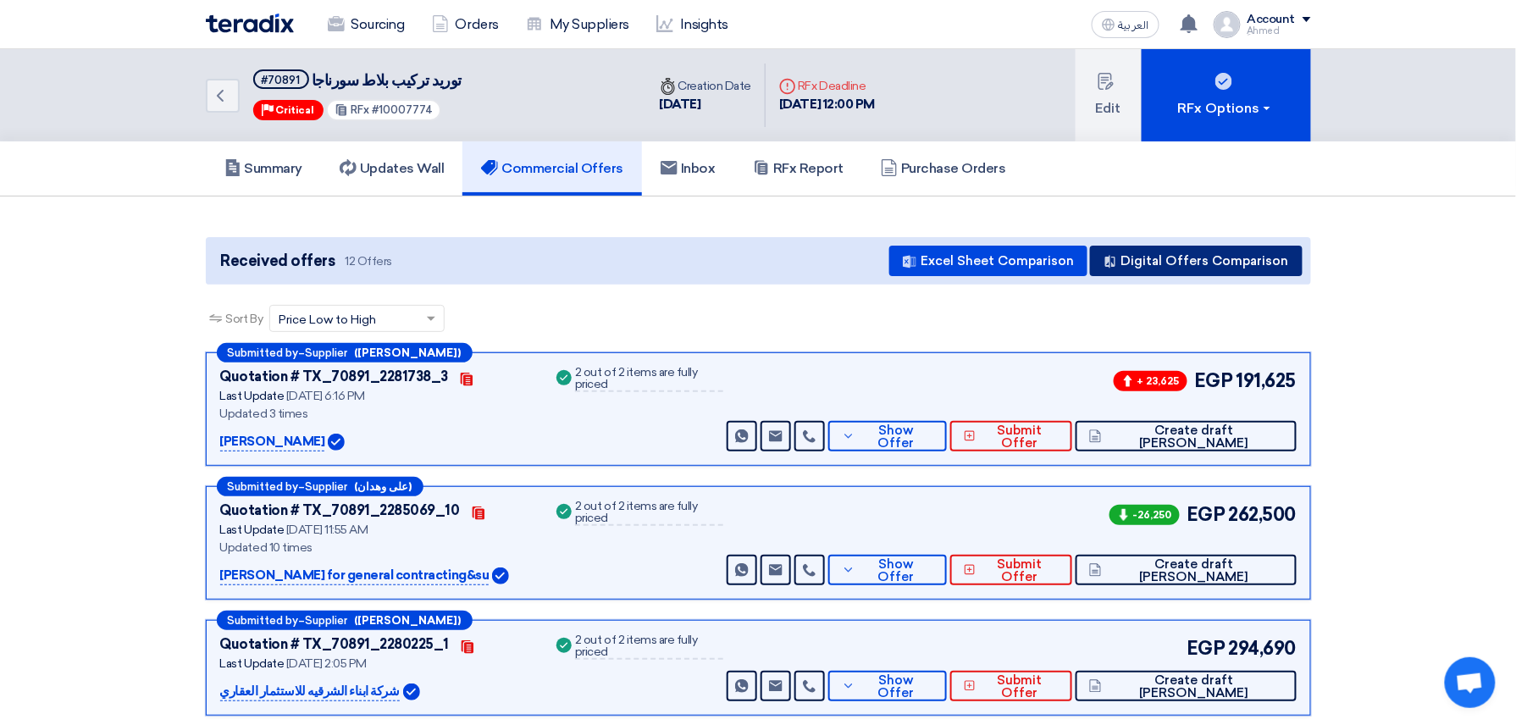
click at [1224, 259] on button "Digital Offers Comparison" at bounding box center [1196, 261] width 213 height 30
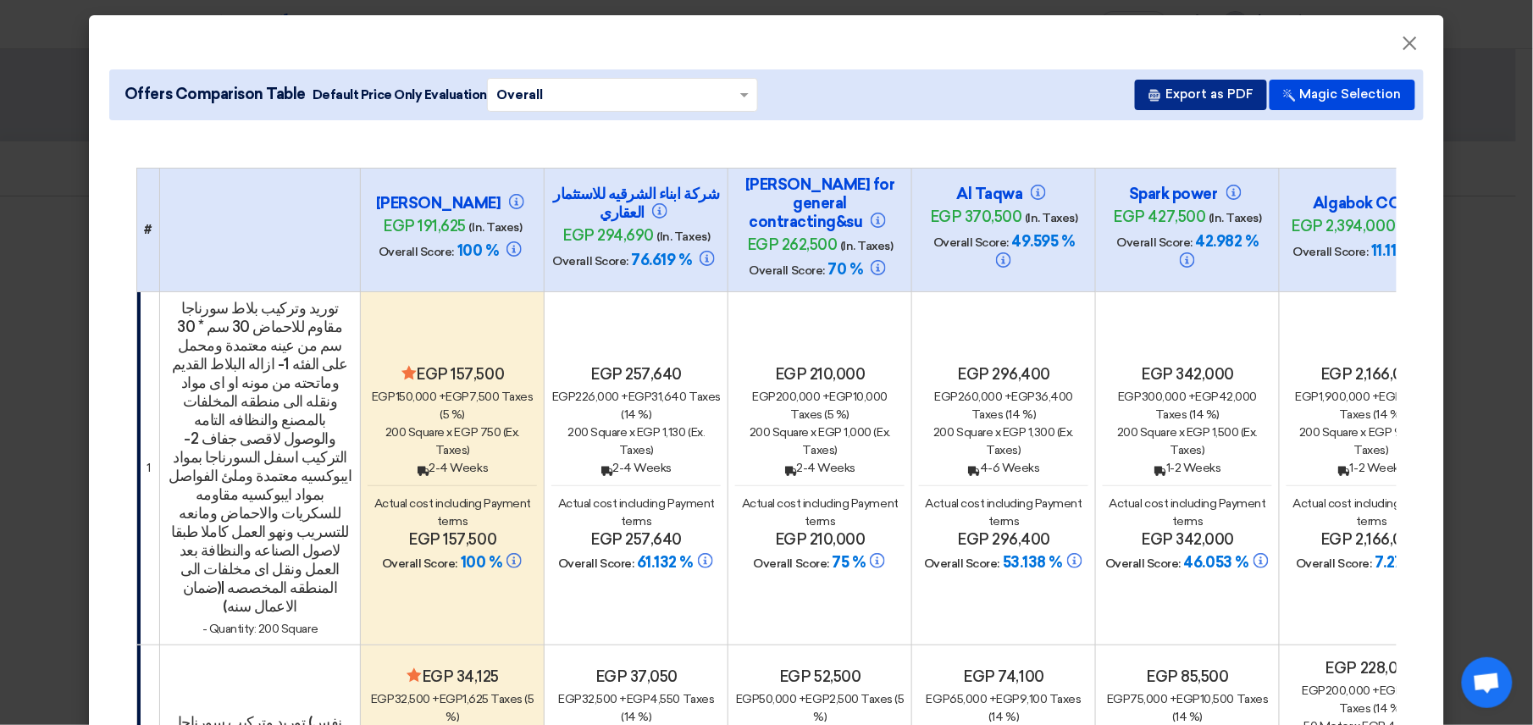
click at [1199, 103] on button "Export as PDF" at bounding box center [1201, 95] width 132 height 30
